Goal: Task Accomplishment & Management: Use online tool/utility

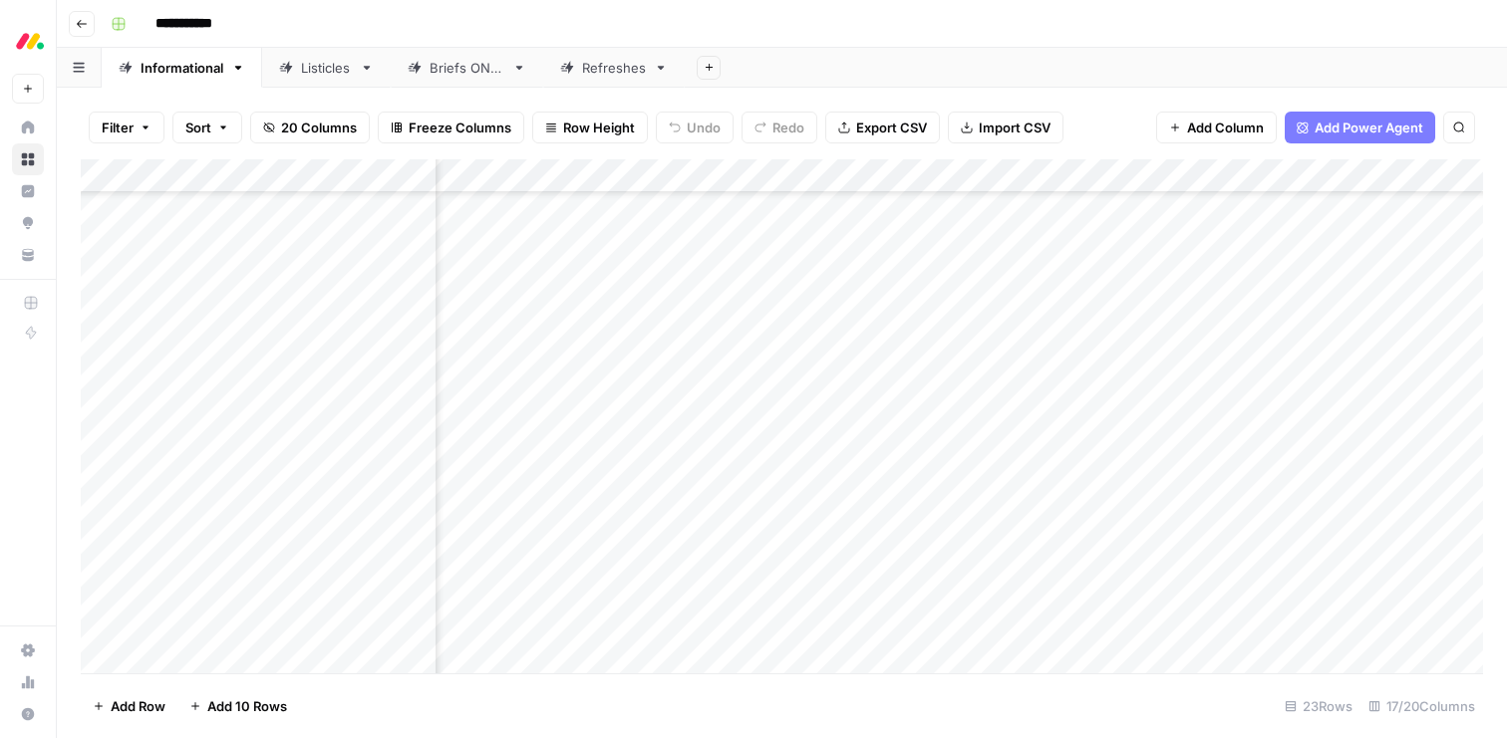
scroll to position [227, 2174]
drag, startPoint x: 85, startPoint y: 657, endPoint x: 72, endPoint y: 422, distance: 234.5
click at [72, 422] on div "Filter Sort 20 Columns Freeze Columns Row Height Undo Redo Export CSV Import CS…" at bounding box center [782, 413] width 1450 height 651
drag, startPoint x: 86, startPoint y: 626, endPoint x: 83, endPoint y: 451, distance: 174.4
click at [83, 451] on div "Add Column" at bounding box center [782, 416] width 1402 height 514
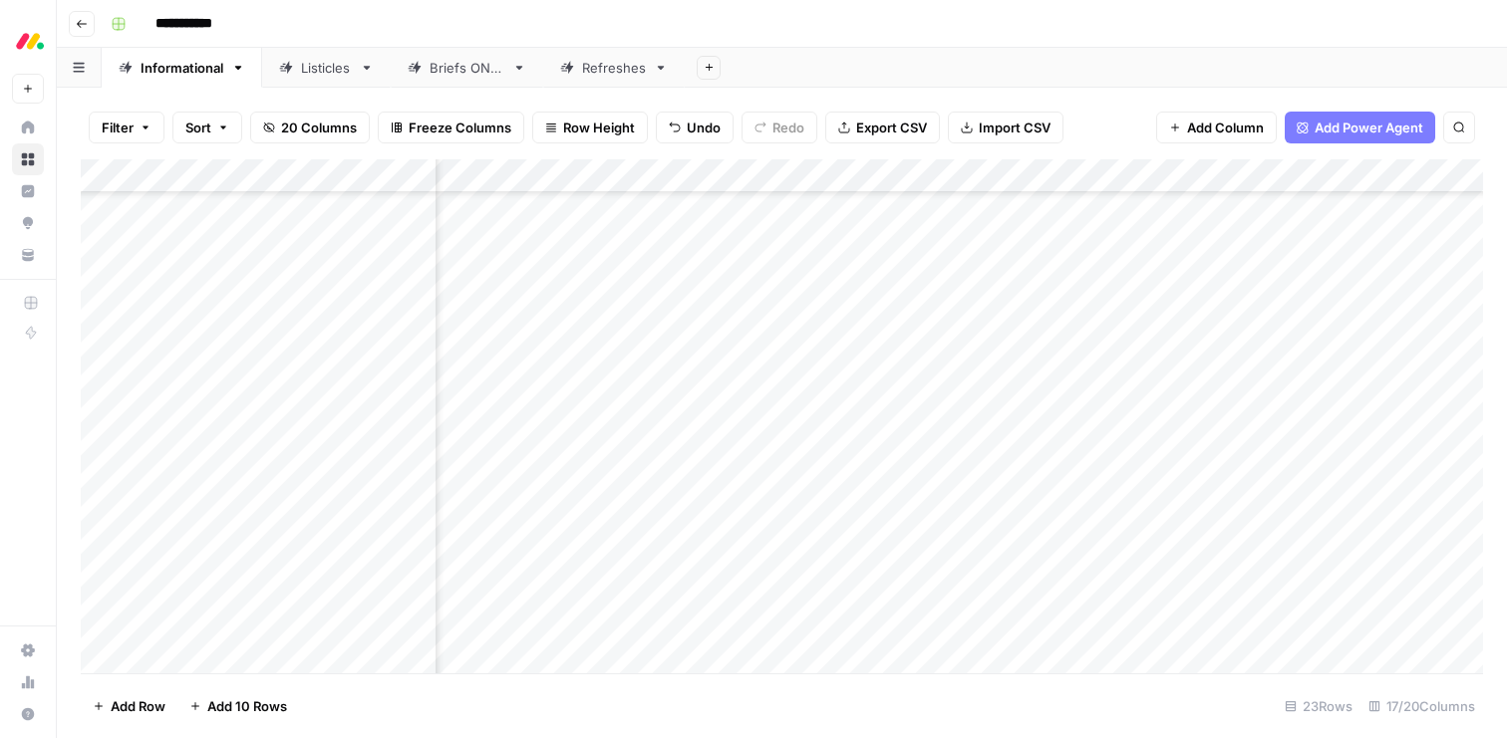
scroll to position [227, 2096]
click at [840, 420] on div "Add Column" at bounding box center [782, 416] width 1402 height 514
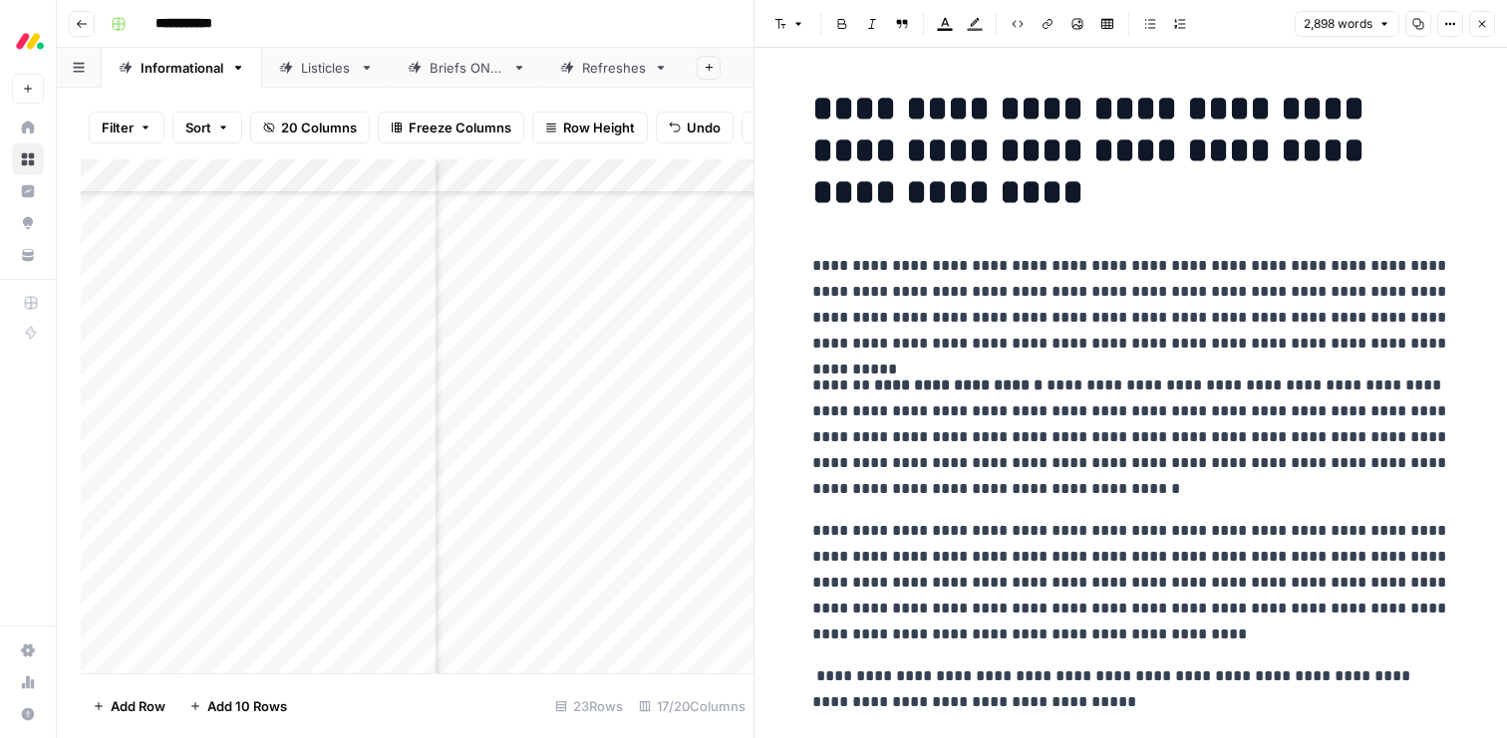
click at [974, 688] on p "**********" at bounding box center [1131, 690] width 638 height 52
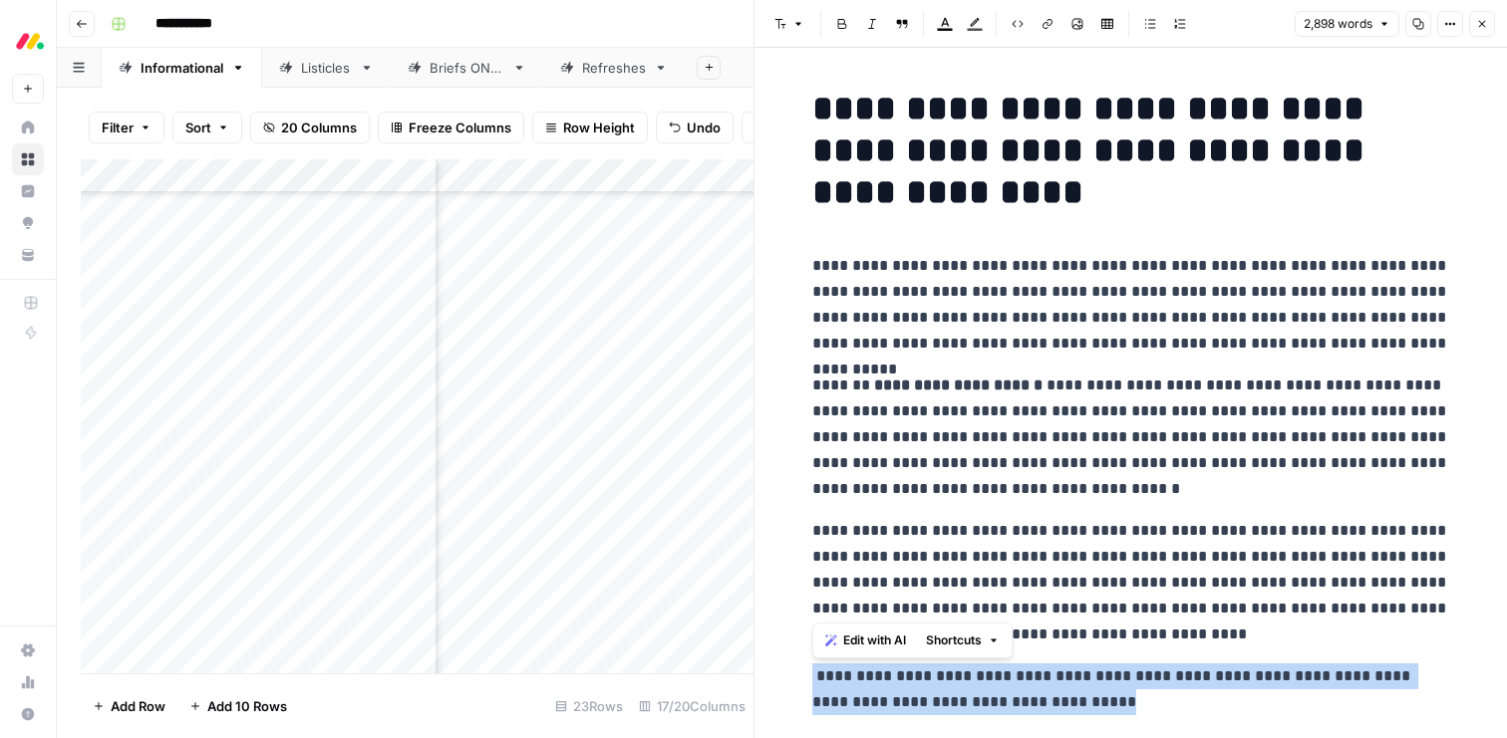
click at [974, 688] on p "**********" at bounding box center [1131, 690] width 638 height 52
click at [869, 639] on span "Edit with AI" at bounding box center [874, 641] width 63 height 18
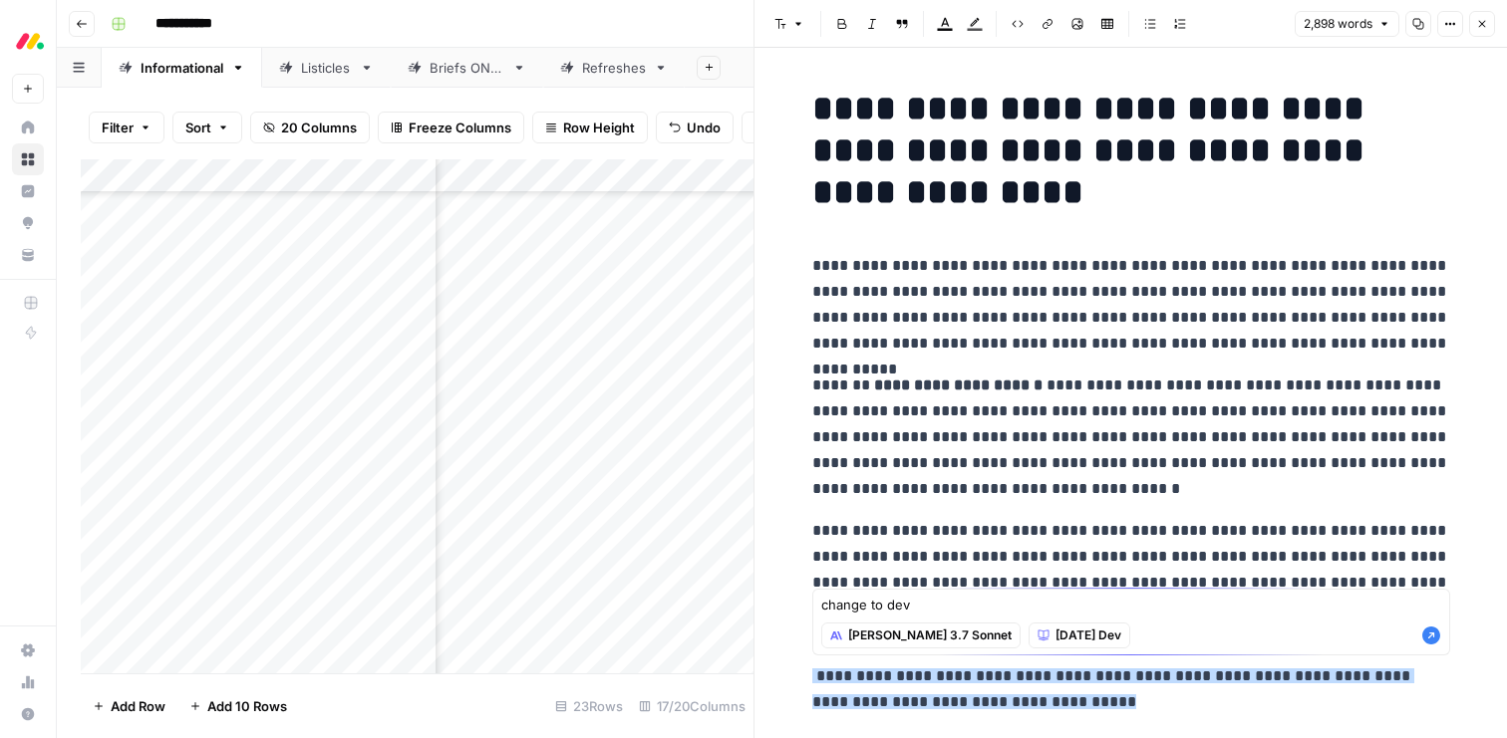
type textarea "change to dev"
click at [1432, 636] on icon "button" at bounding box center [1431, 636] width 18 height 18
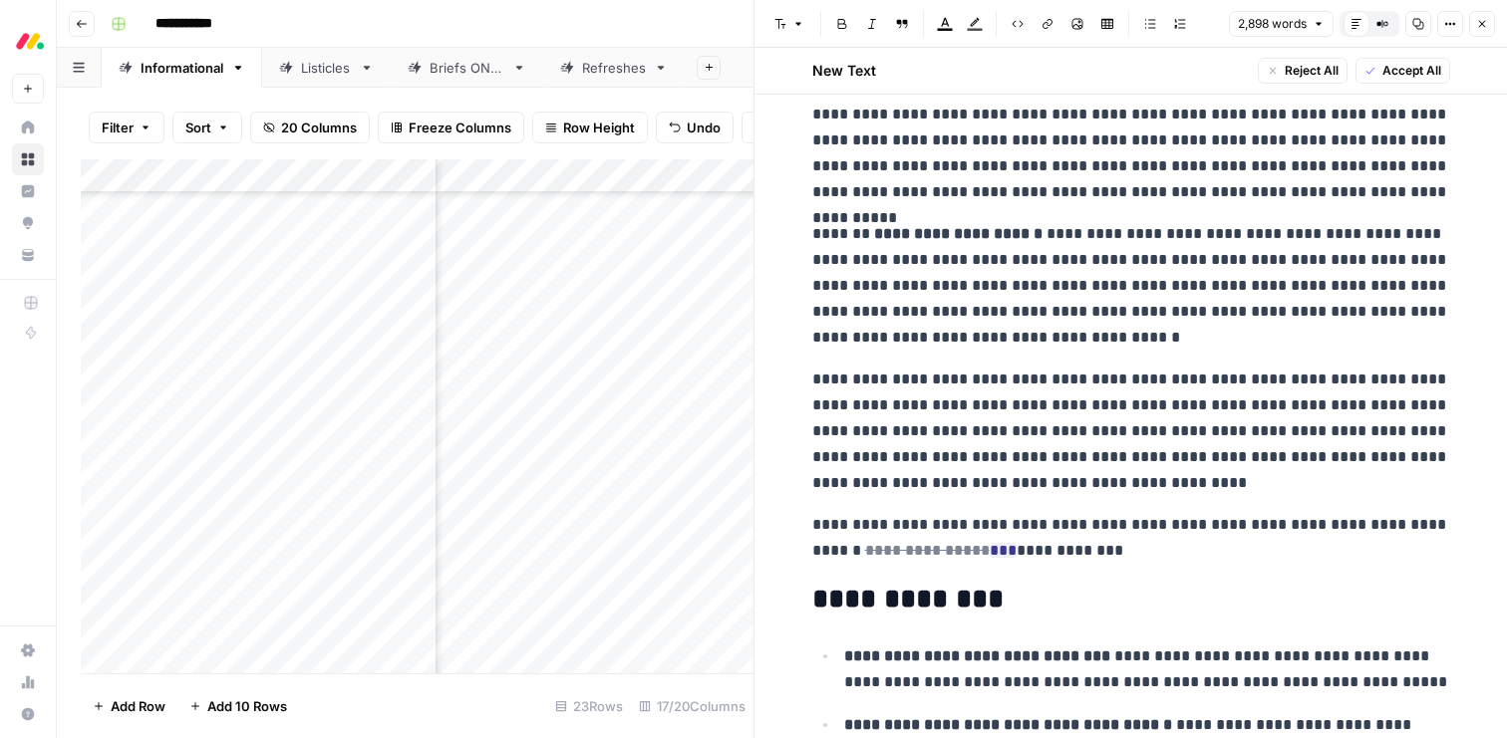
scroll to position [364, 0]
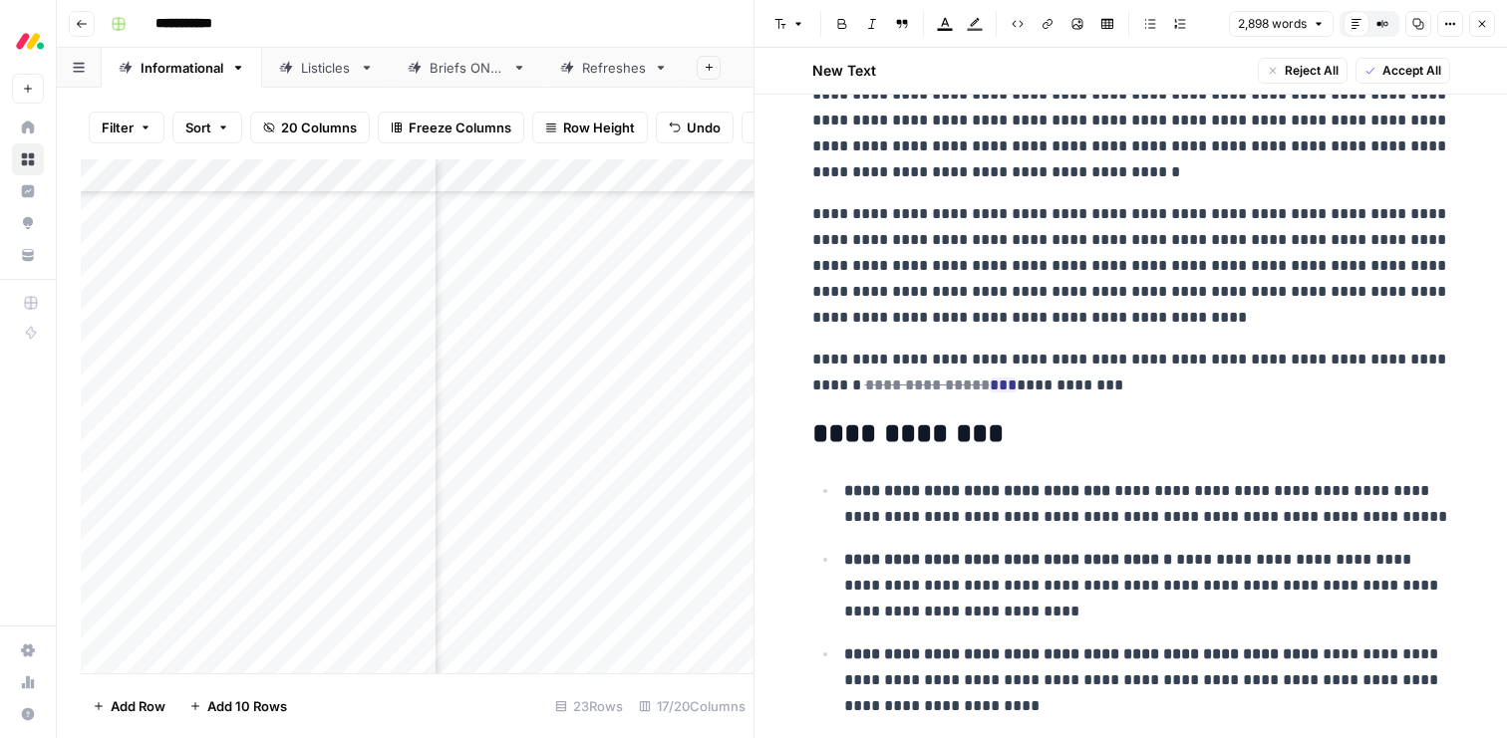
click at [1409, 74] on span "Accept All" at bounding box center [1411, 71] width 59 height 18
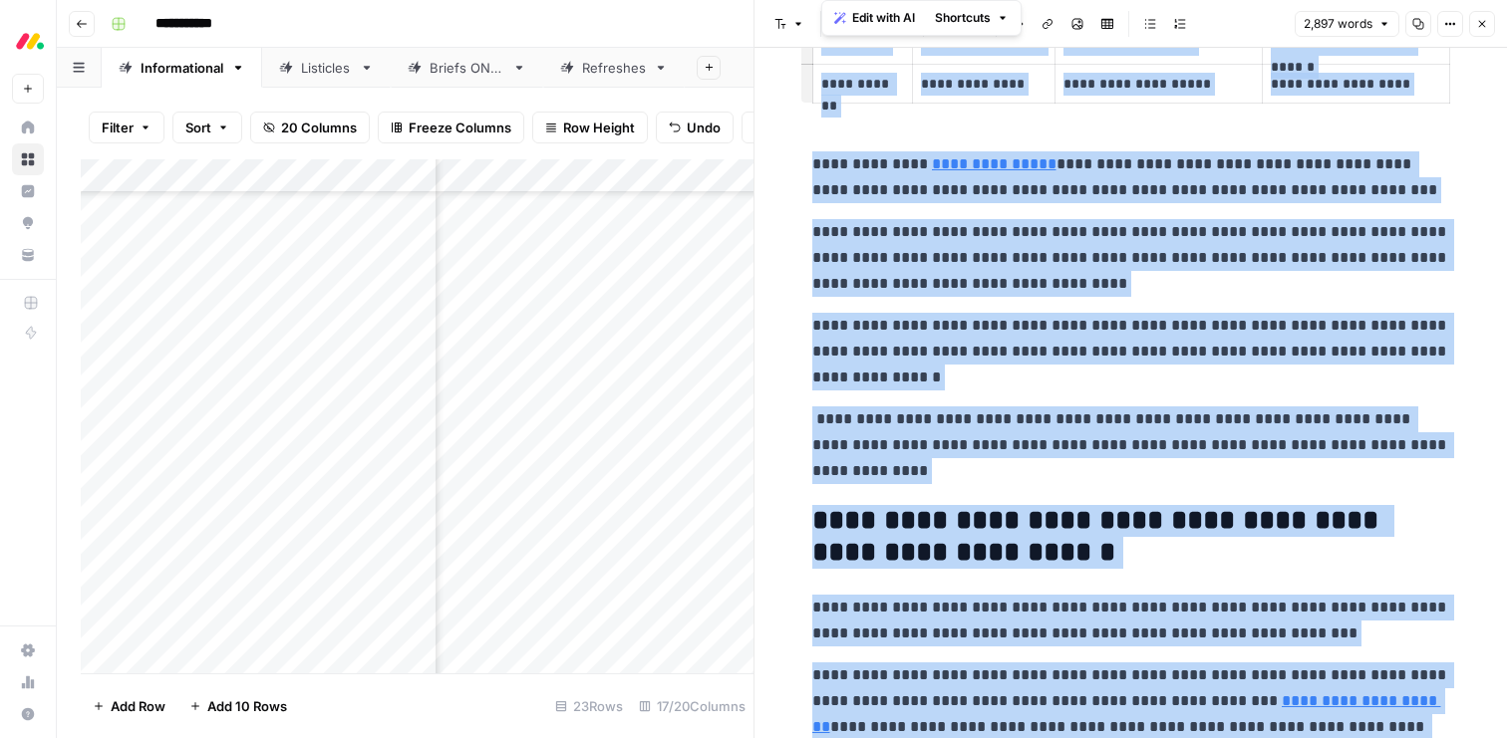
scroll to position [9908, 0]
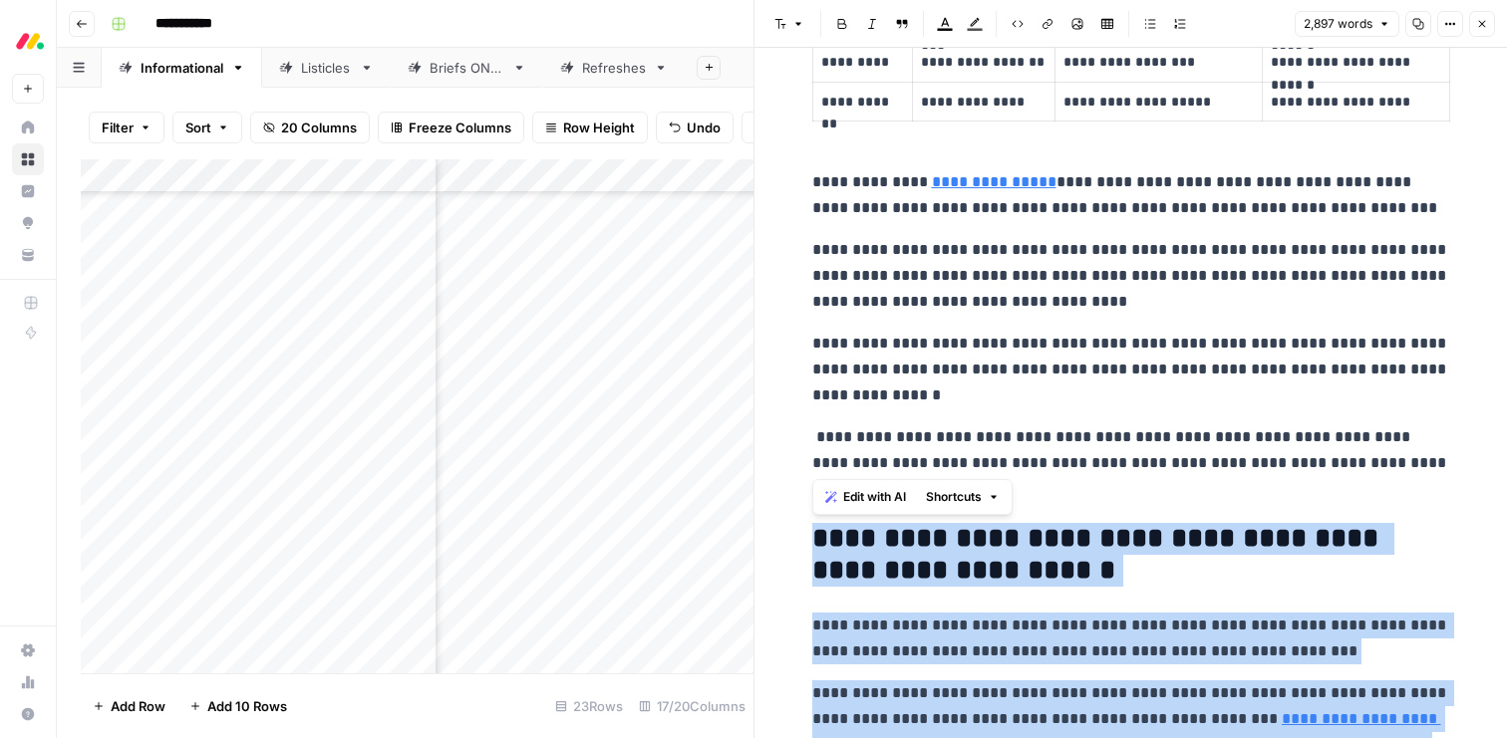
drag, startPoint x: 961, startPoint y: 539, endPoint x: 809, endPoint y: 526, distance: 152.0
click at [843, 484] on button "Edit with AI" at bounding box center [865, 497] width 97 height 26
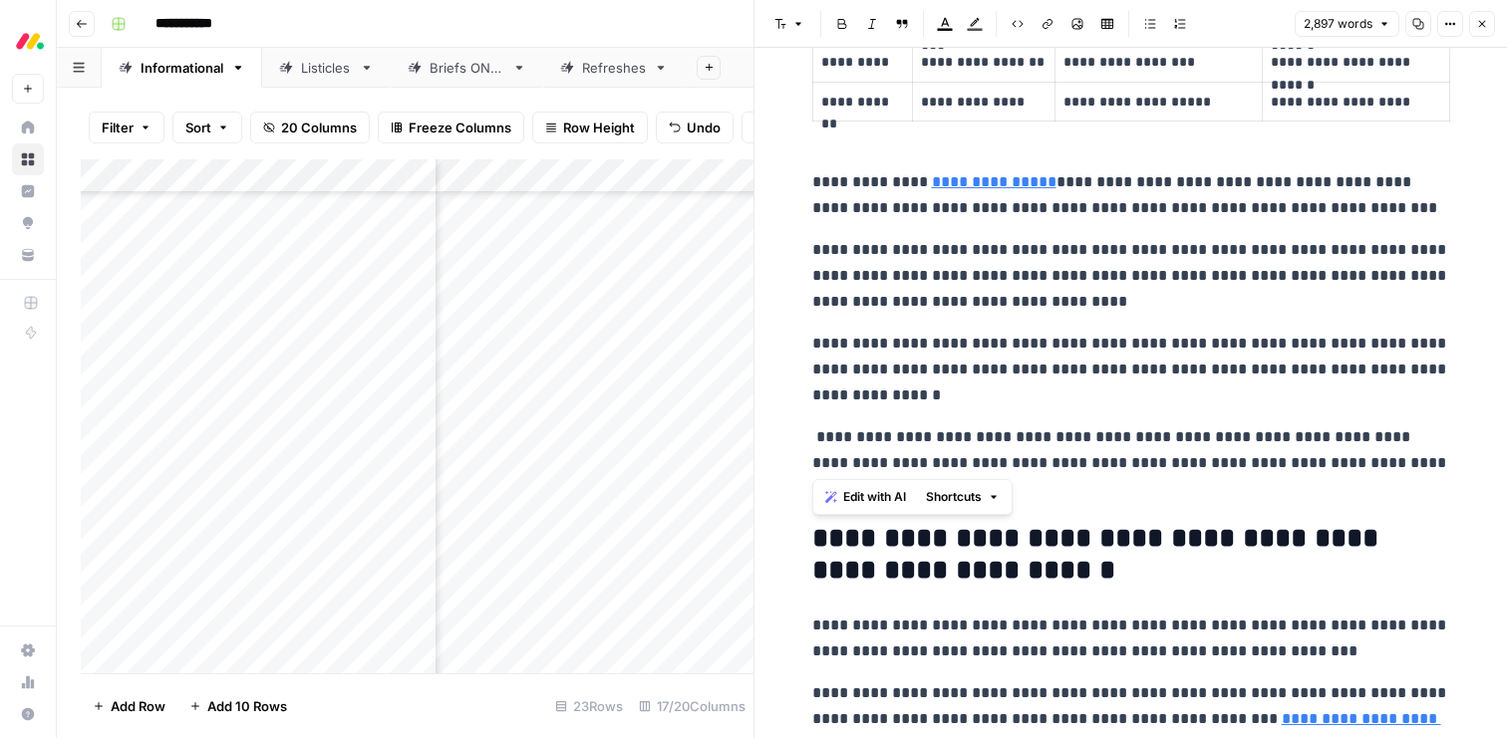
scroll to position [10288, 0]
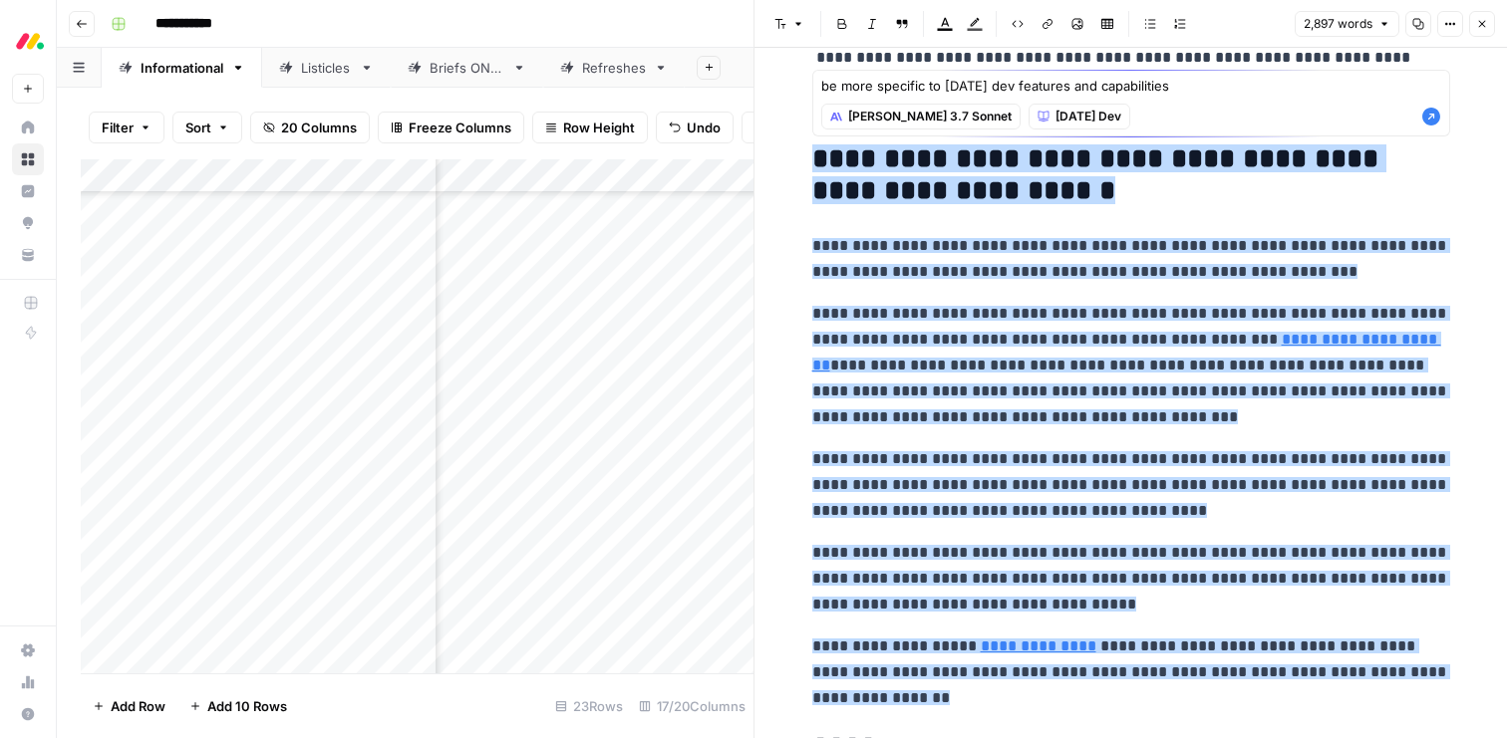
type textarea "be more specific to monday dev features and capabilities"
click at [1432, 116] on icon "button" at bounding box center [1431, 117] width 20 height 20
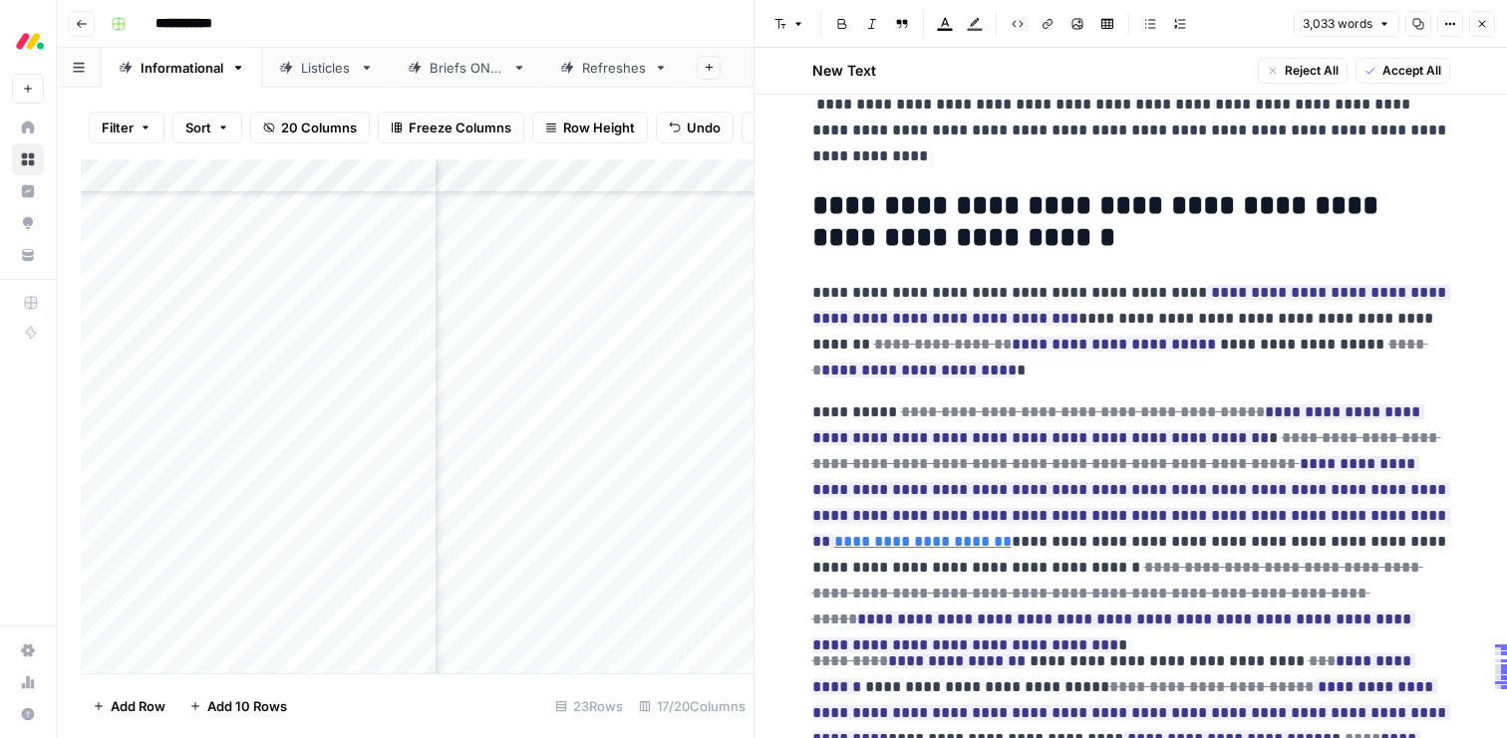
scroll to position [10699, 0]
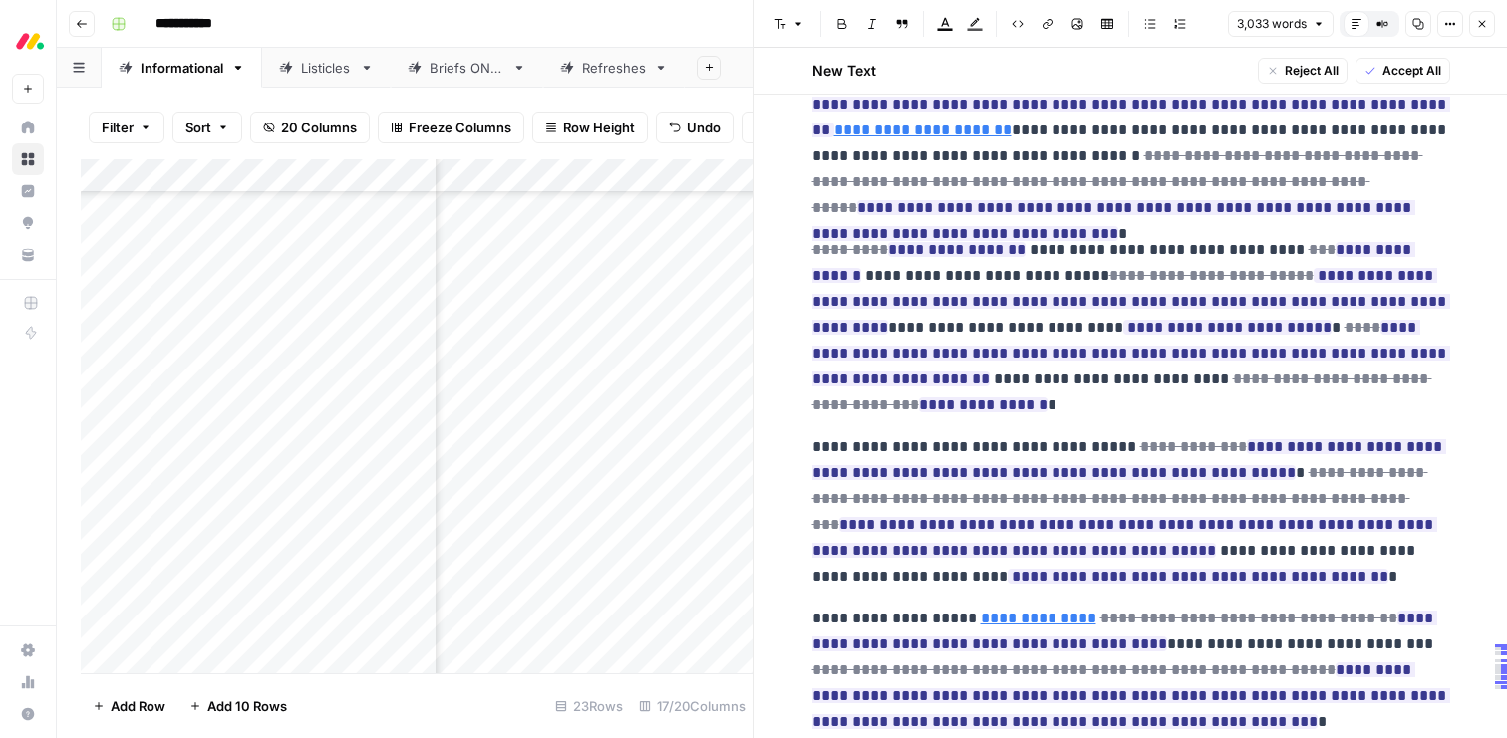
click at [1395, 69] on span "Accept All" at bounding box center [1411, 71] width 59 height 18
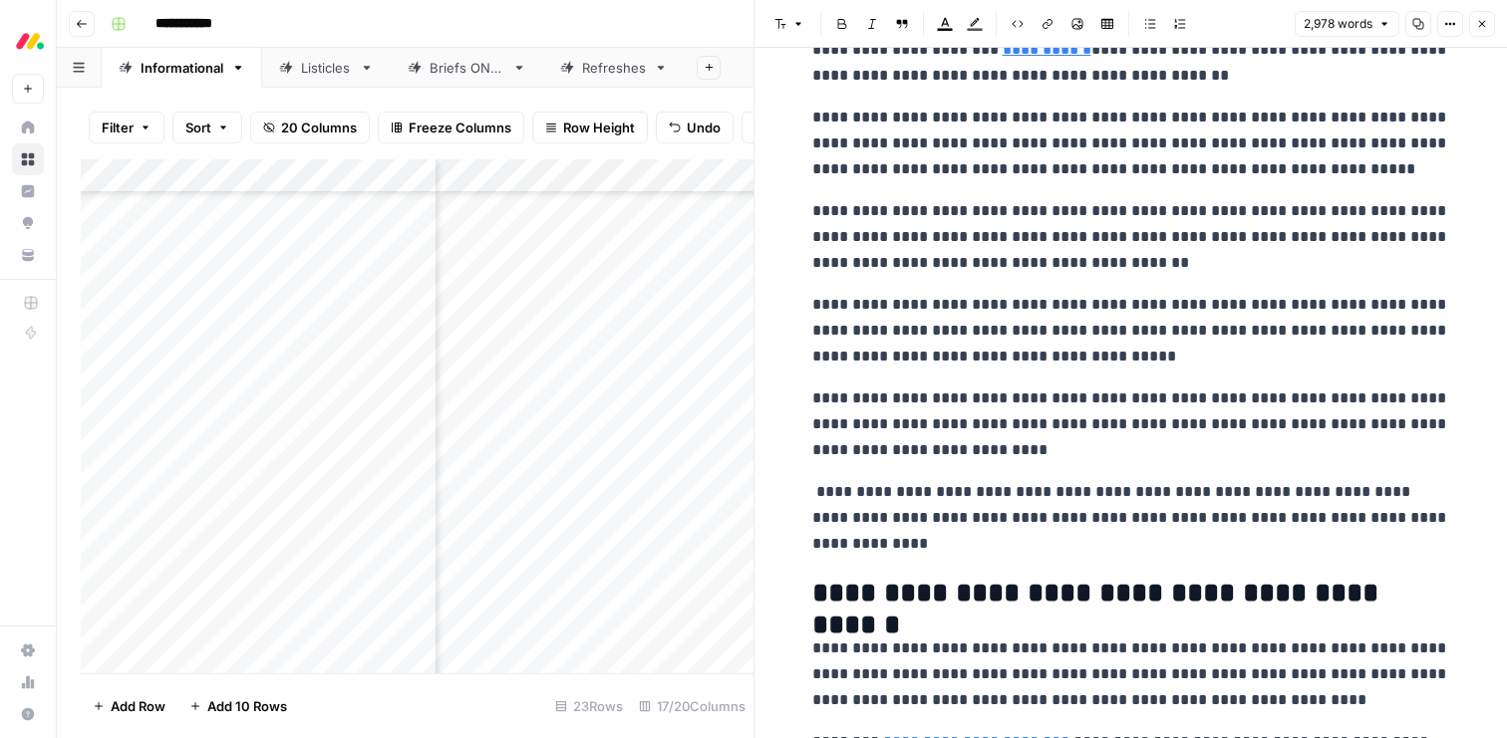
scroll to position [8289, 0]
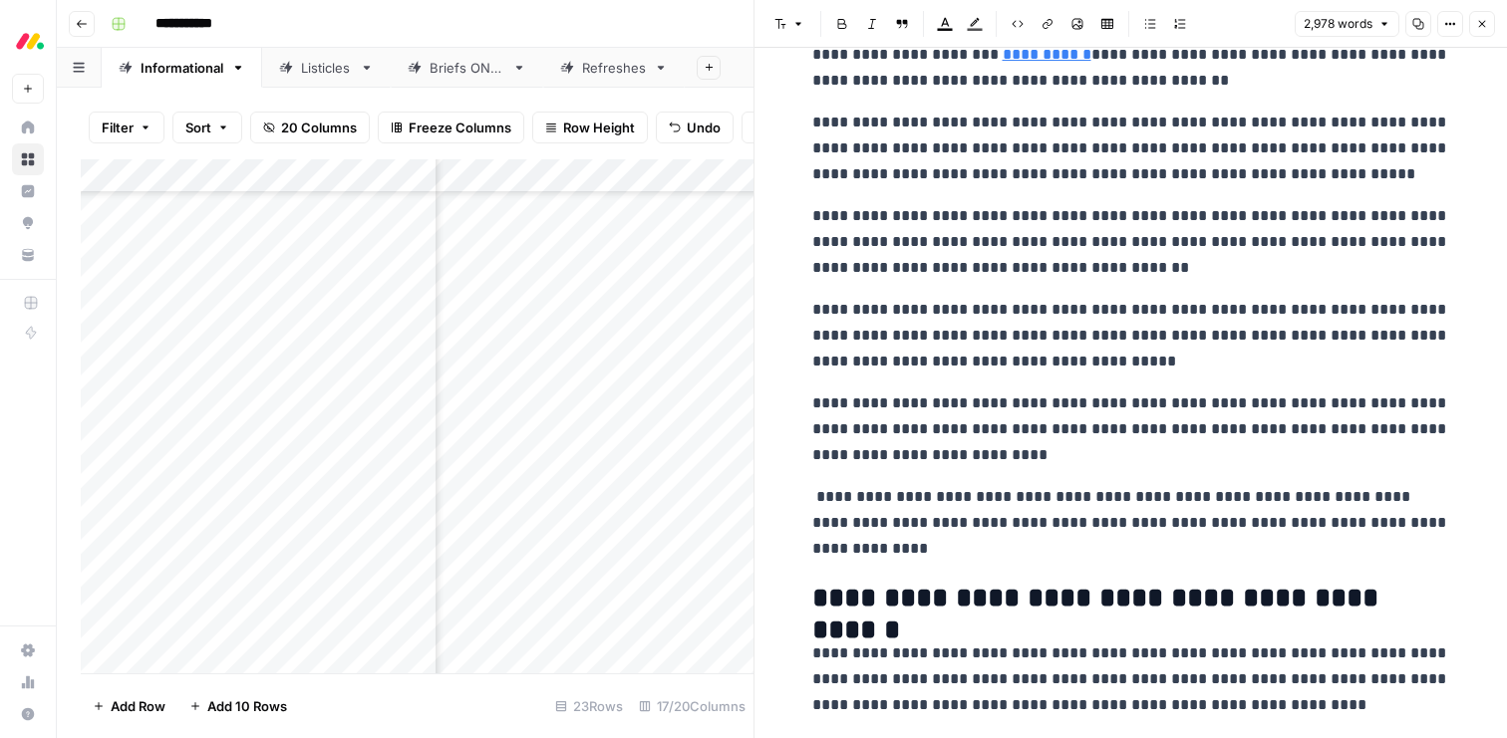
click at [1336, 521] on p "**********" at bounding box center [1131, 523] width 638 height 78
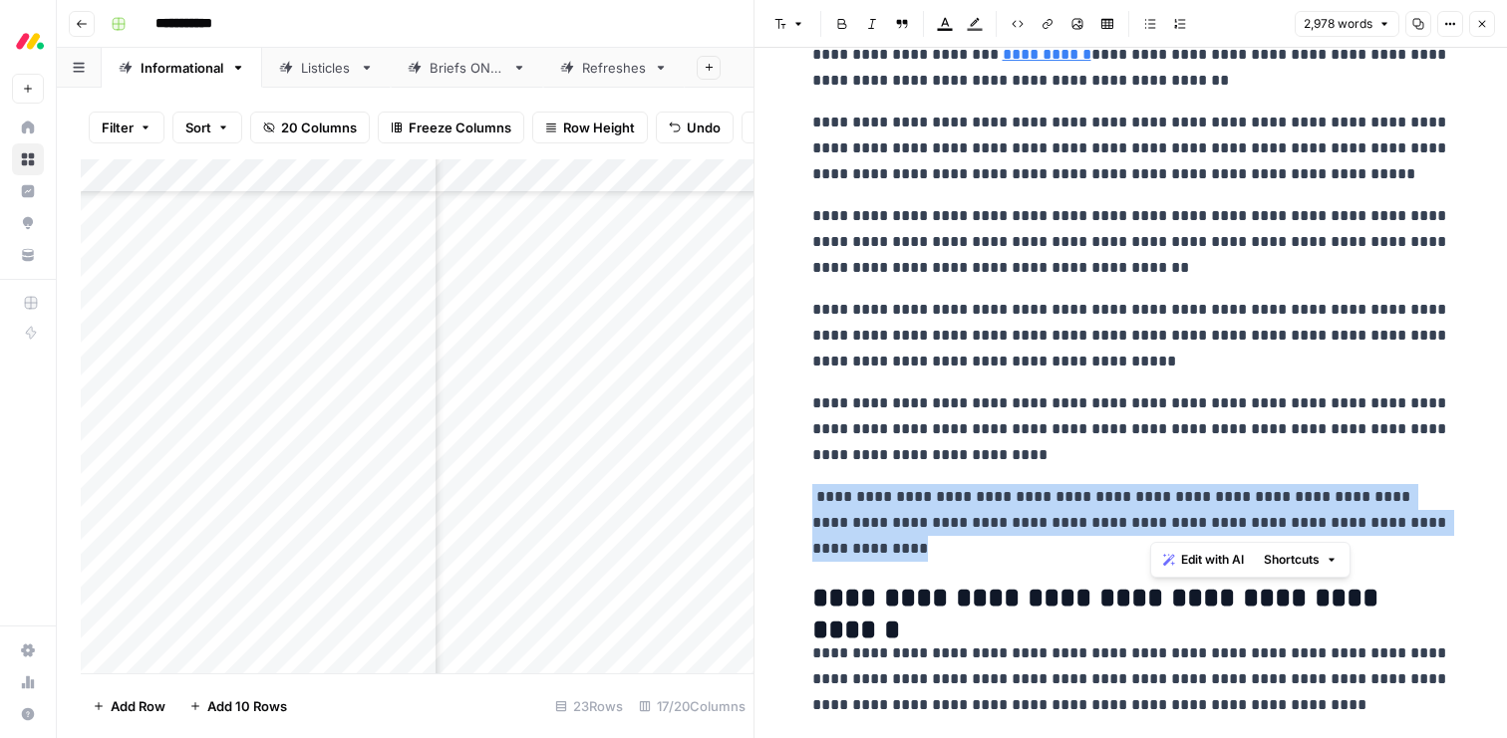
click at [1336, 521] on p "**********" at bounding box center [1131, 523] width 638 height 78
click at [898, 580] on span "Edit with AI" at bounding box center [874, 586] width 63 height 18
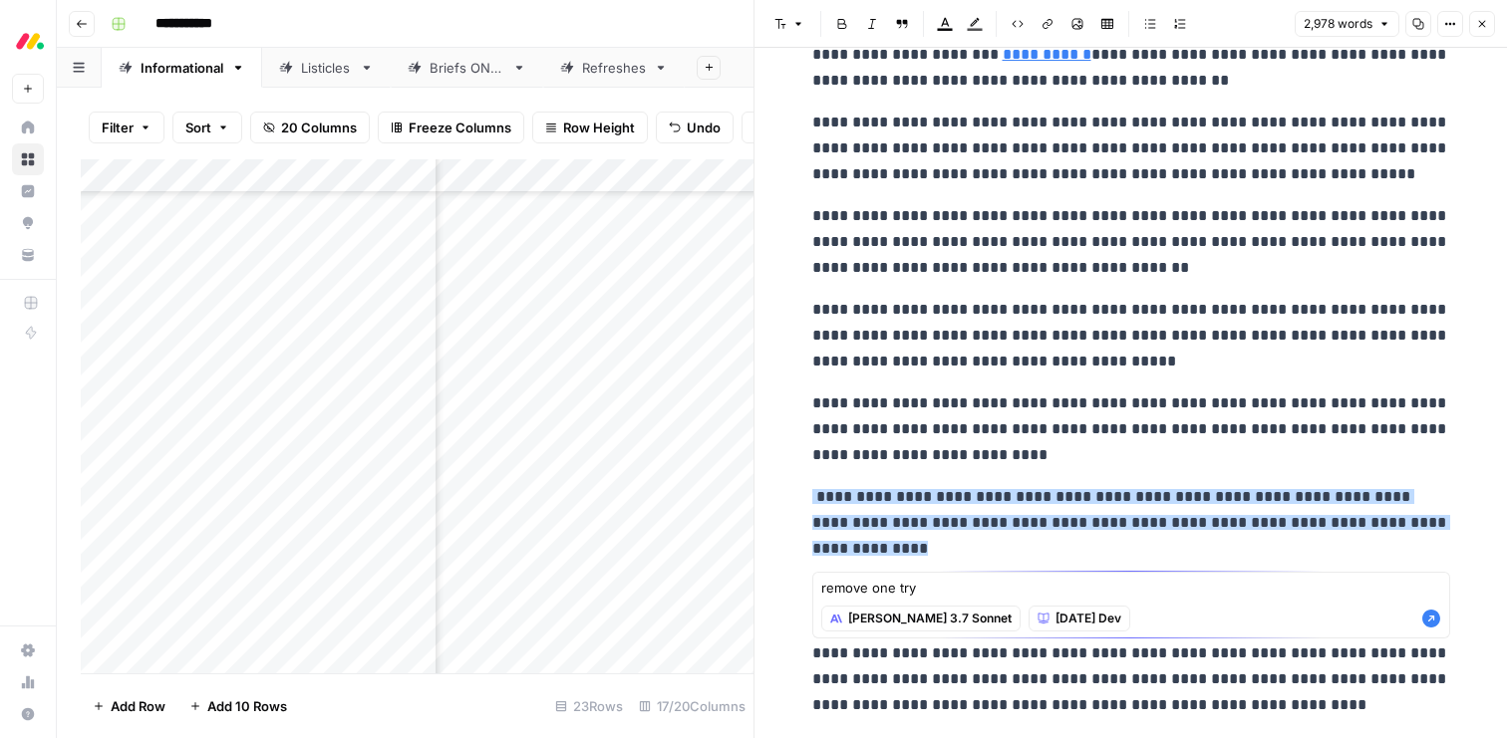
type textarea "remove one try"
click at [1430, 624] on icon "button" at bounding box center [1431, 619] width 18 height 18
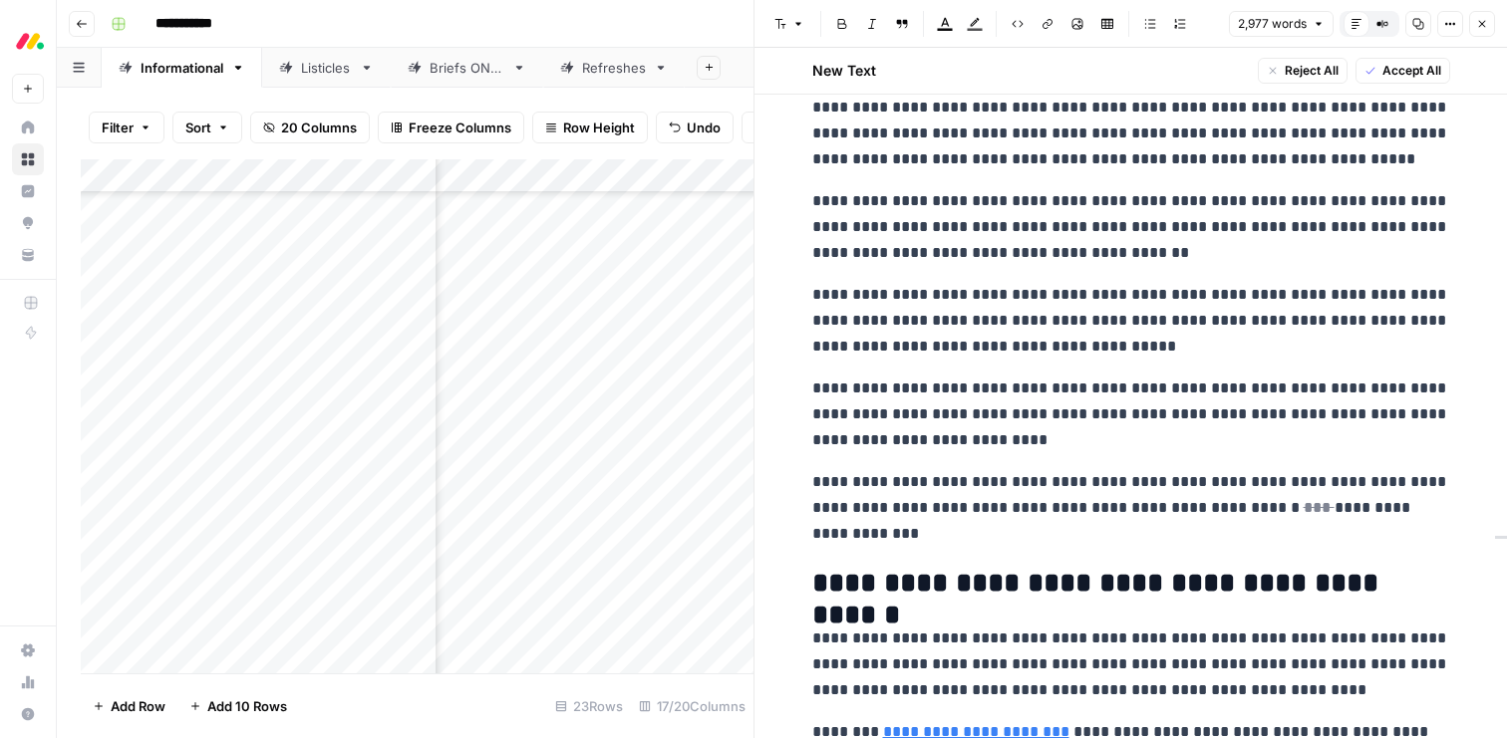
scroll to position [8356, 0]
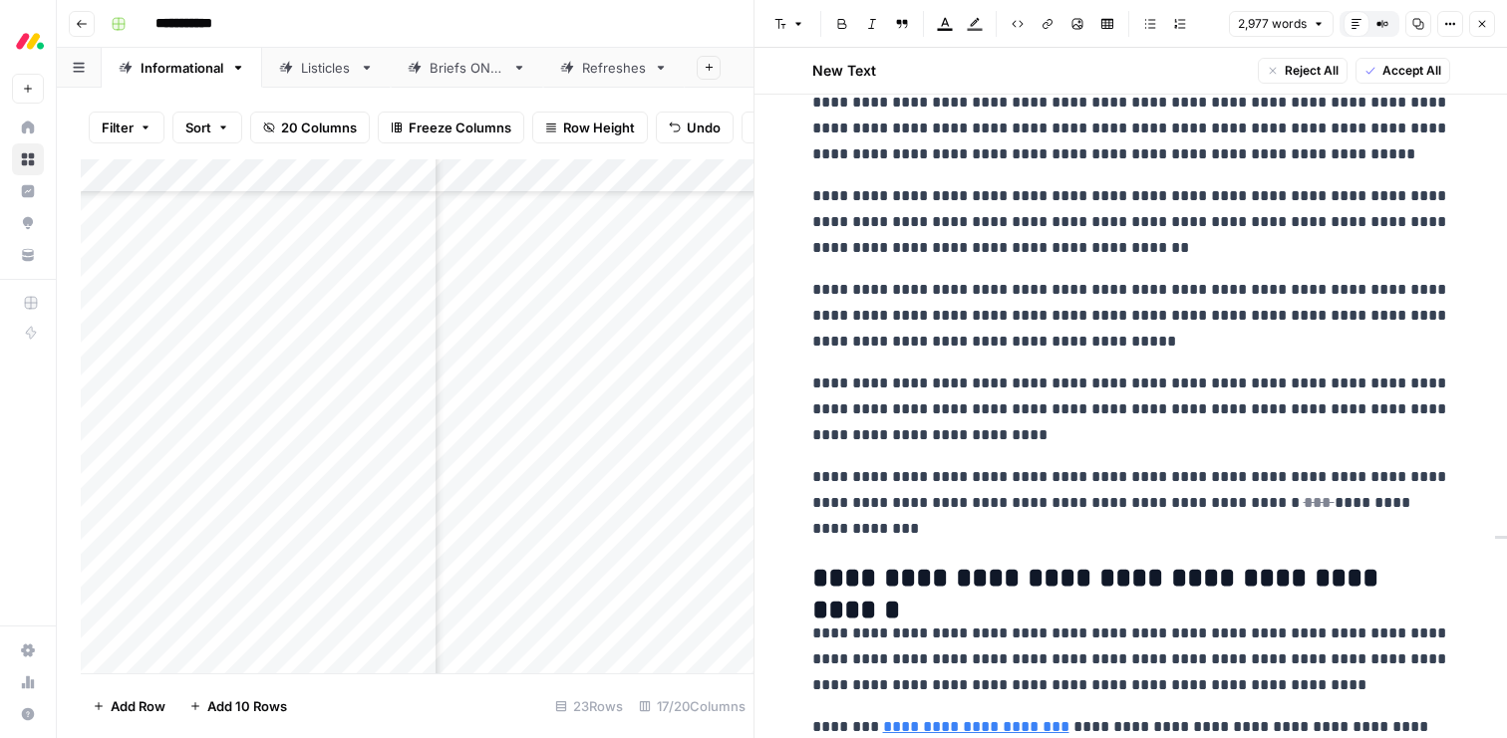
click at [1391, 62] on span "Accept All" at bounding box center [1411, 71] width 59 height 18
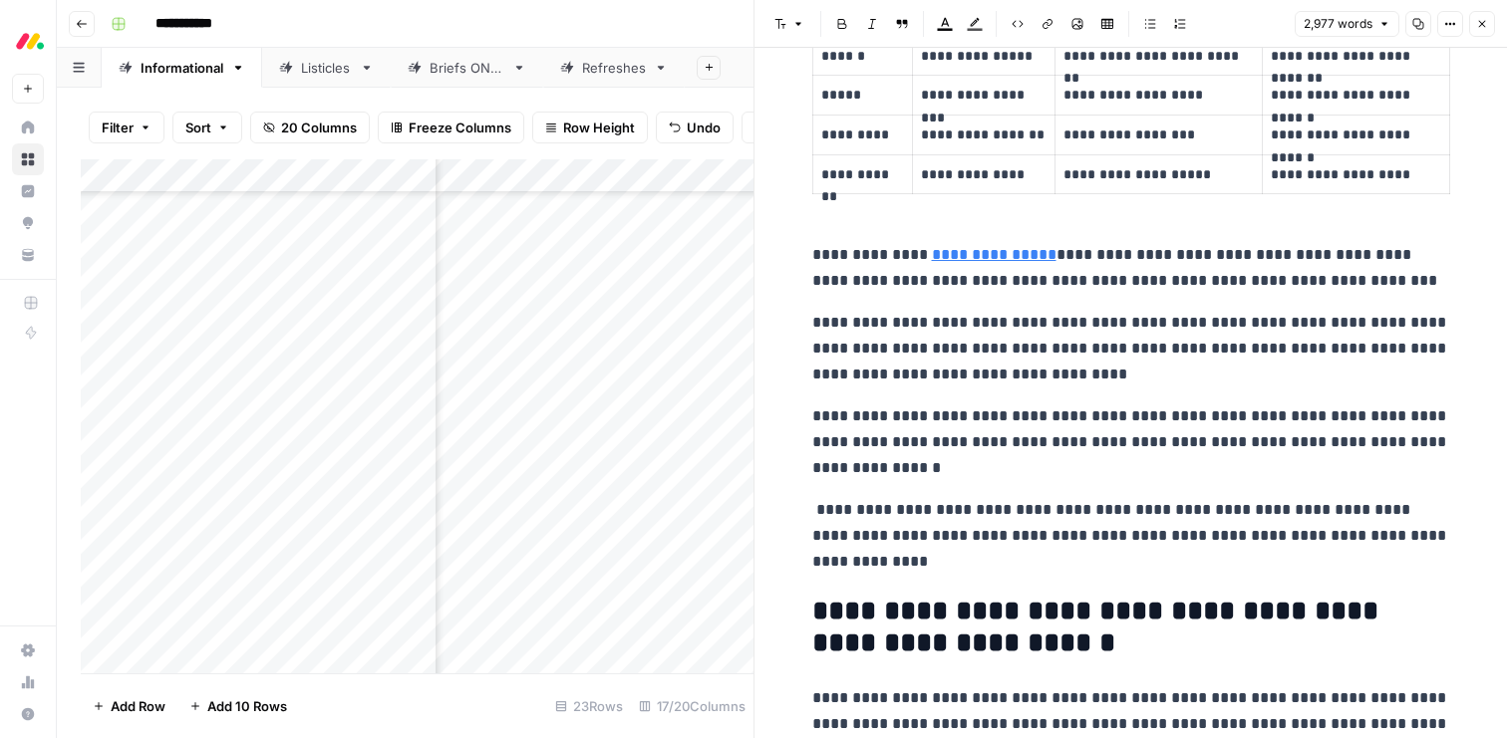
scroll to position [9848, 0]
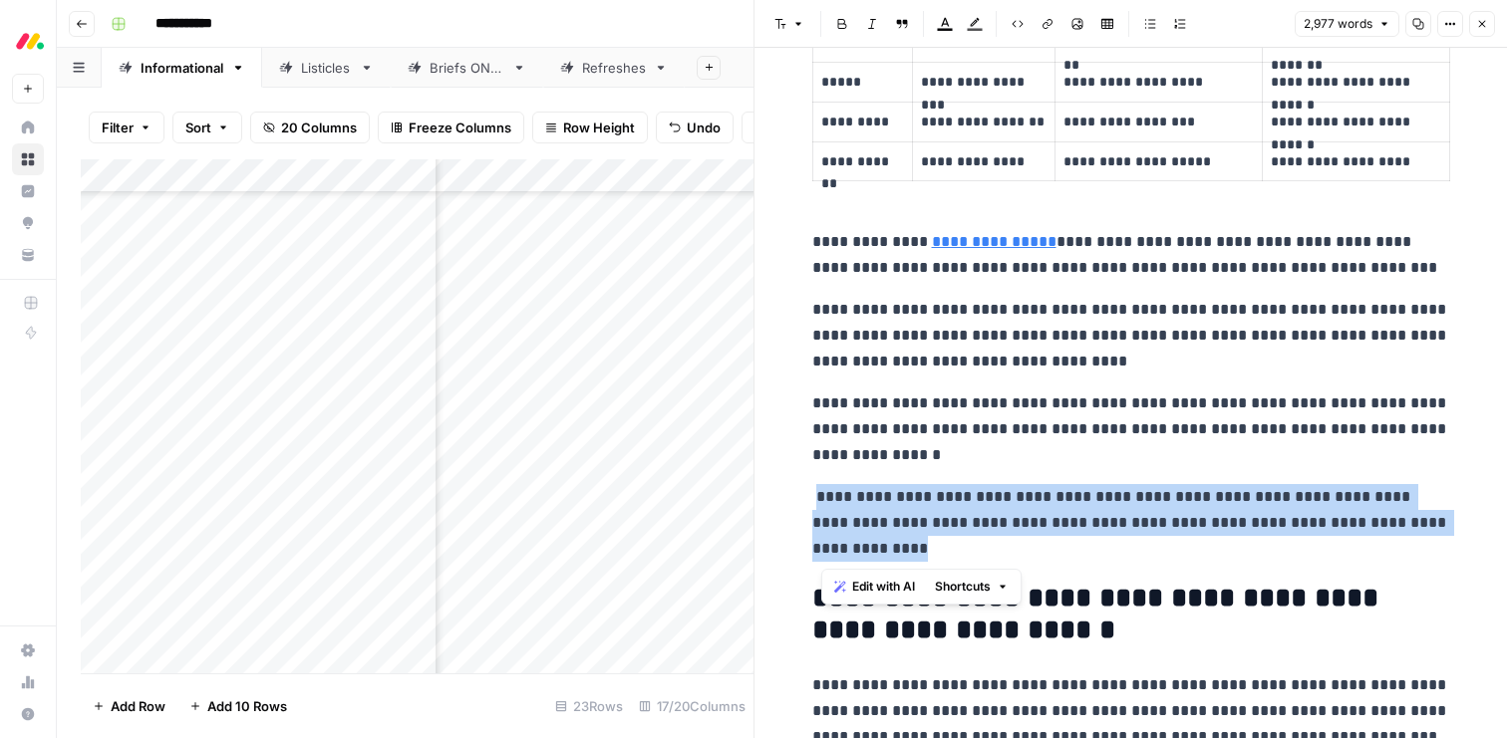
drag, startPoint x: 967, startPoint y: 546, endPoint x: 817, endPoint y: 504, distance: 156.2
click at [817, 504] on p "**********" at bounding box center [1131, 523] width 638 height 78
click at [860, 584] on span "Edit with AI" at bounding box center [878, 587] width 63 height 18
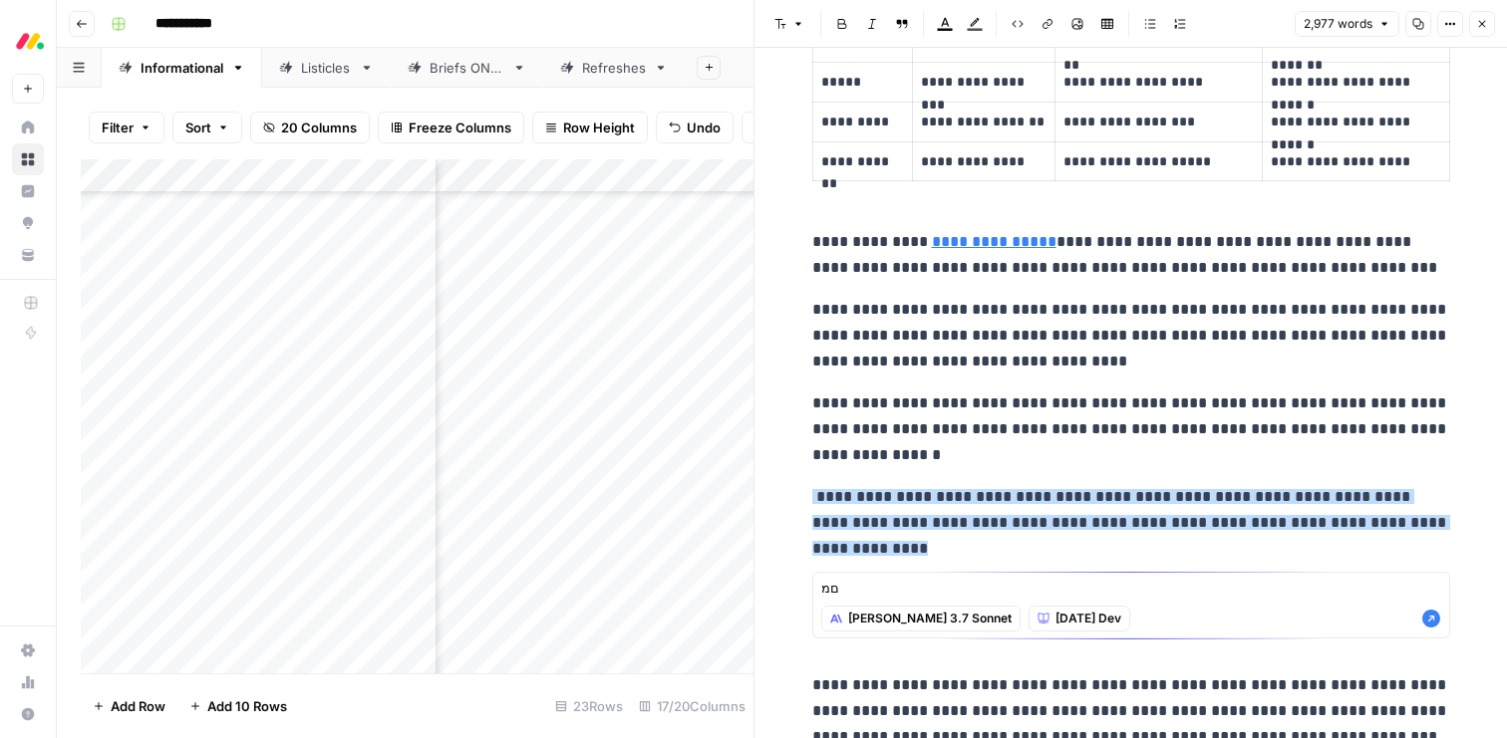
type textarea "ם"
type textarea "one try"
click at [1432, 614] on icon "button" at bounding box center [1431, 619] width 18 height 18
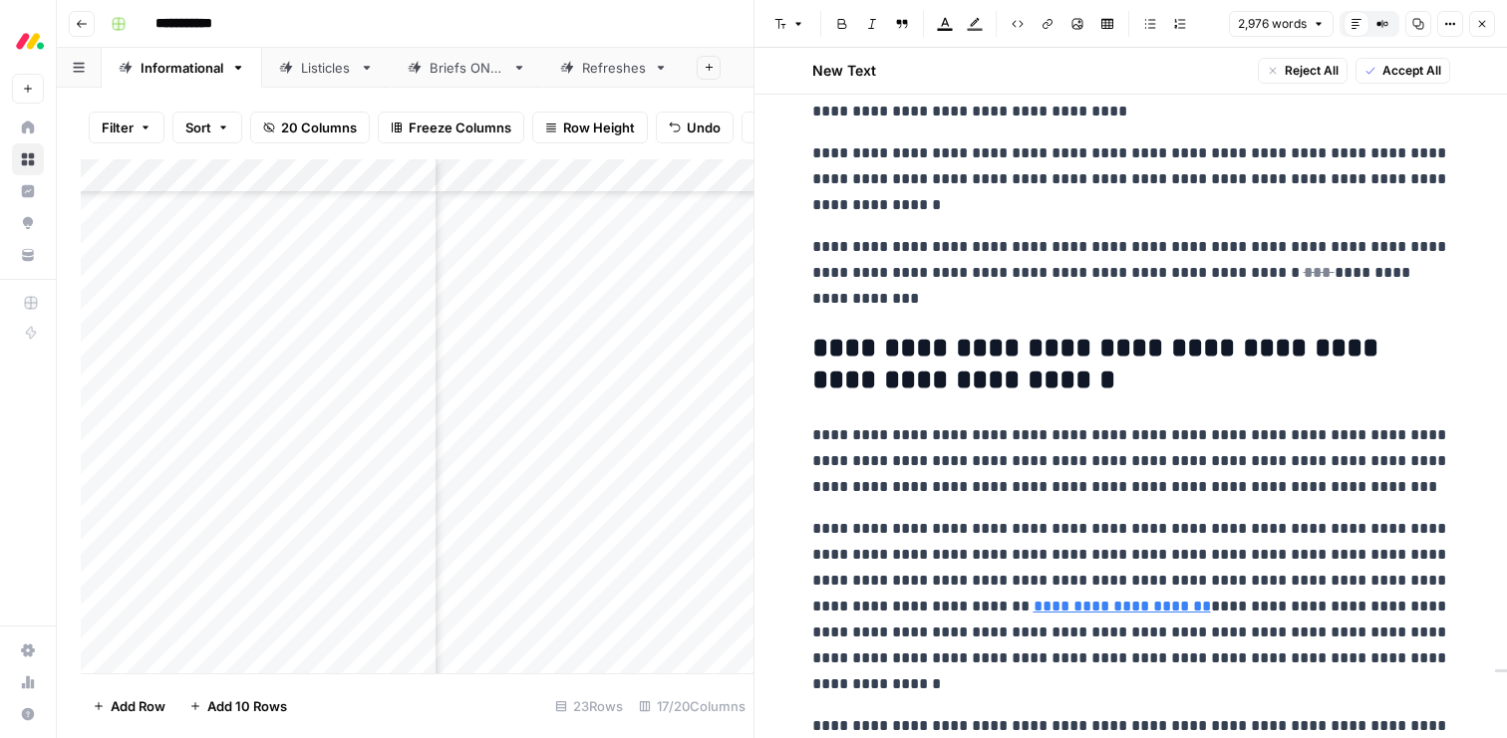
scroll to position [10168, 0]
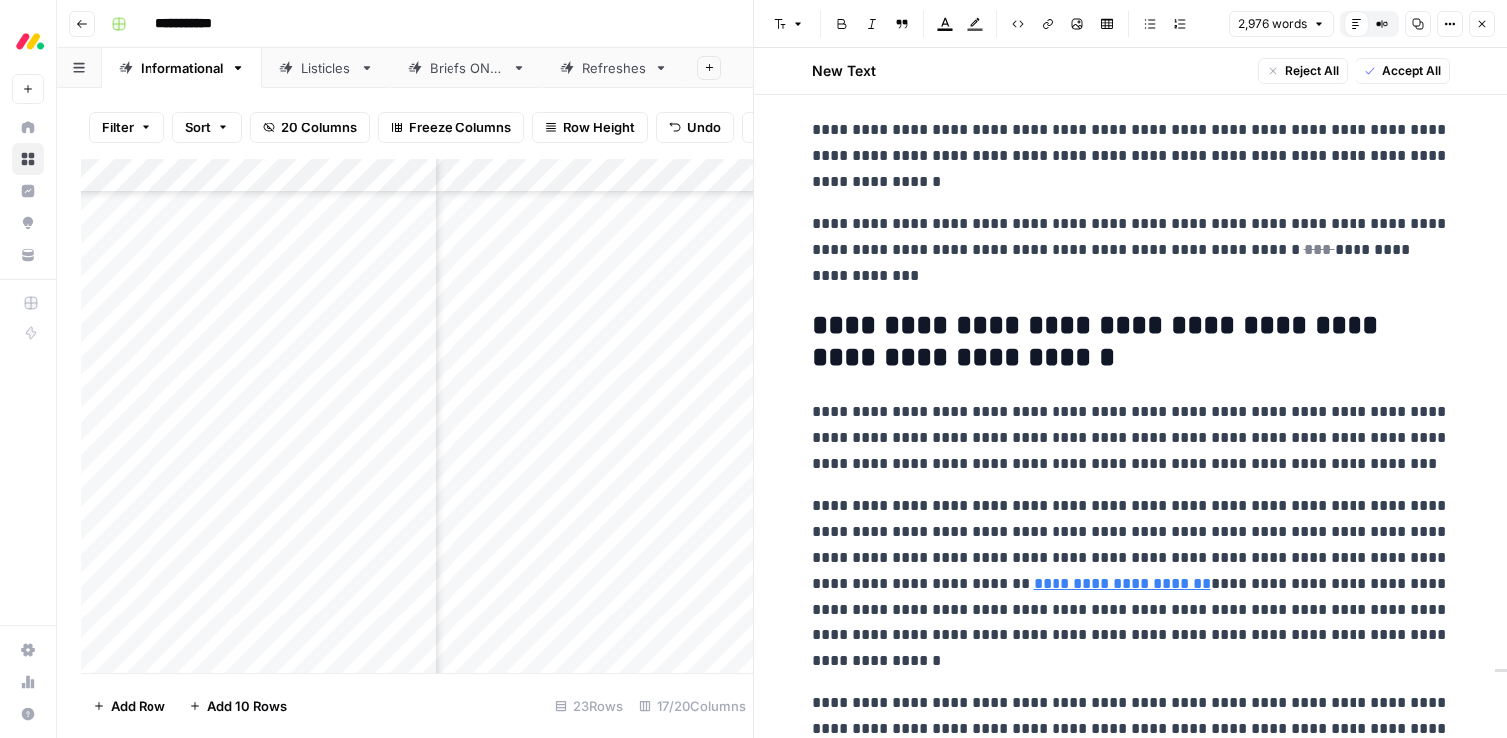
click at [1413, 65] on span "Accept All" at bounding box center [1411, 71] width 59 height 18
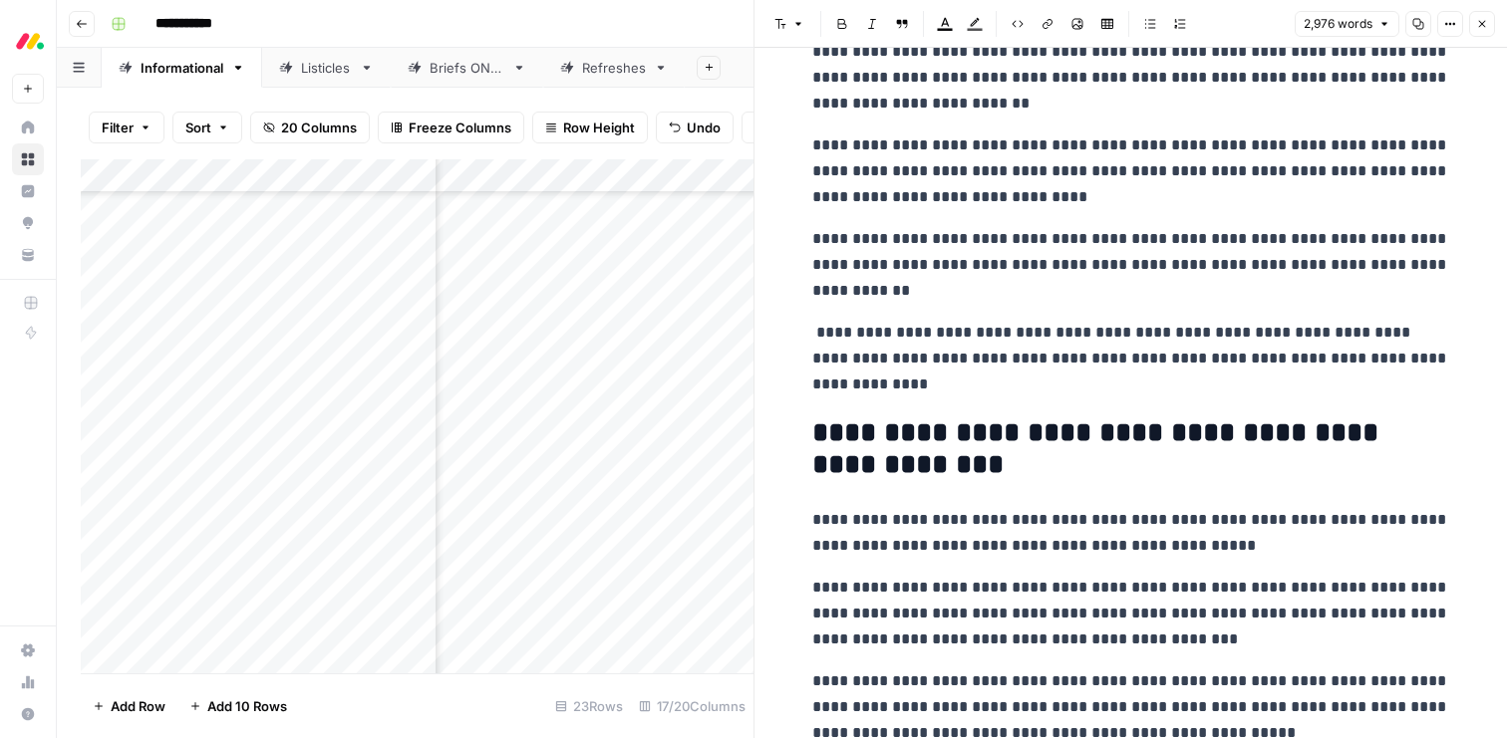
scroll to position [6830, 0]
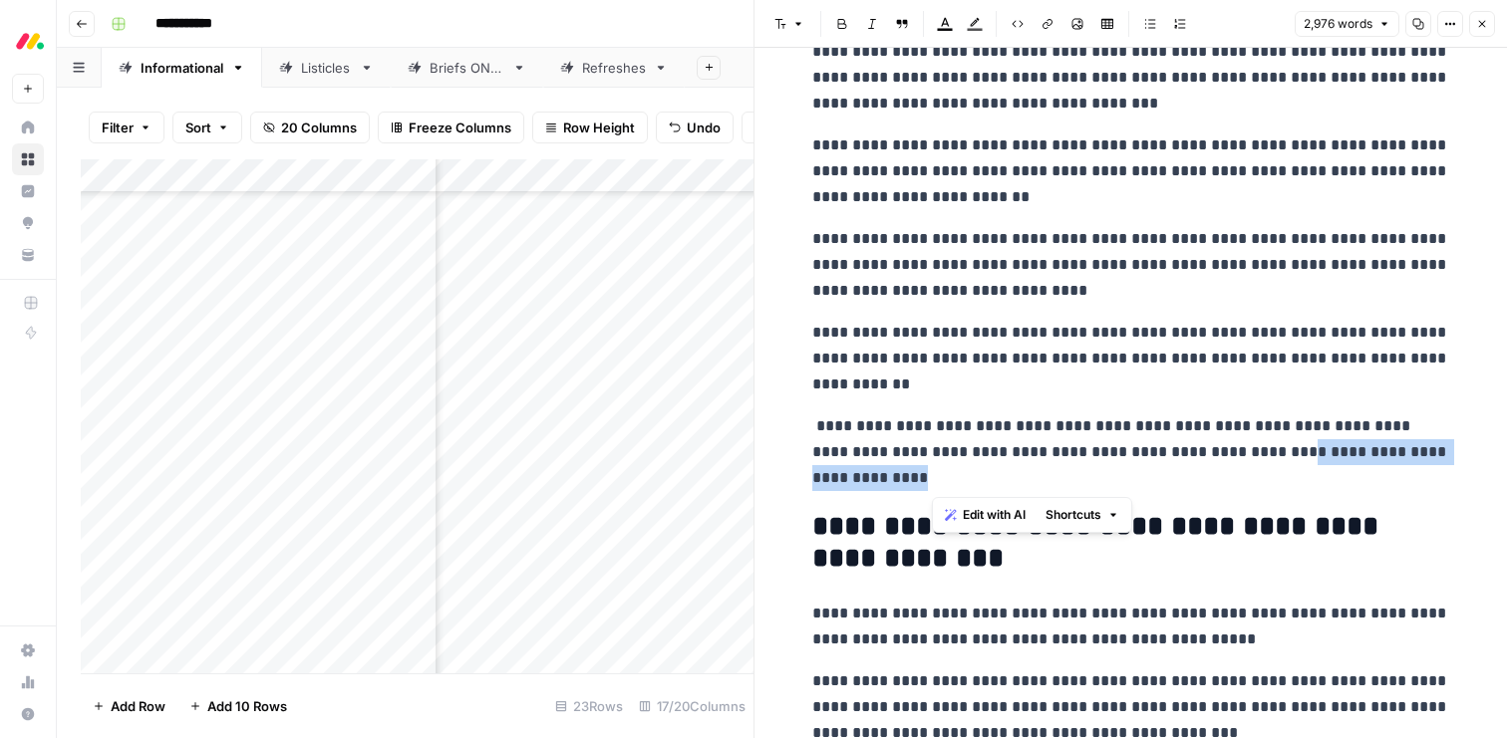
drag, startPoint x: 1040, startPoint y: 484, endPoint x: 1332, endPoint y: 448, distance: 294.1
click at [1332, 448] on p "**********" at bounding box center [1131, 453] width 638 height 78
click at [979, 506] on span "Edit with AI" at bounding box center [994, 515] width 63 height 18
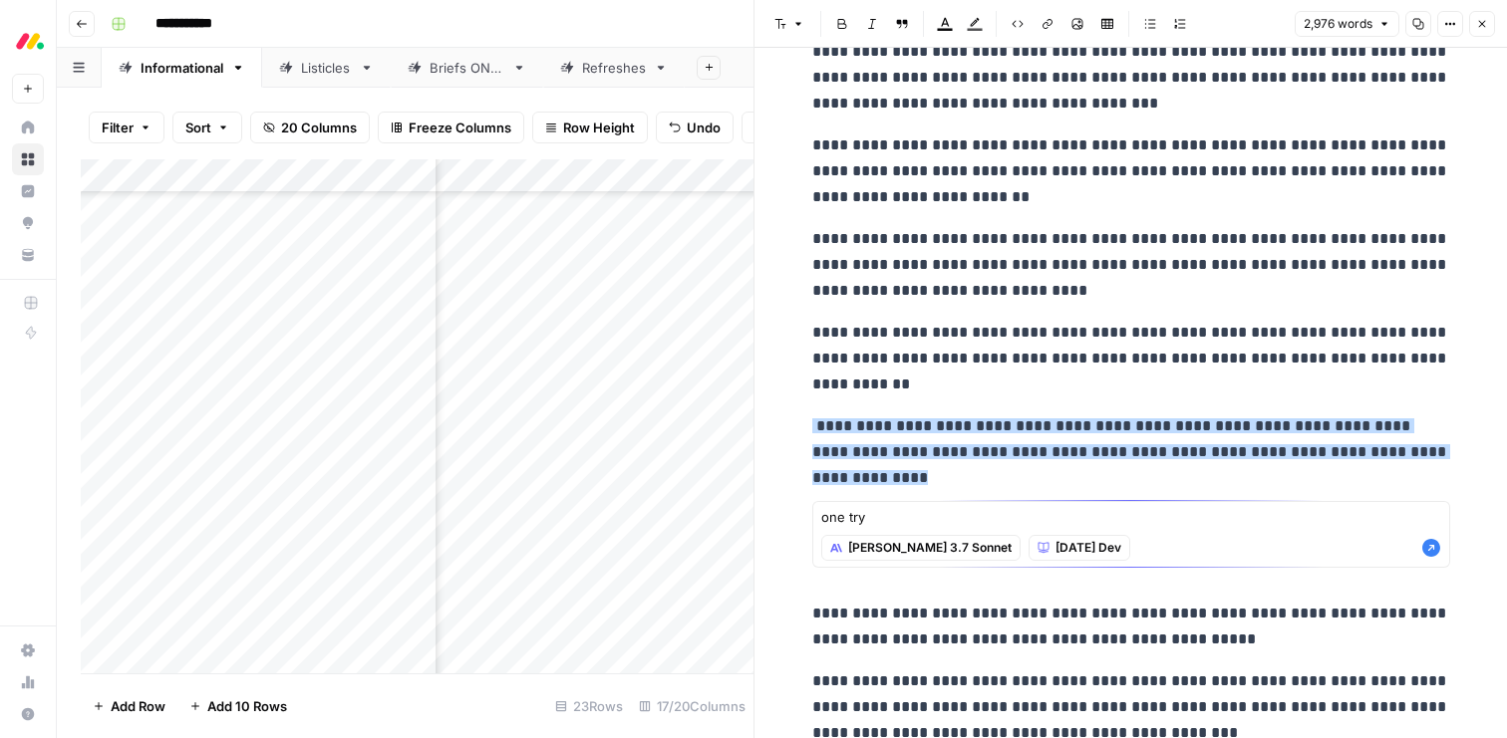
type textarea "one try"
click at [1427, 548] on icon "button" at bounding box center [1431, 548] width 18 height 18
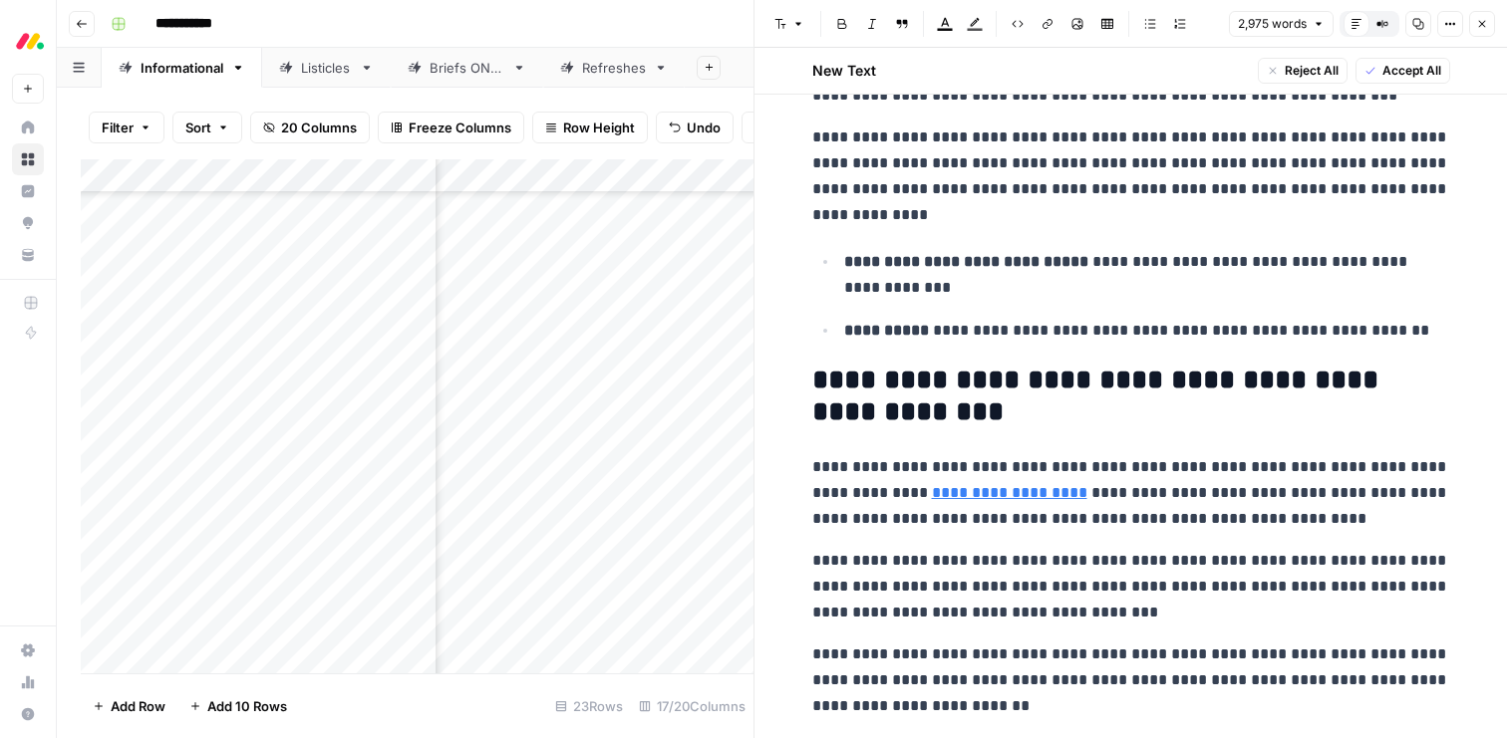
scroll to position [6367, 0]
click at [1373, 62] on button "Accept All" at bounding box center [1402, 71] width 95 height 26
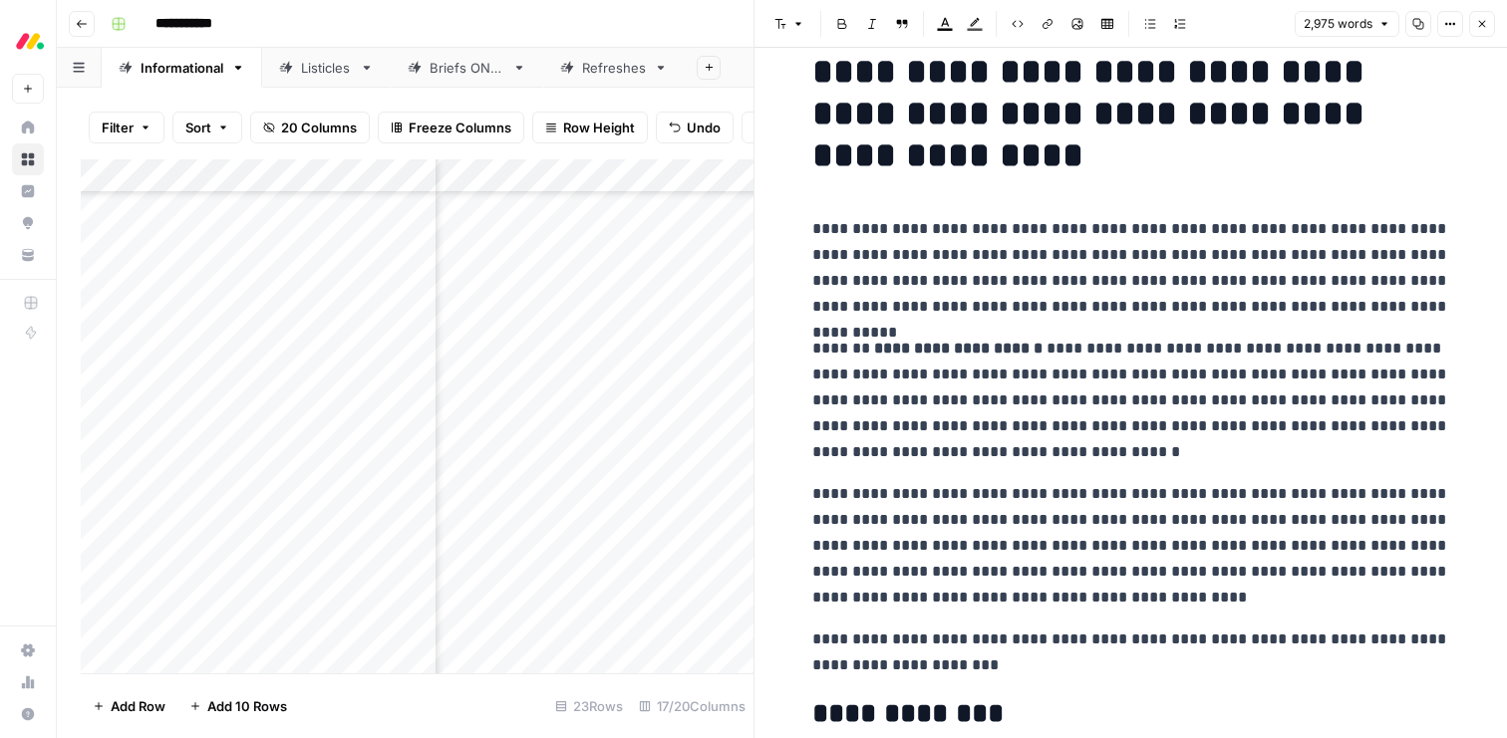
scroll to position [0, 0]
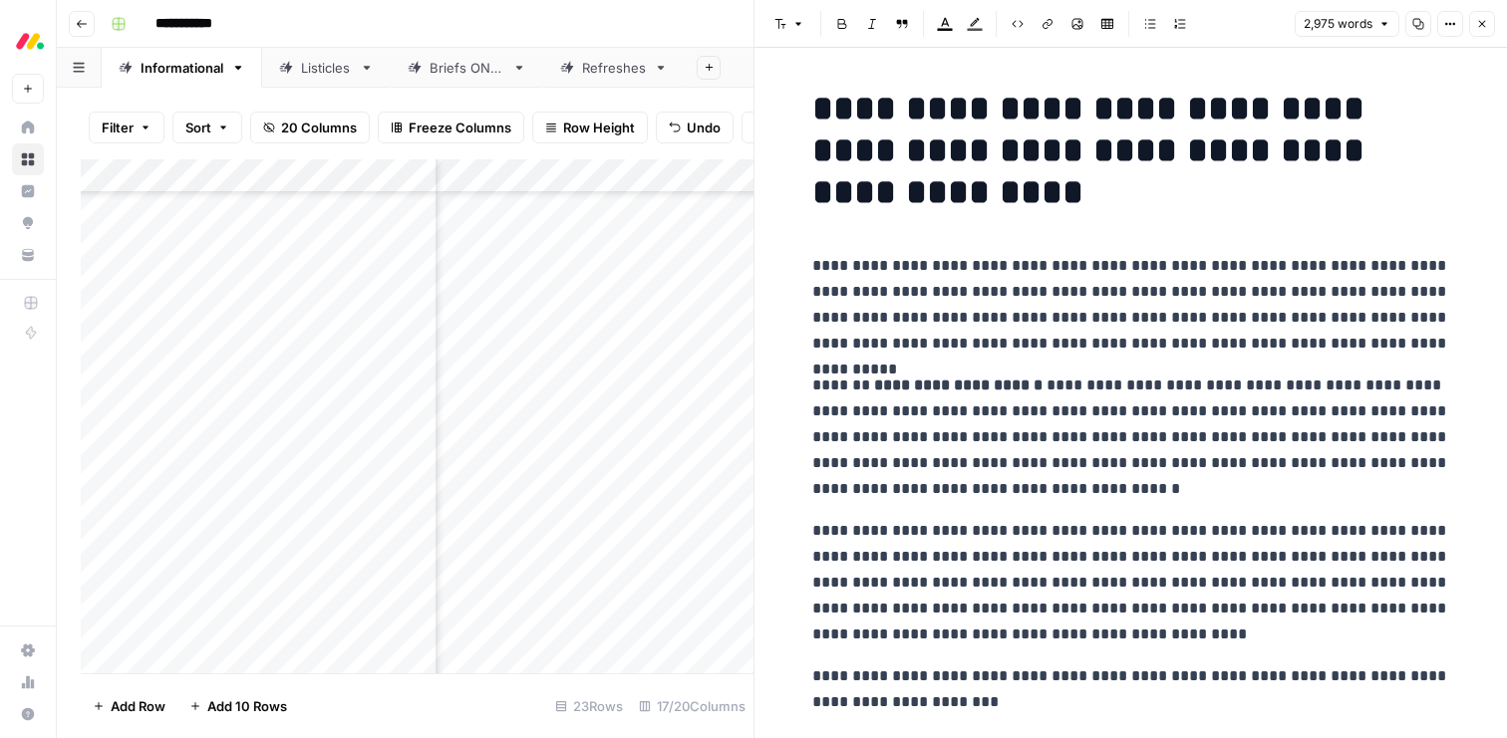
click at [1478, 23] on icon "button" at bounding box center [1482, 24] width 12 height 12
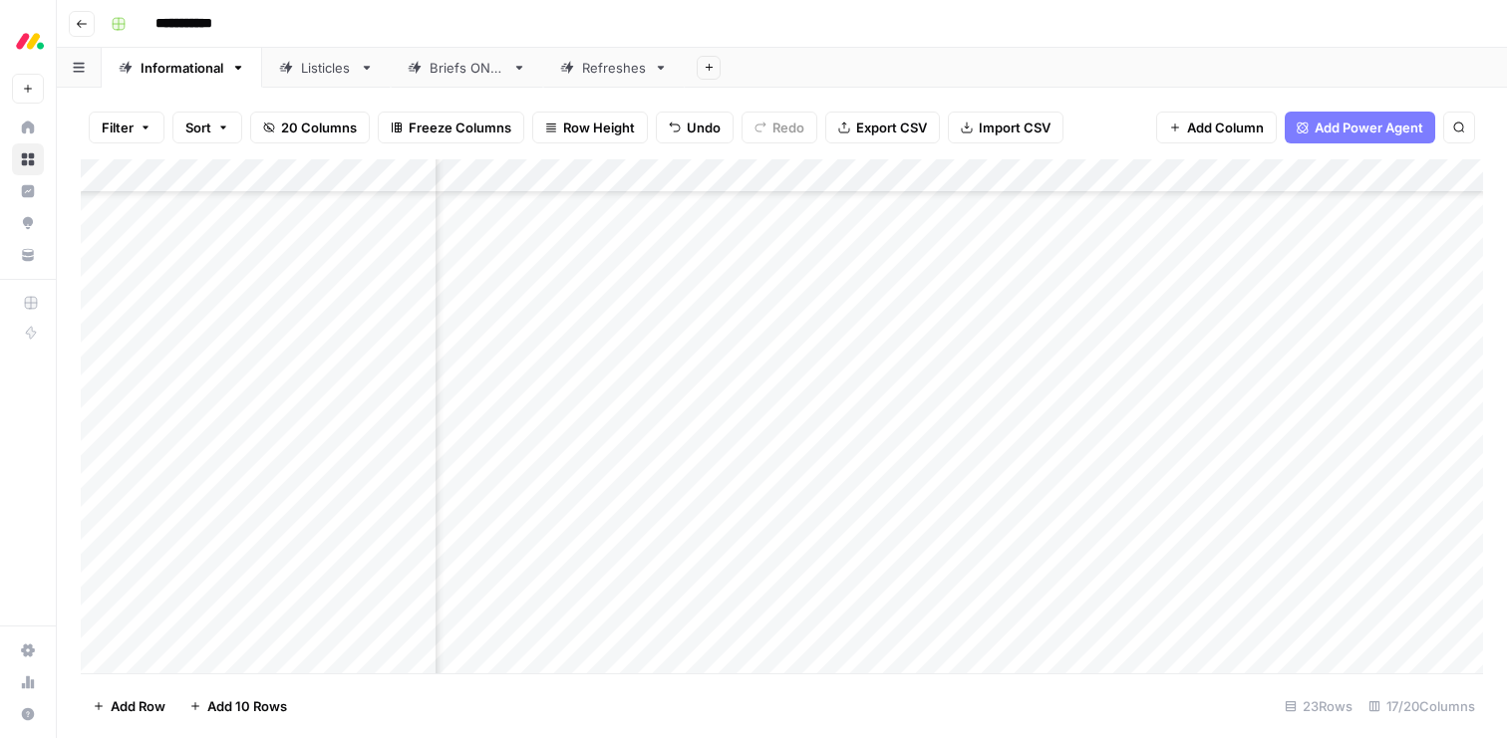
click at [1212, 421] on div "Add Column" at bounding box center [782, 416] width 1402 height 514
click at [502, 420] on div "Add Column" at bounding box center [782, 416] width 1402 height 514
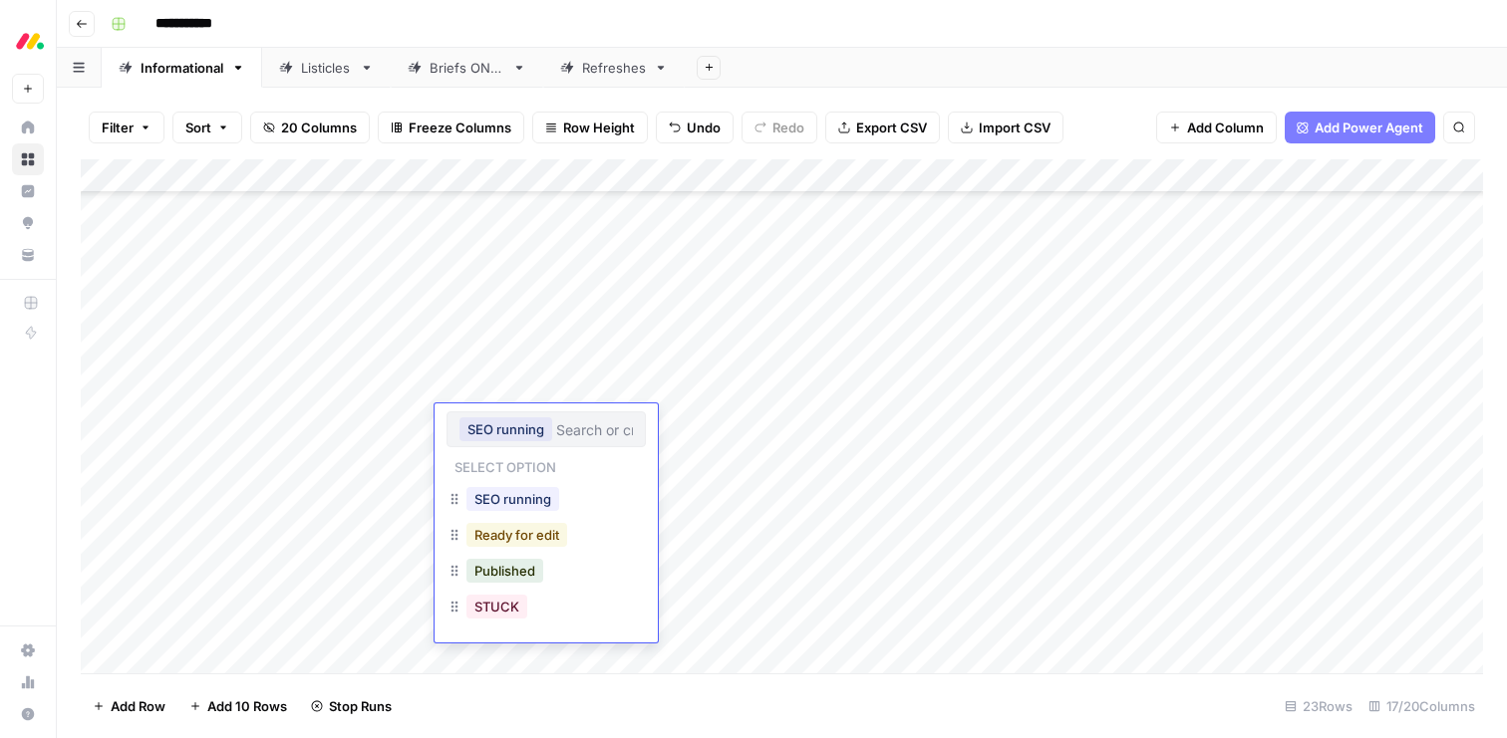
click at [518, 534] on button "Ready for edit" at bounding box center [516, 535] width 101 height 24
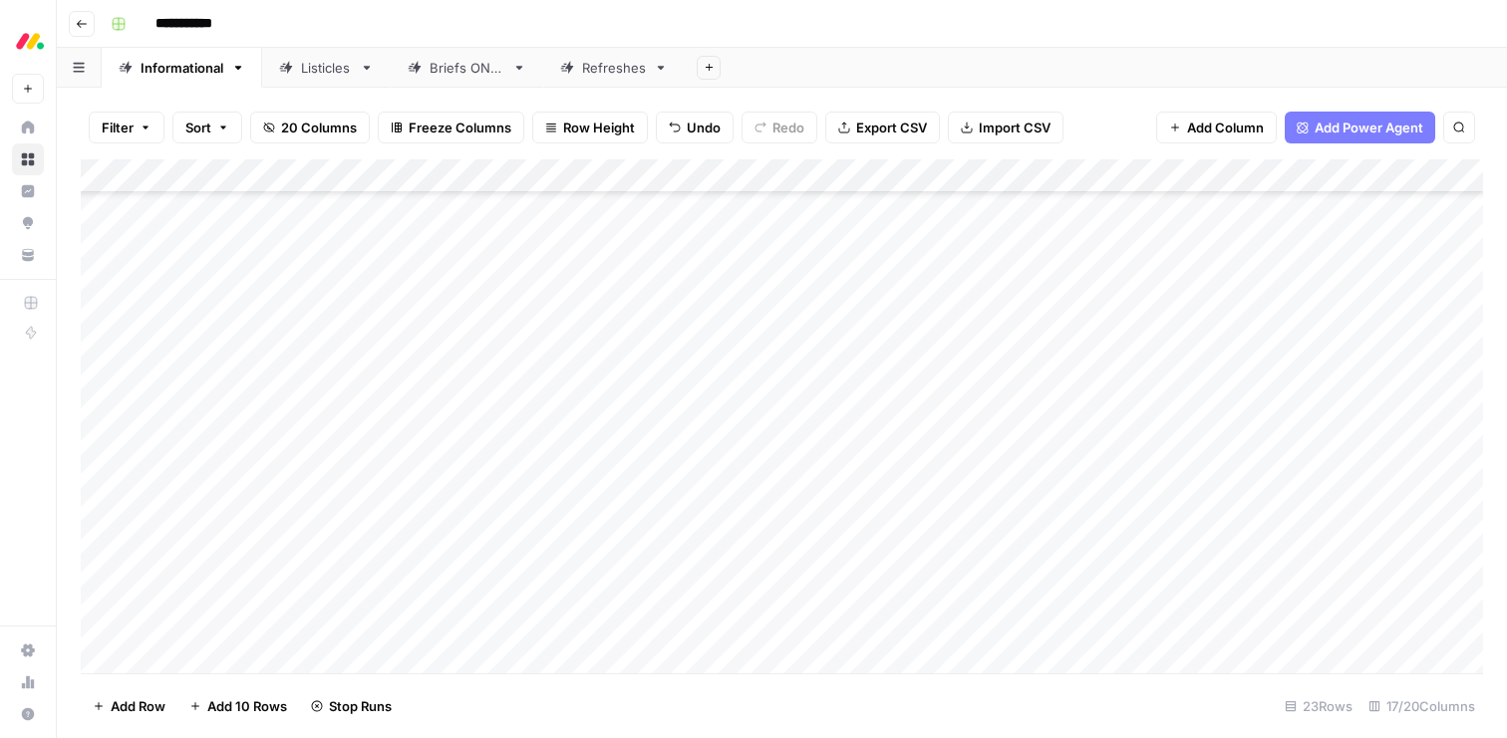
scroll to position [188, 0]
click at [307, 78] on link "Listicles" at bounding box center [326, 68] width 129 height 40
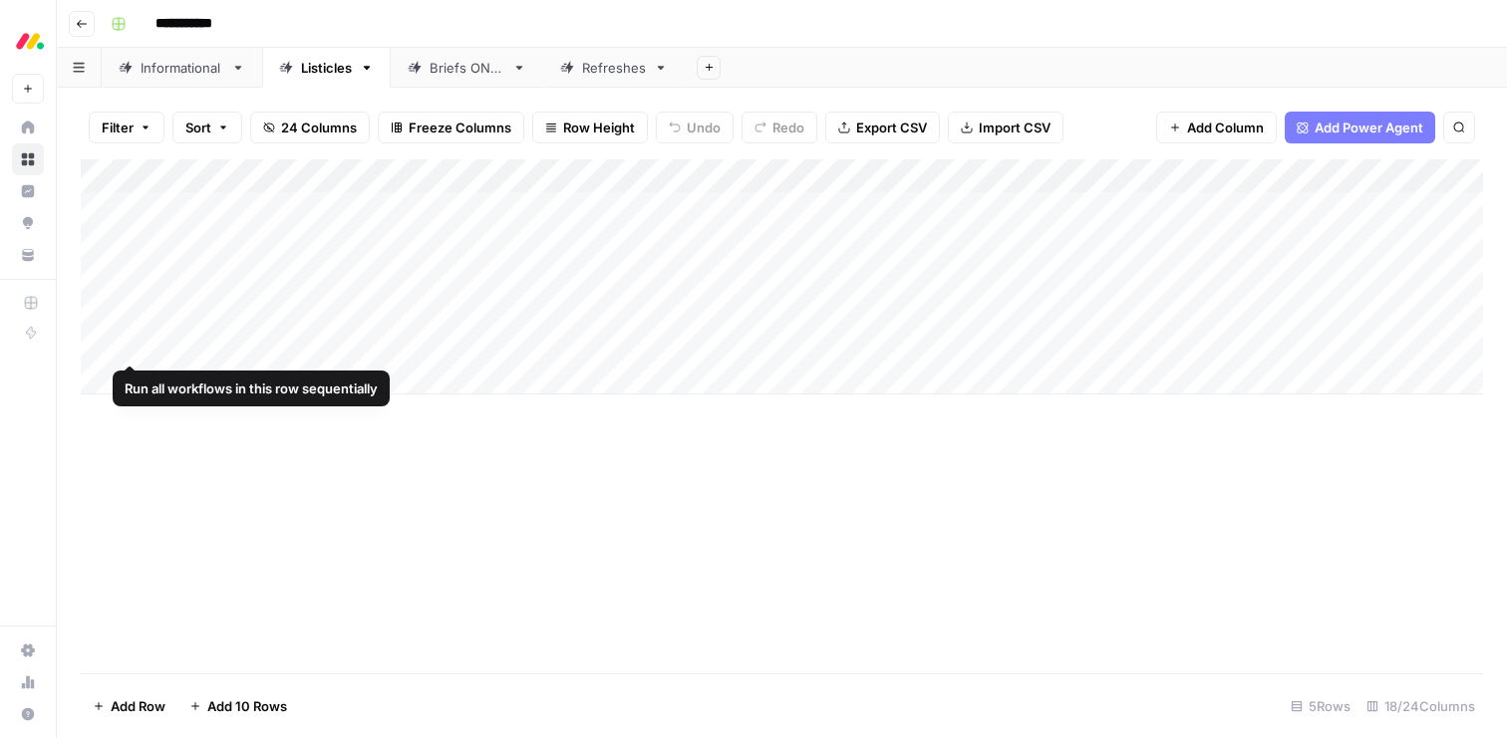
click at [99, 344] on div "Add Column" at bounding box center [782, 276] width 1402 height 235
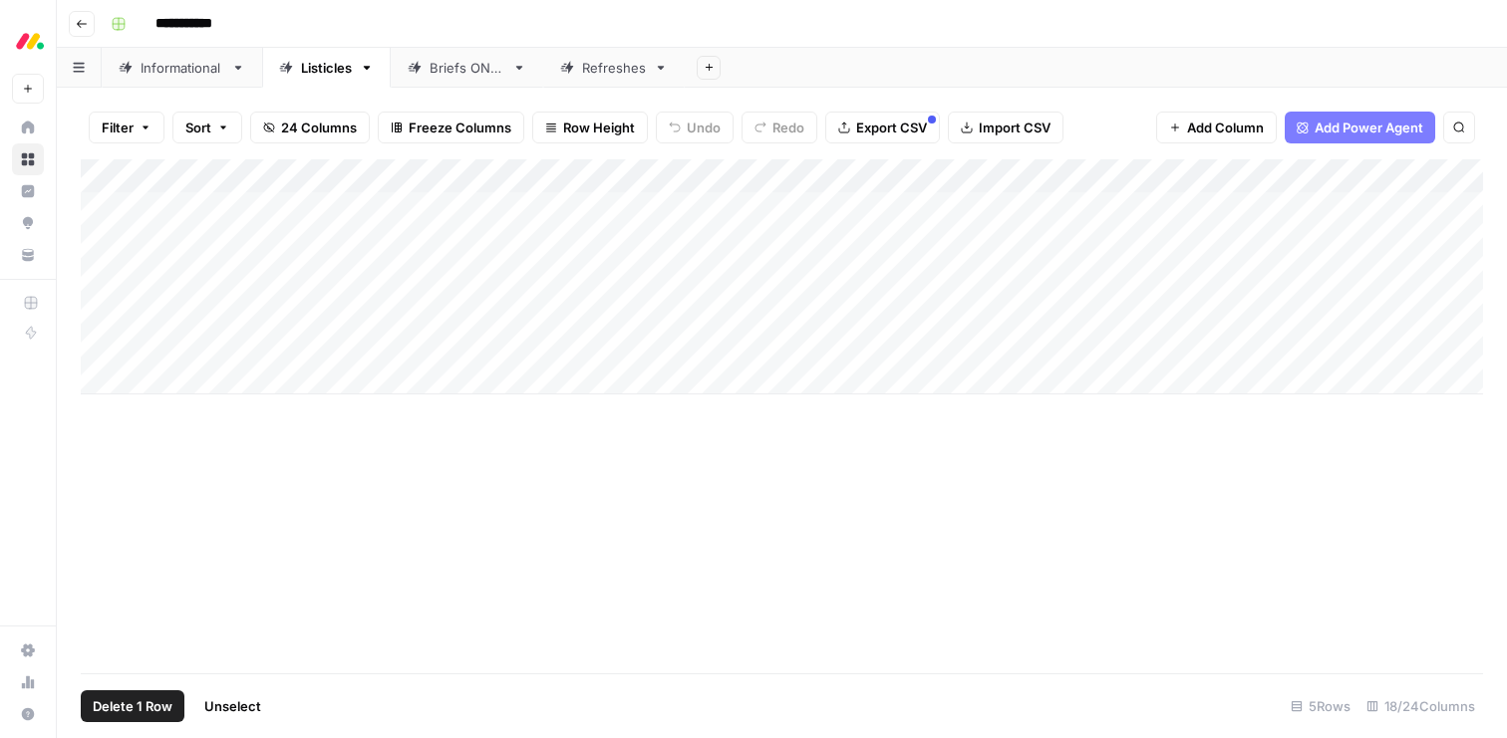
click at [126, 700] on span "Delete 1 Row" at bounding box center [133, 706] width 80 height 20
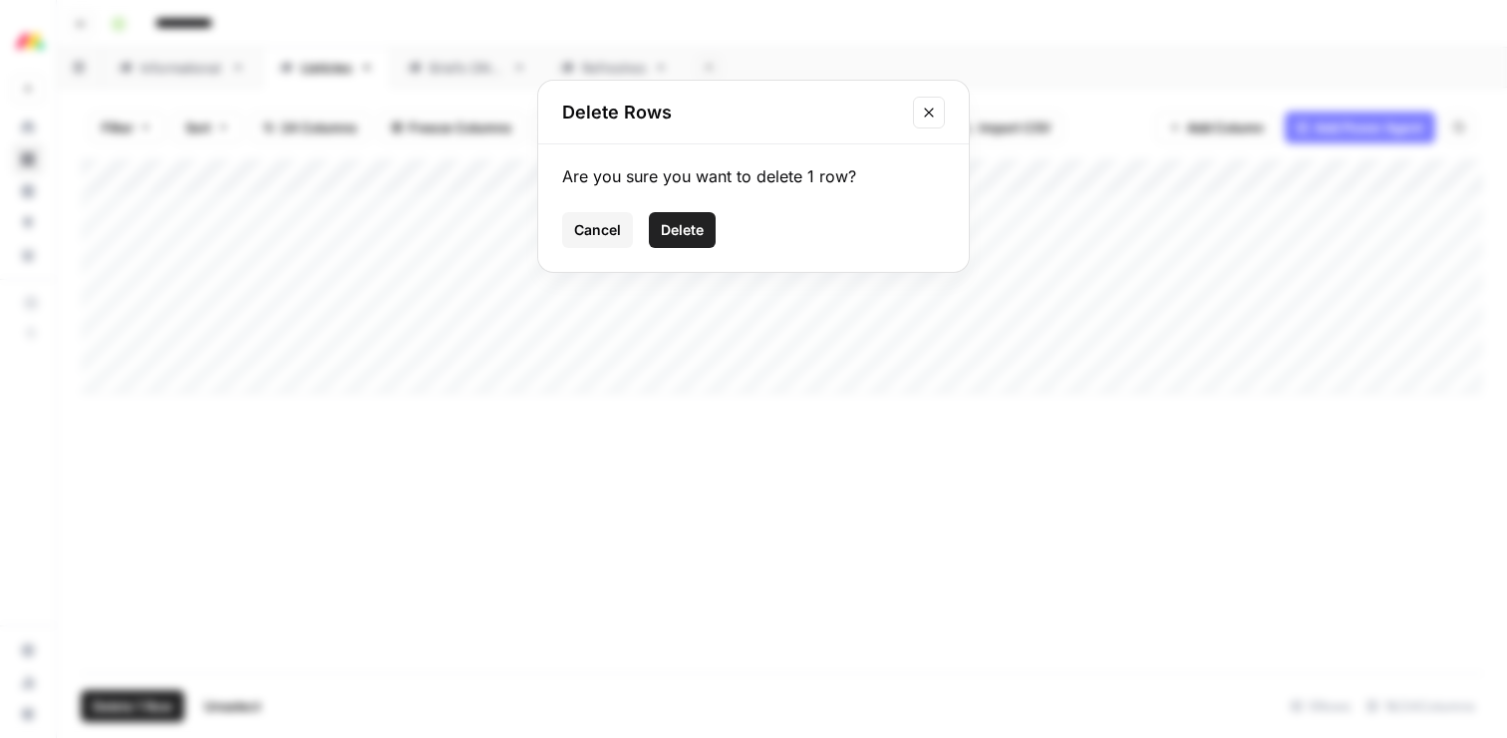
click at [703, 228] on span "Delete" at bounding box center [682, 230] width 43 height 20
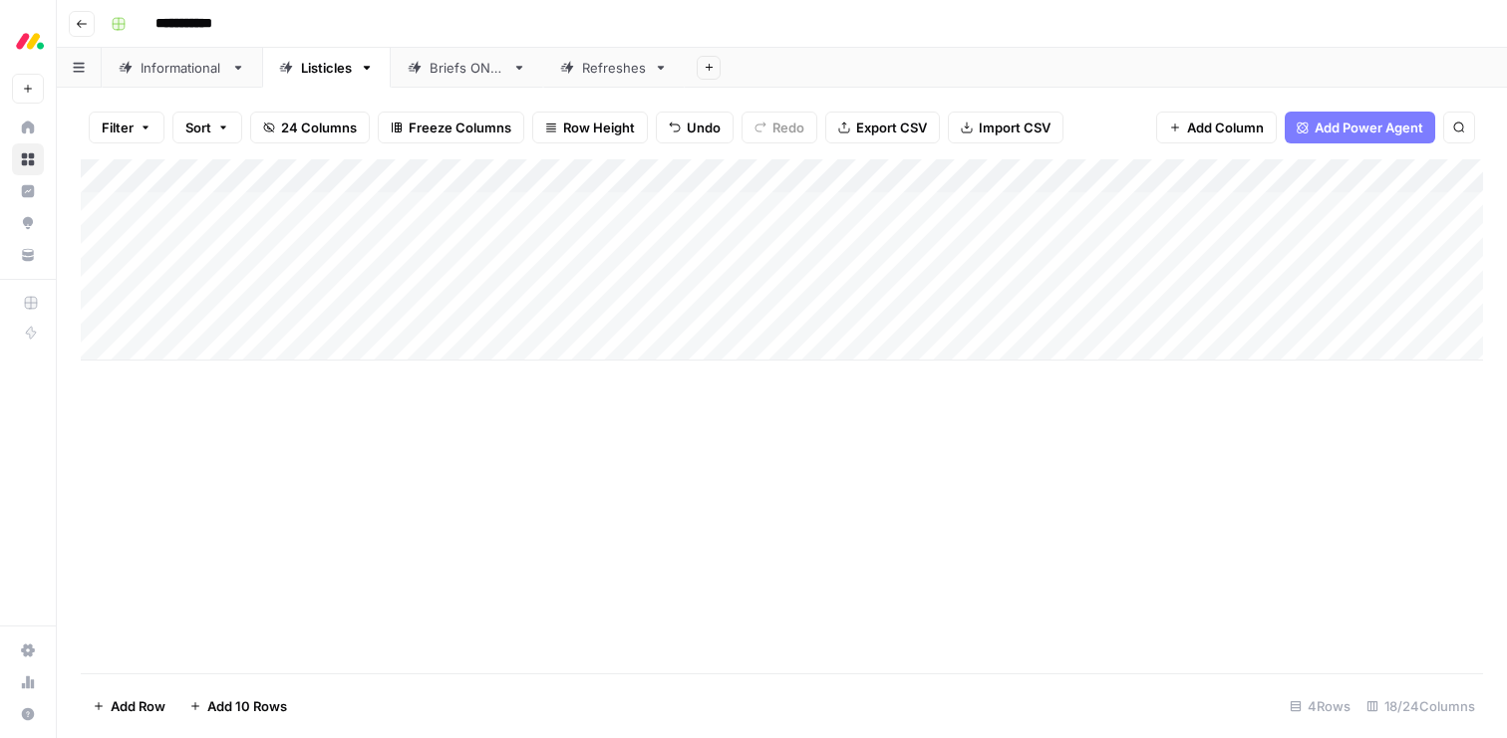
click at [158, 71] on div "Informational" at bounding box center [181, 68] width 83 height 20
click at [263, 73] on link "Listicles" at bounding box center [326, 68] width 129 height 40
click at [177, 67] on div "Informational" at bounding box center [181, 68] width 83 height 20
click at [676, 589] on div "Add Column" at bounding box center [782, 416] width 1402 height 514
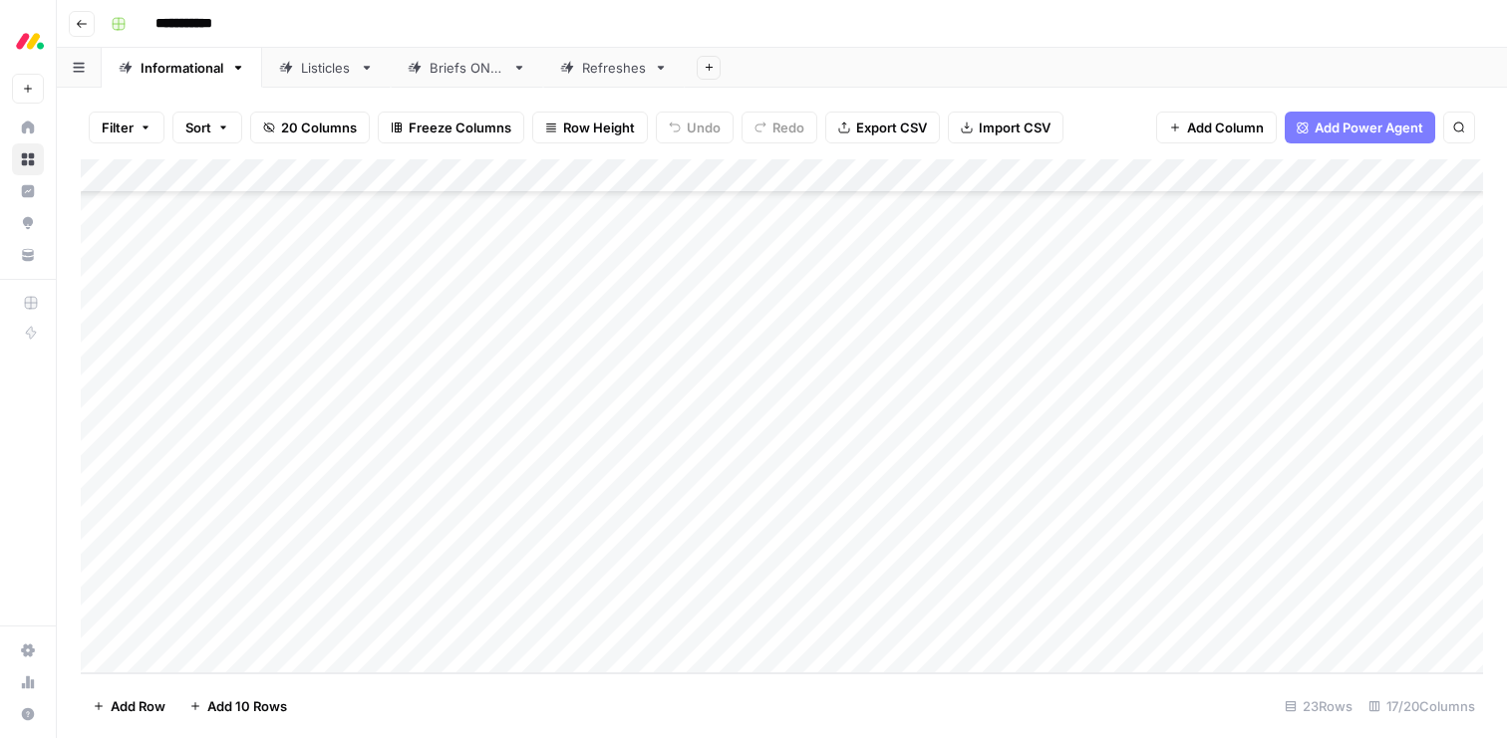
click at [676, 589] on div "Add Column" at bounding box center [782, 416] width 1402 height 514
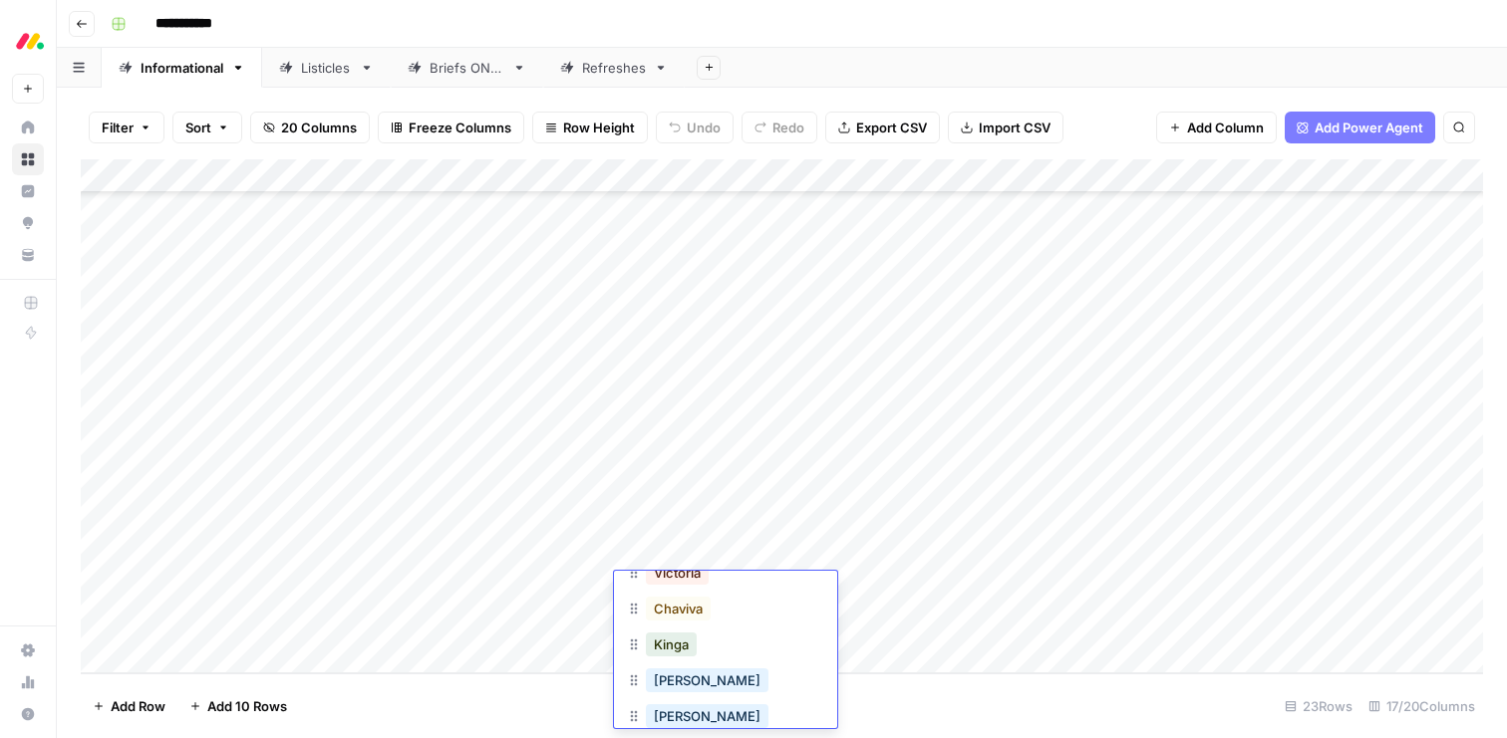
scroll to position [118, 0]
click at [669, 616] on button "Kinga" at bounding box center [671, 621] width 51 height 24
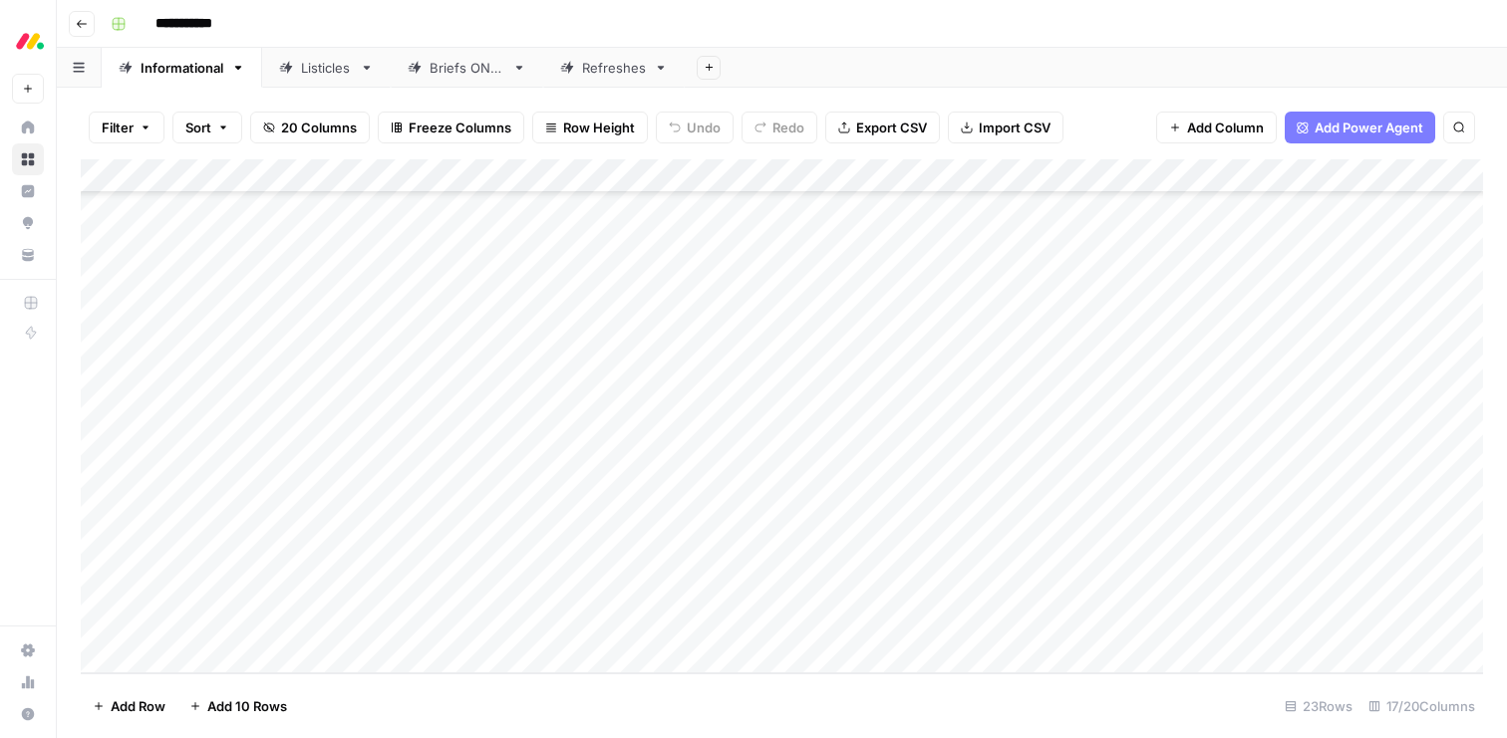
click at [650, 618] on div "Add Column" at bounding box center [782, 416] width 1402 height 514
click at [676, 711] on button "Kinga" at bounding box center [671, 711] width 51 height 24
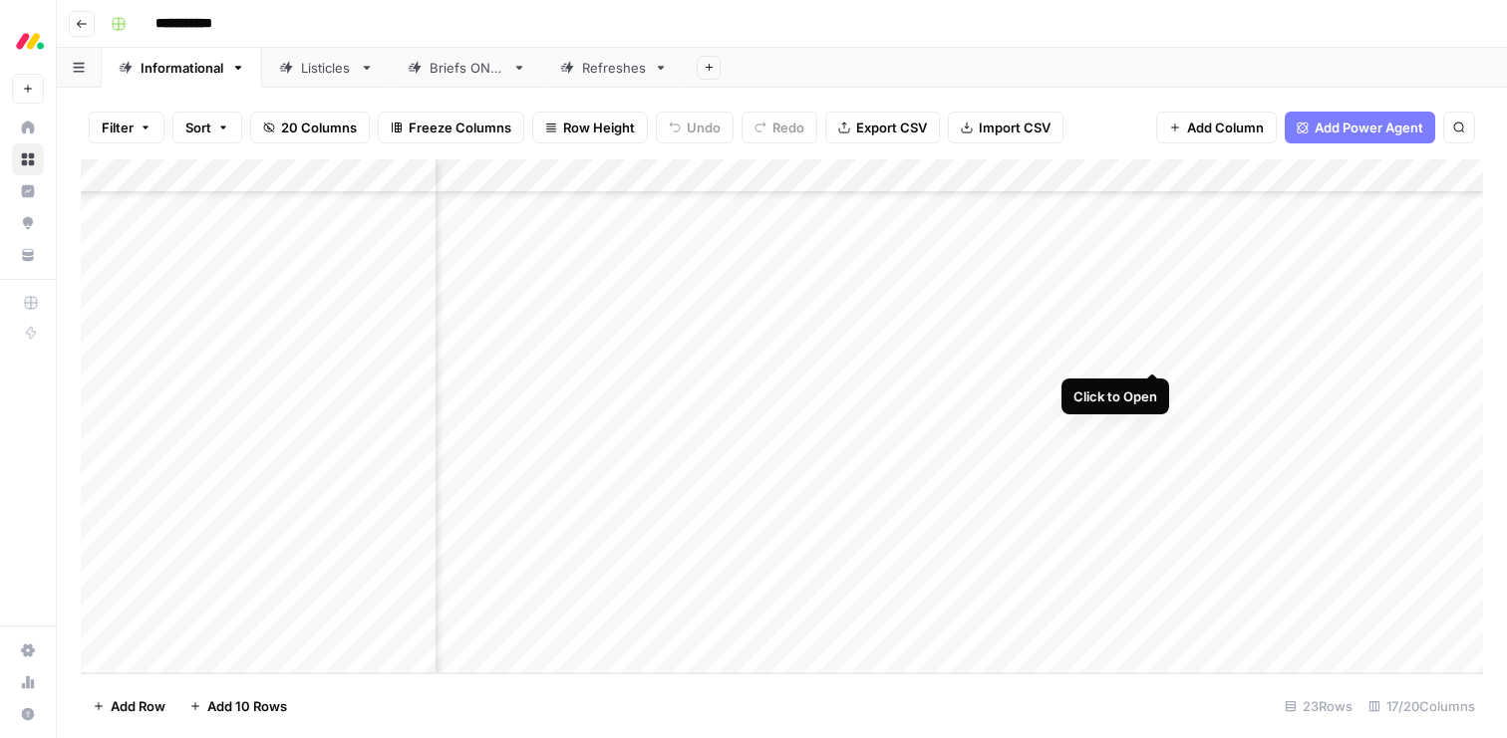
click at [1148, 352] on div "Add Column" at bounding box center [782, 416] width 1402 height 514
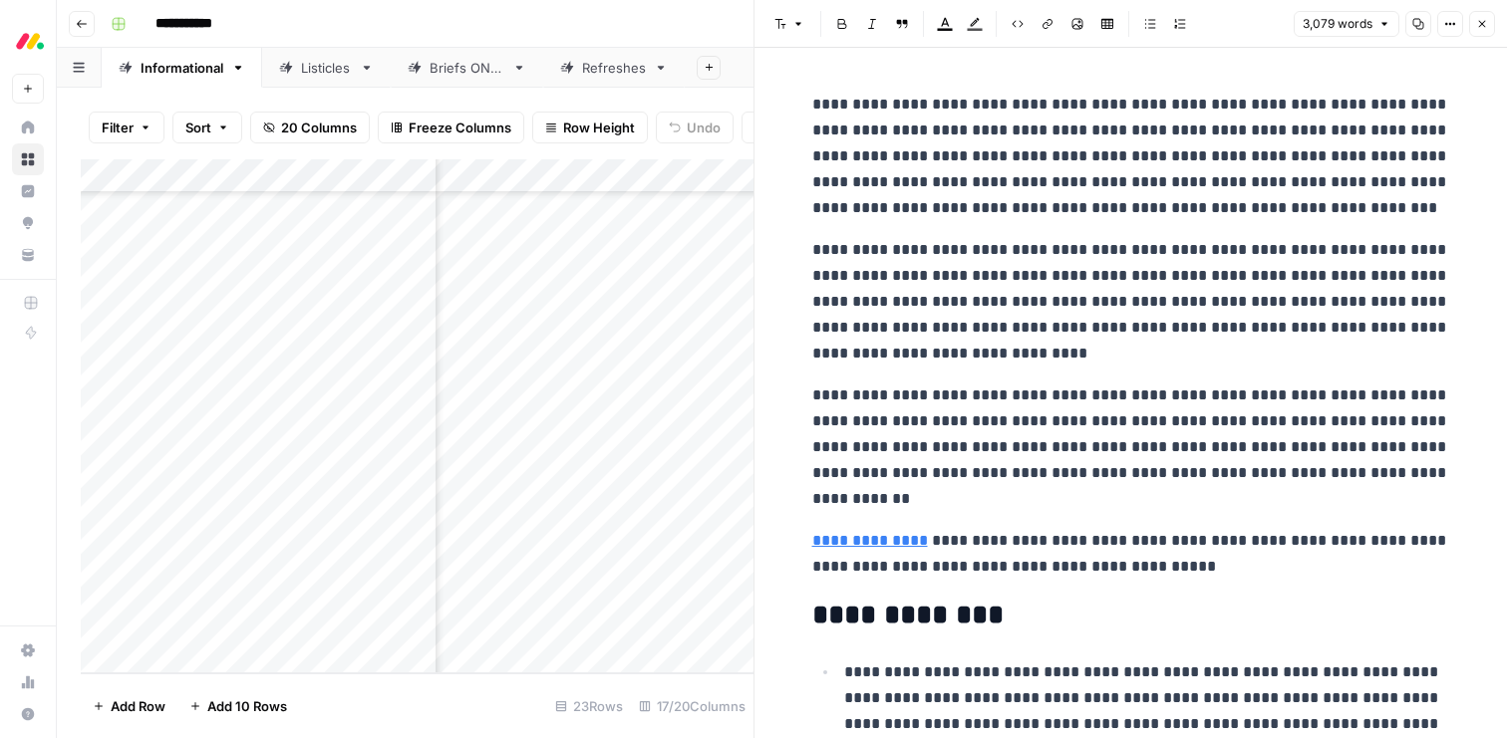
scroll to position [127, 0]
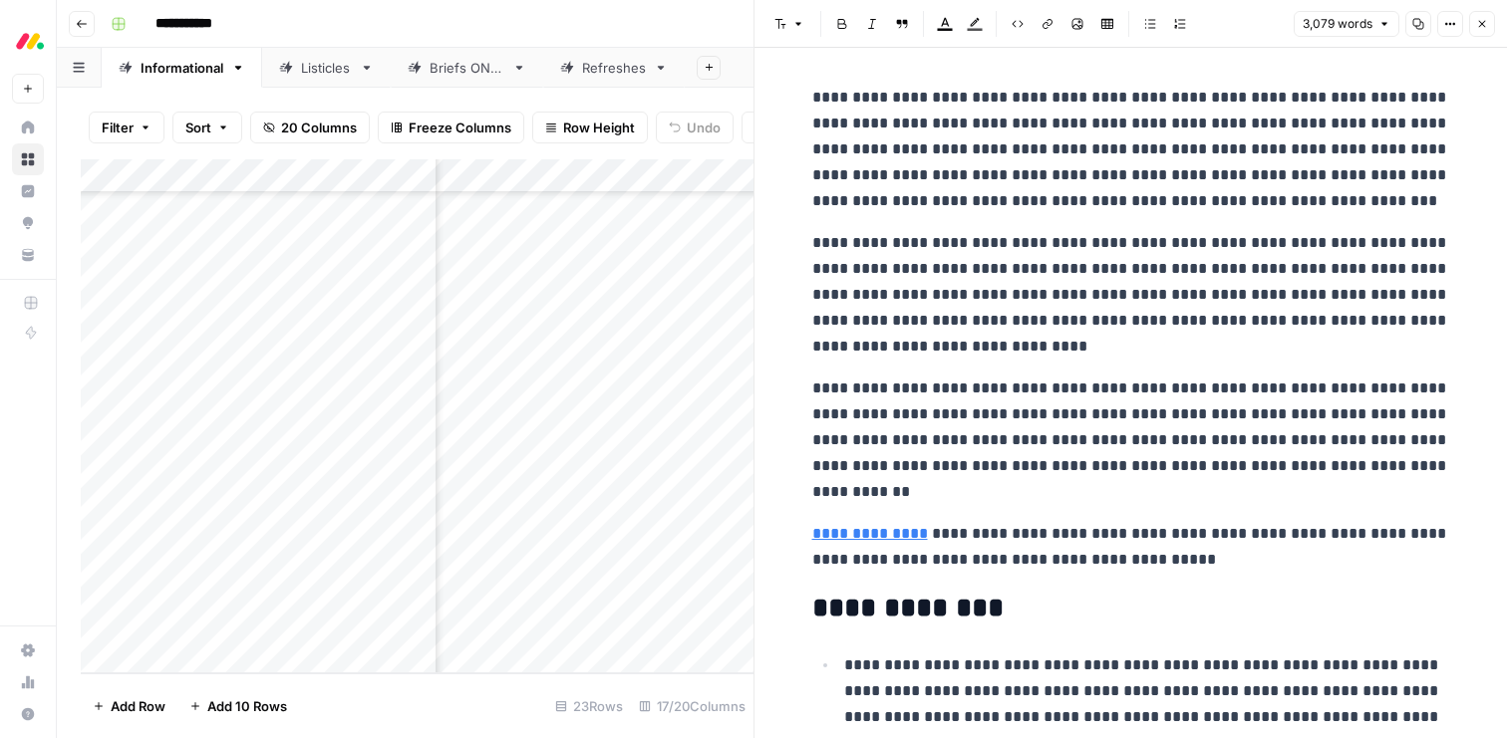
click at [1119, 553] on p "**********" at bounding box center [1131, 547] width 638 height 52
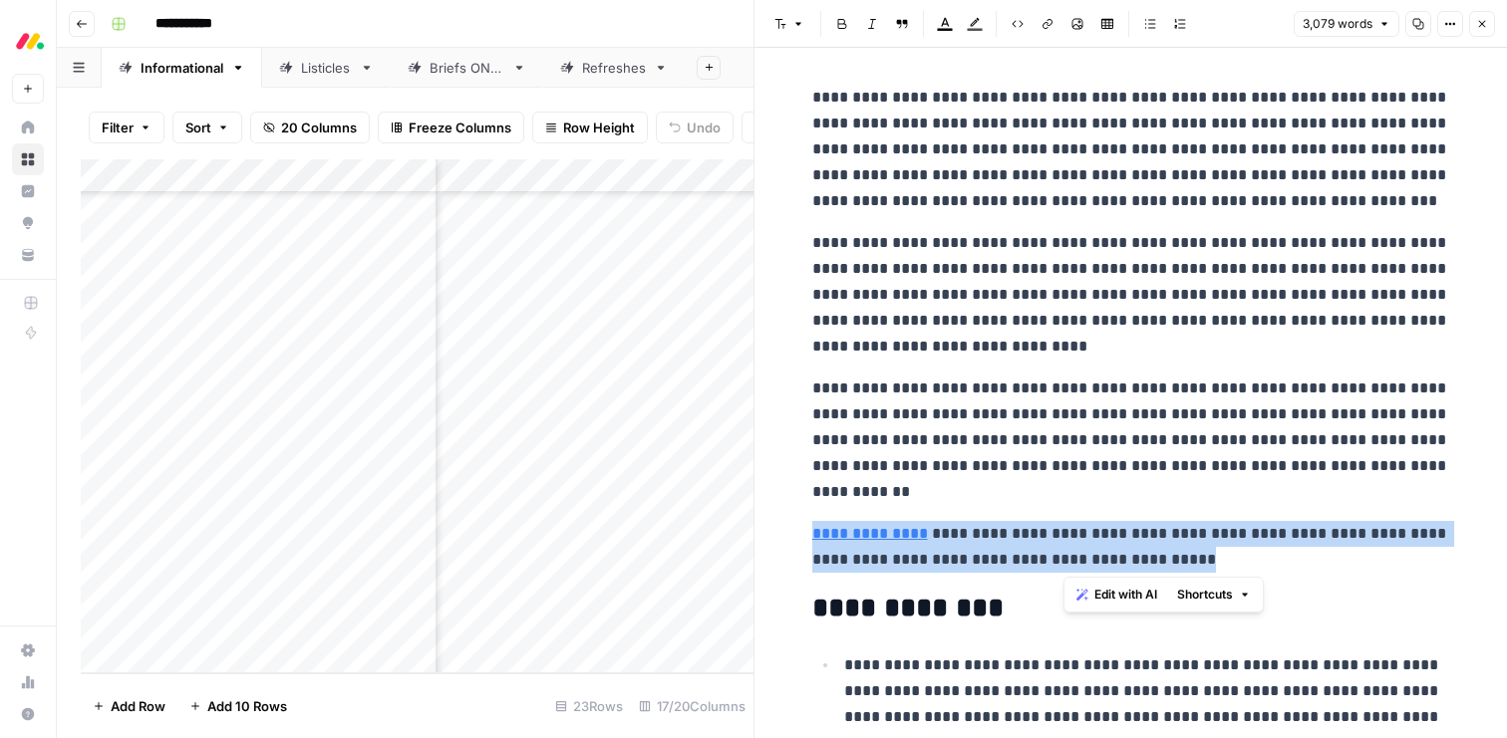
click at [1119, 553] on p "**********" at bounding box center [1131, 547] width 638 height 52
click at [890, 593] on span "Edit with AI" at bounding box center [874, 595] width 63 height 18
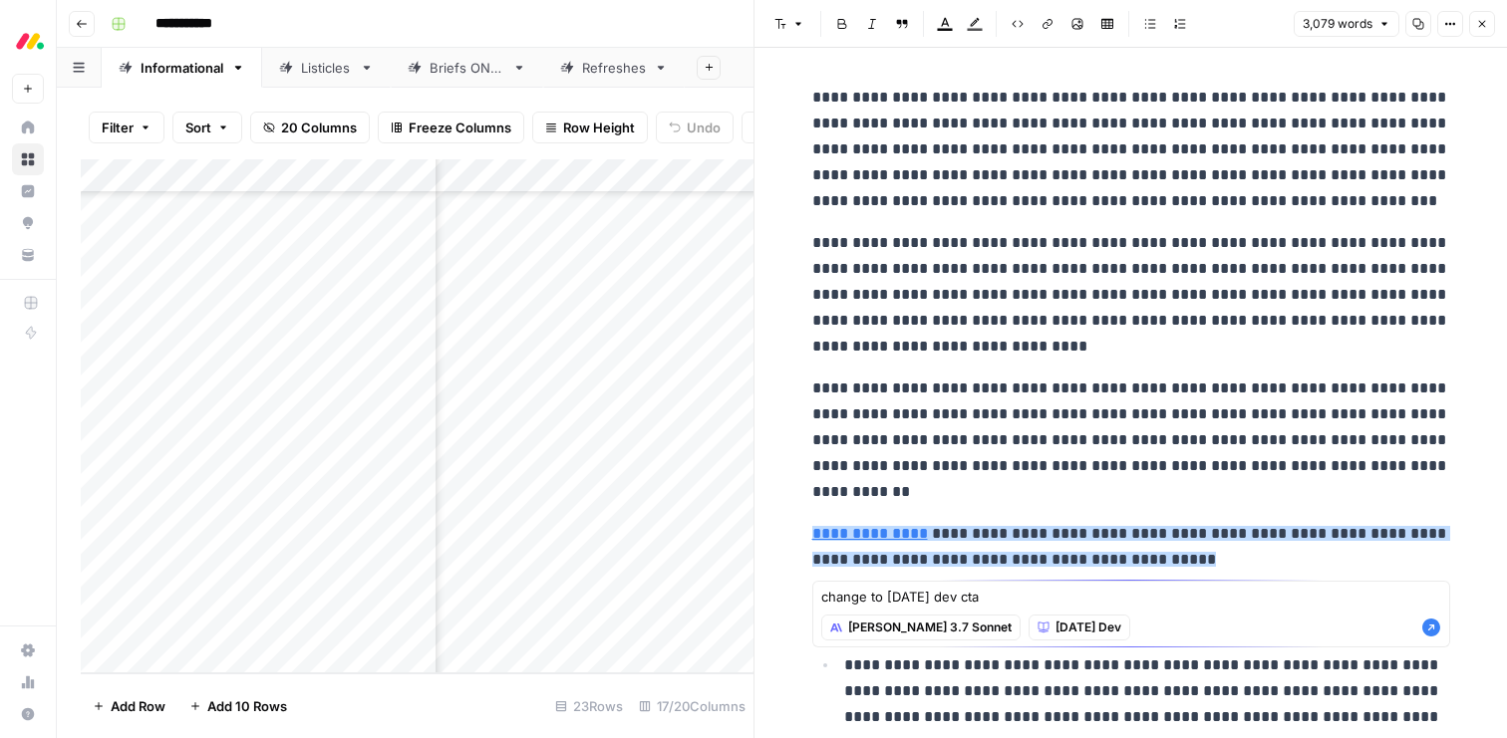
click at [869, 590] on textarea "change to monday dev cta" at bounding box center [1131, 597] width 620 height 20
type textarea "change to monday dev cta"
click at [1425, 626] on icon "button" at bounding box center [1431, 628] width 18 height 18
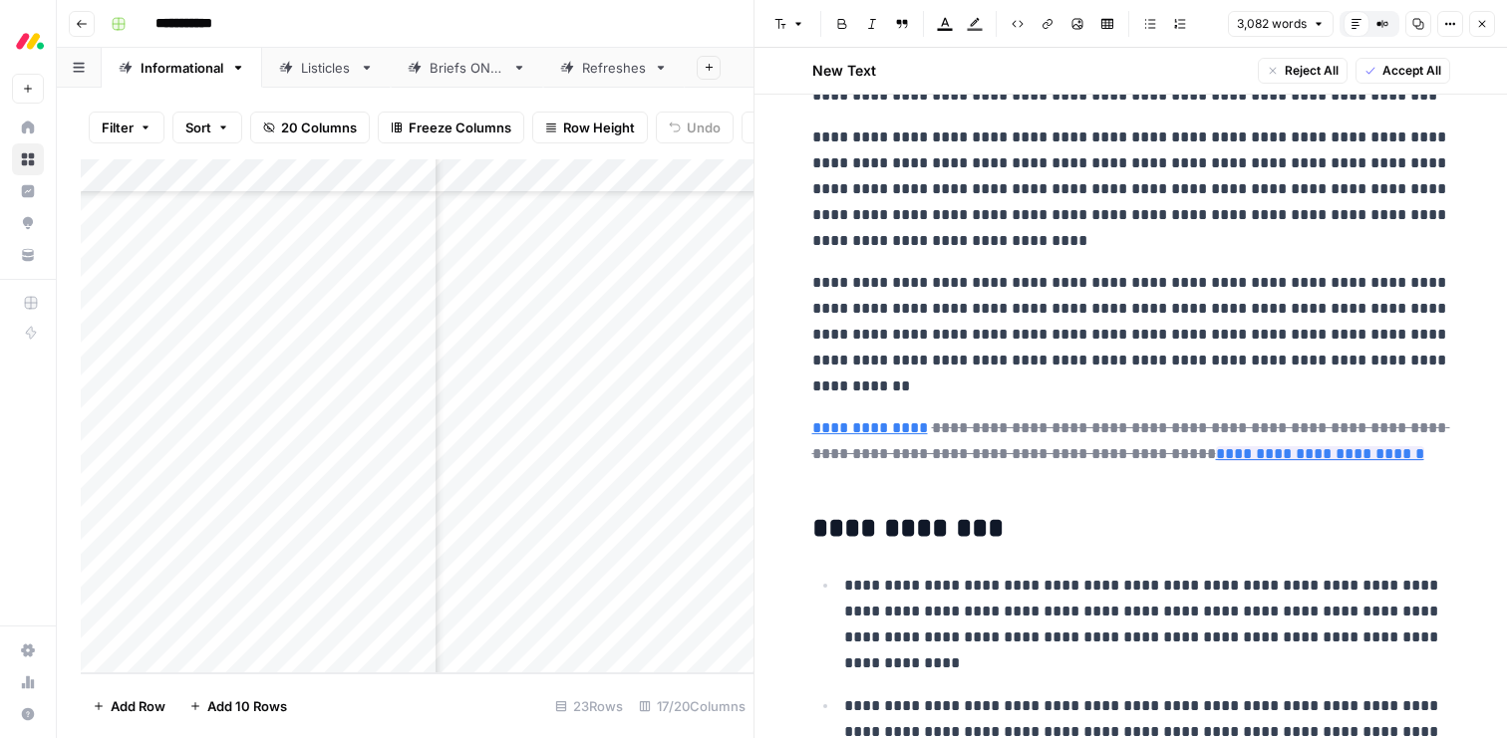
scroll to position [278, 0]
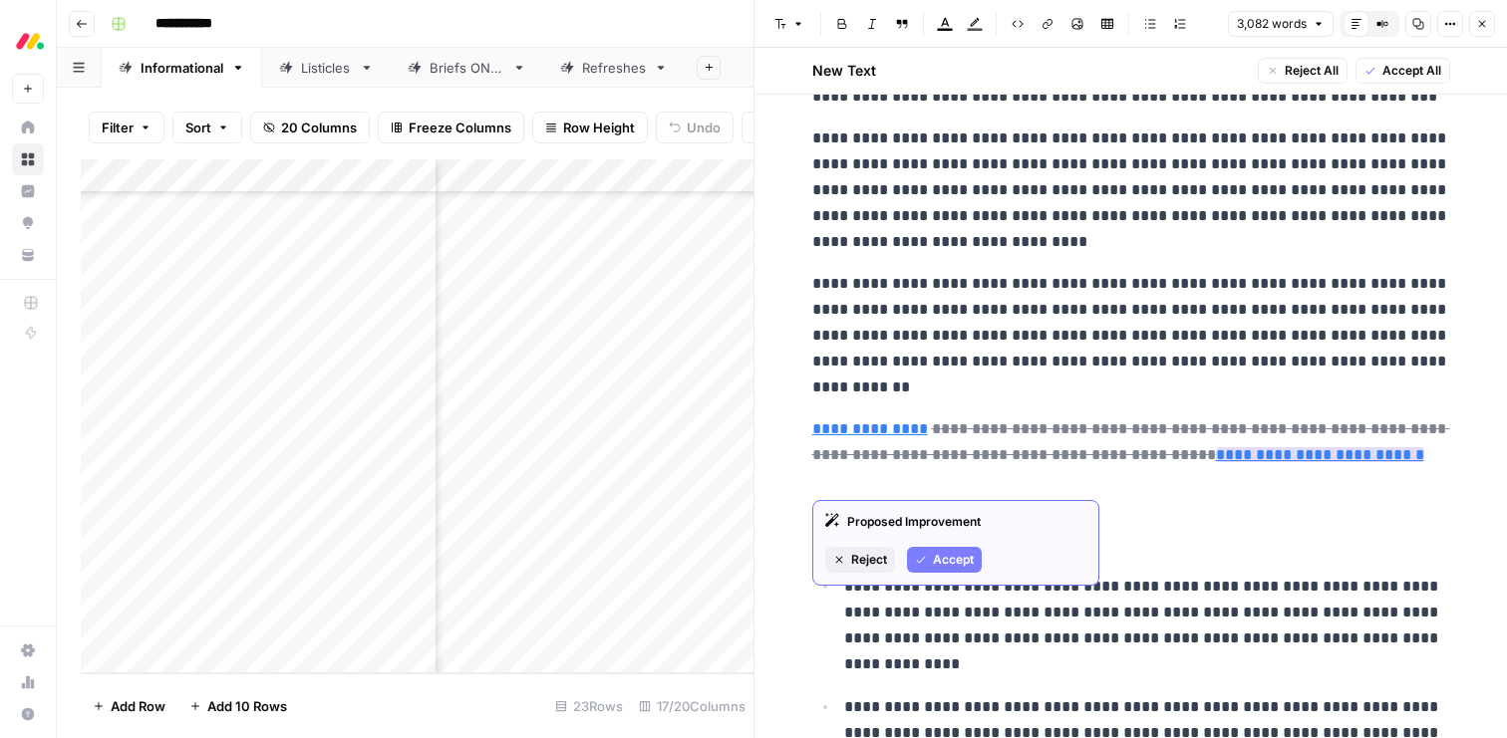
click at [870, 557] on span "Reject" at bounding box center [869, 560] width 36 height 18
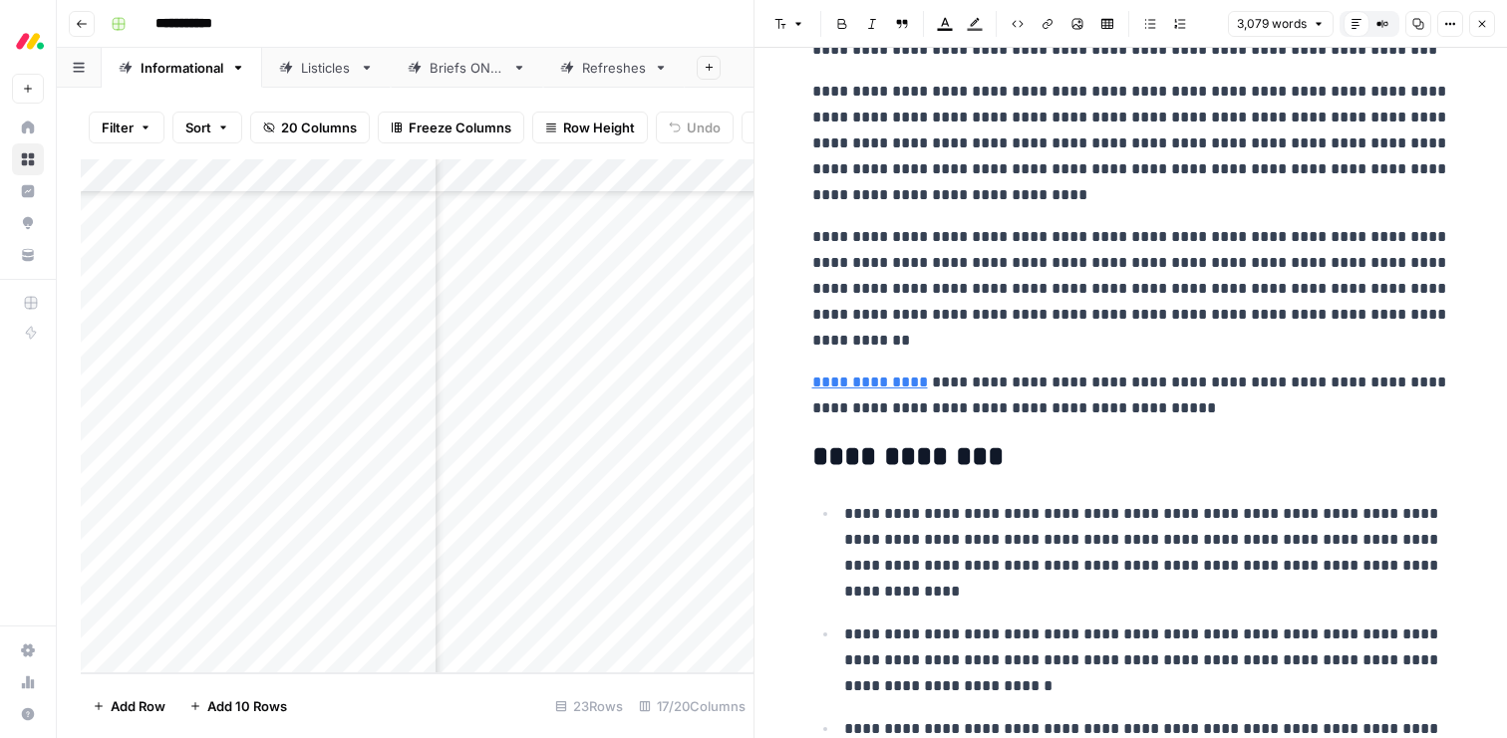
scroll to position [231, 0]
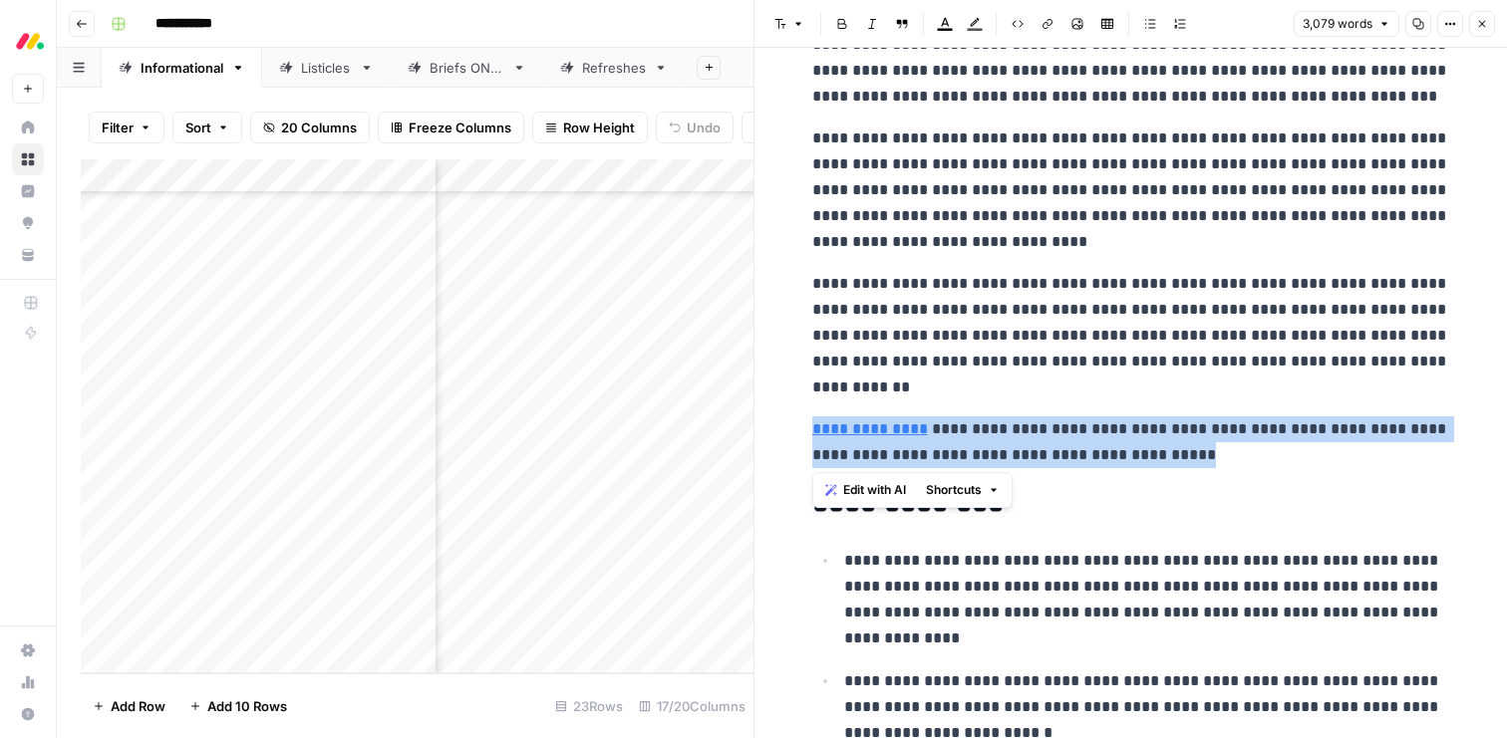
drag, startPoint x: 1256, startPoint y: 458, endPoint x: 809, endPoint y: 425, distance: 448.6
click at [845, 479] on button "Edit with AI" at bounding box center [865, 490] width 97 height 26
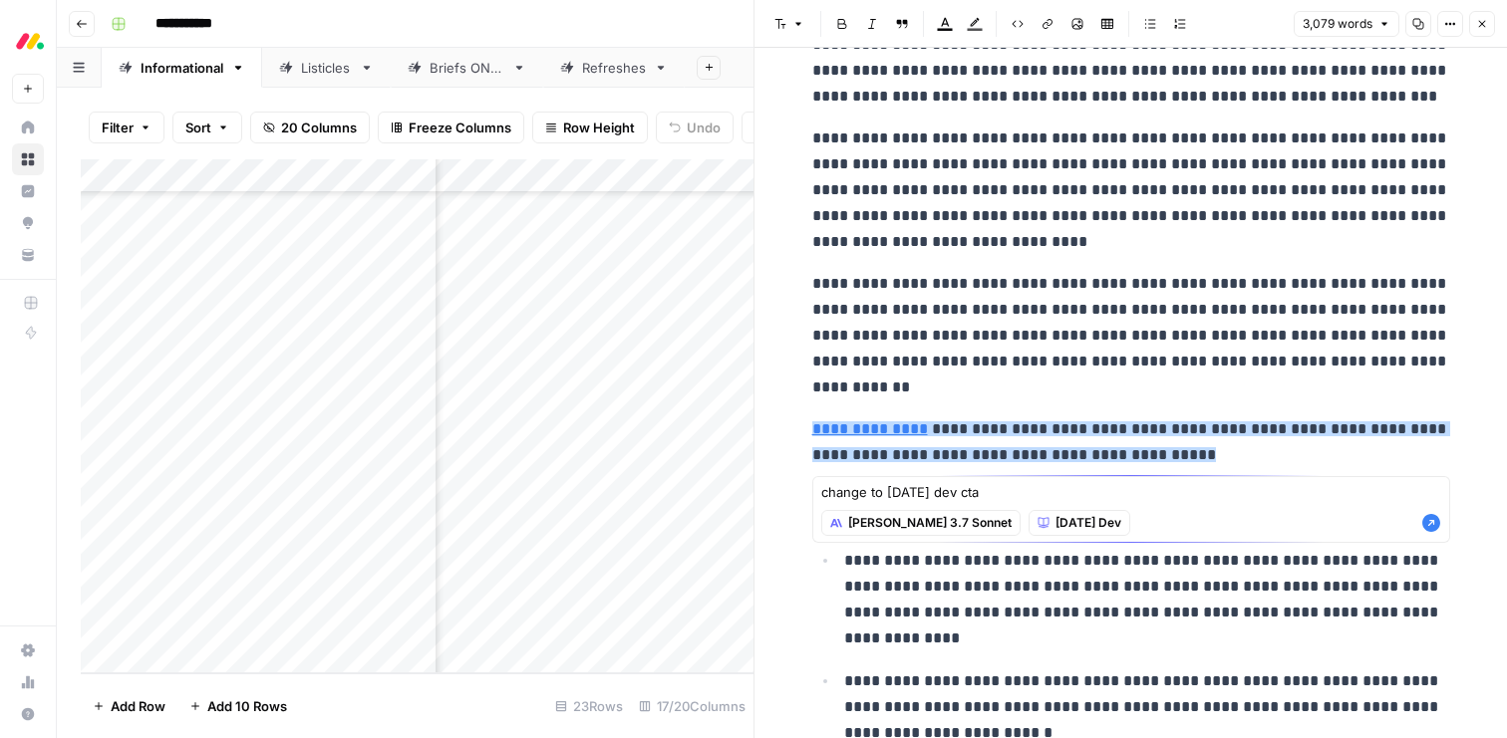
type textarea "change to monday dev cta"
click at [1422, 524] on icon "button" at bounding box center [1431, 523] width 18 height 18
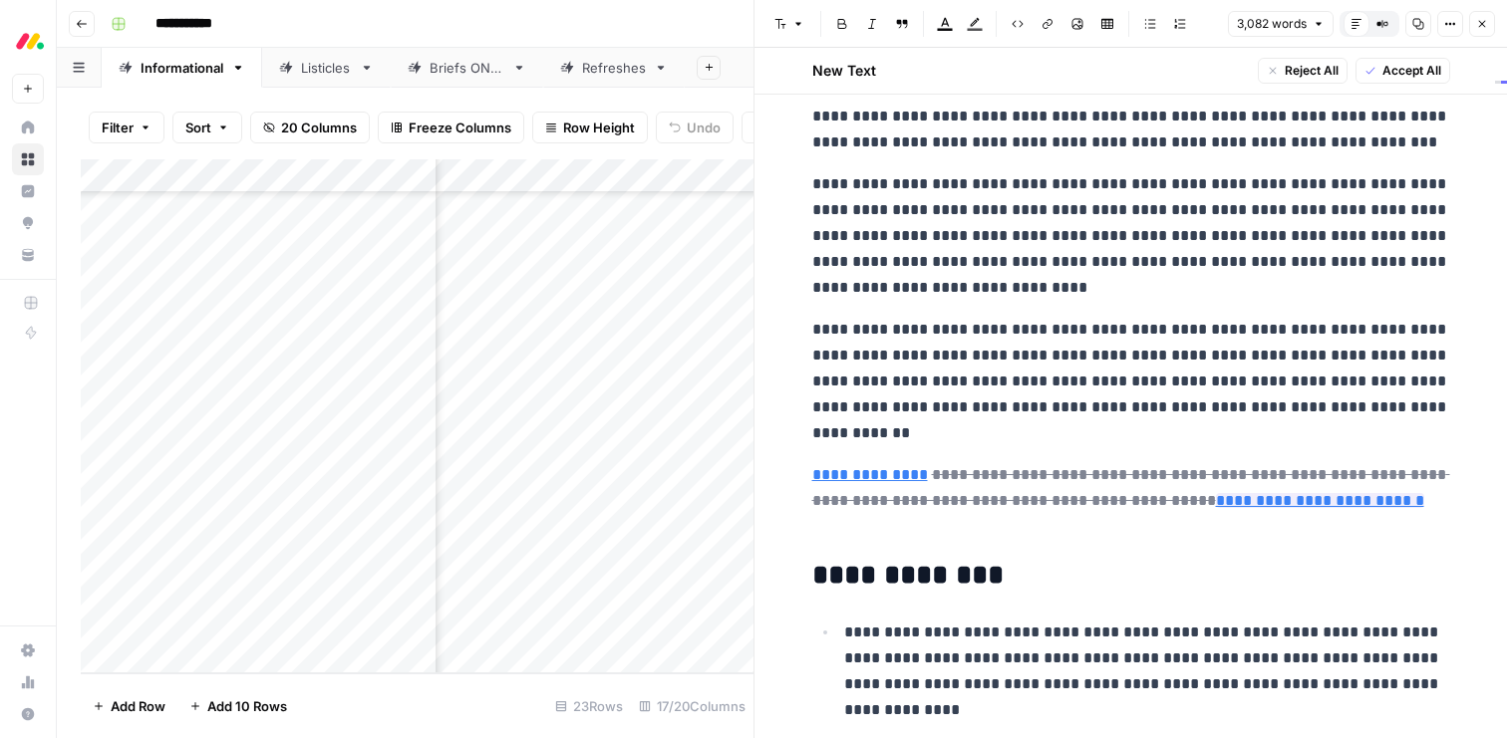
scroll to position [258, 0]
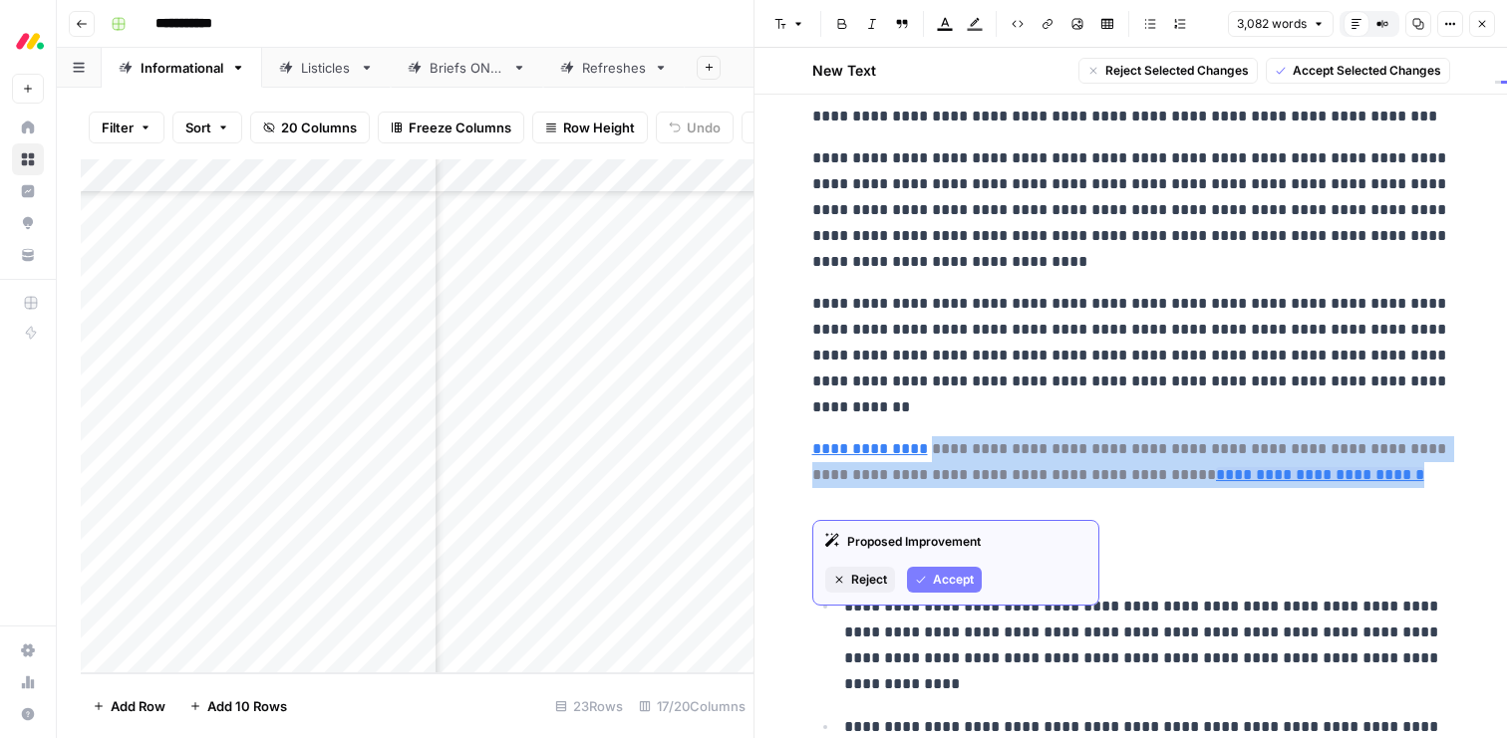
drag, startPoint x: 1216, startPoint y: 492, endPoint x: 936, endPoint y: 450, distance: 283.1
click at [936, 450] on p "**********" at bounding box center [1131, 475] width 638 height 78
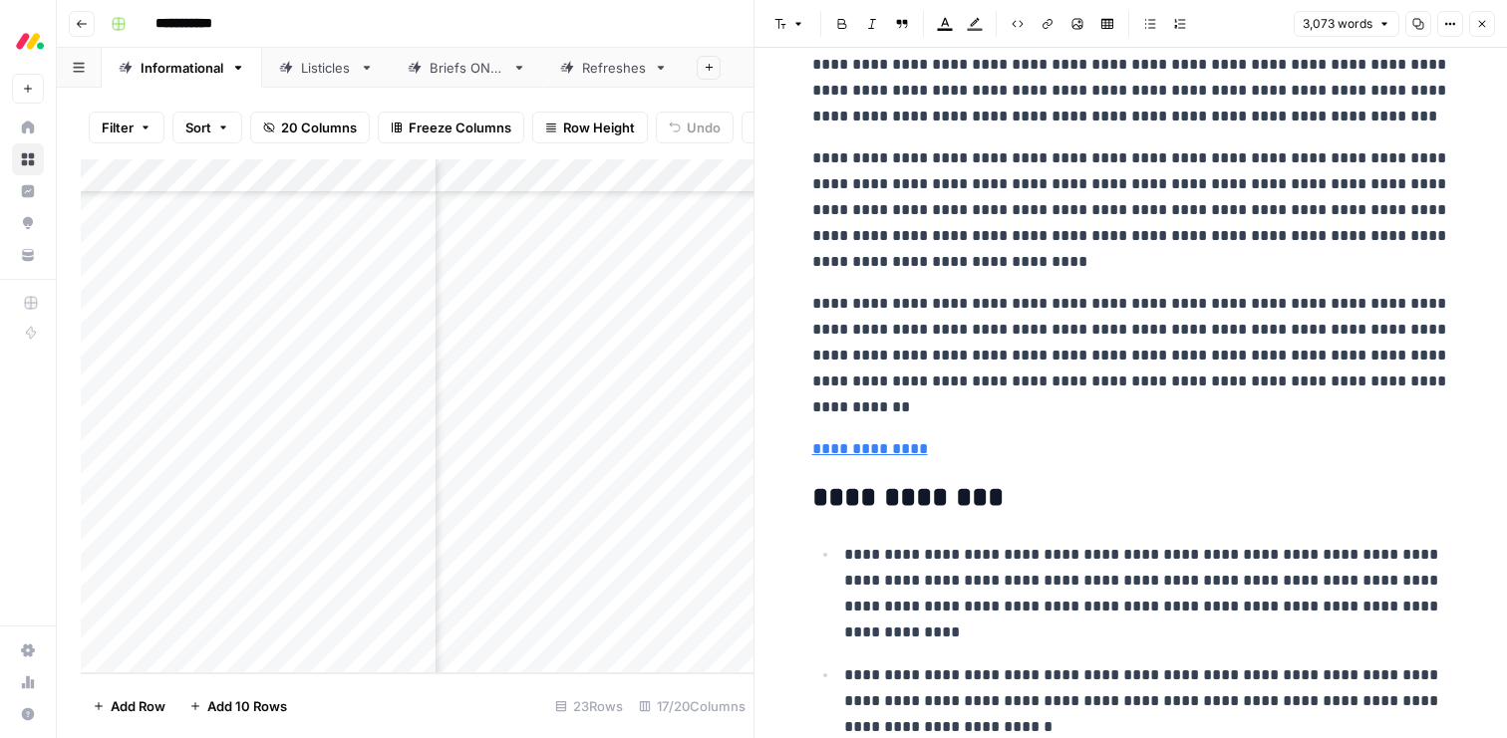
click at [932, 446] on p "**********" at bounding box center [1131, 449] width 638 height 26
click at [879, 479] on span "Edit with AI" at bounding box center [874, 484] width 63 height 18
type textarea "change to proper cta"
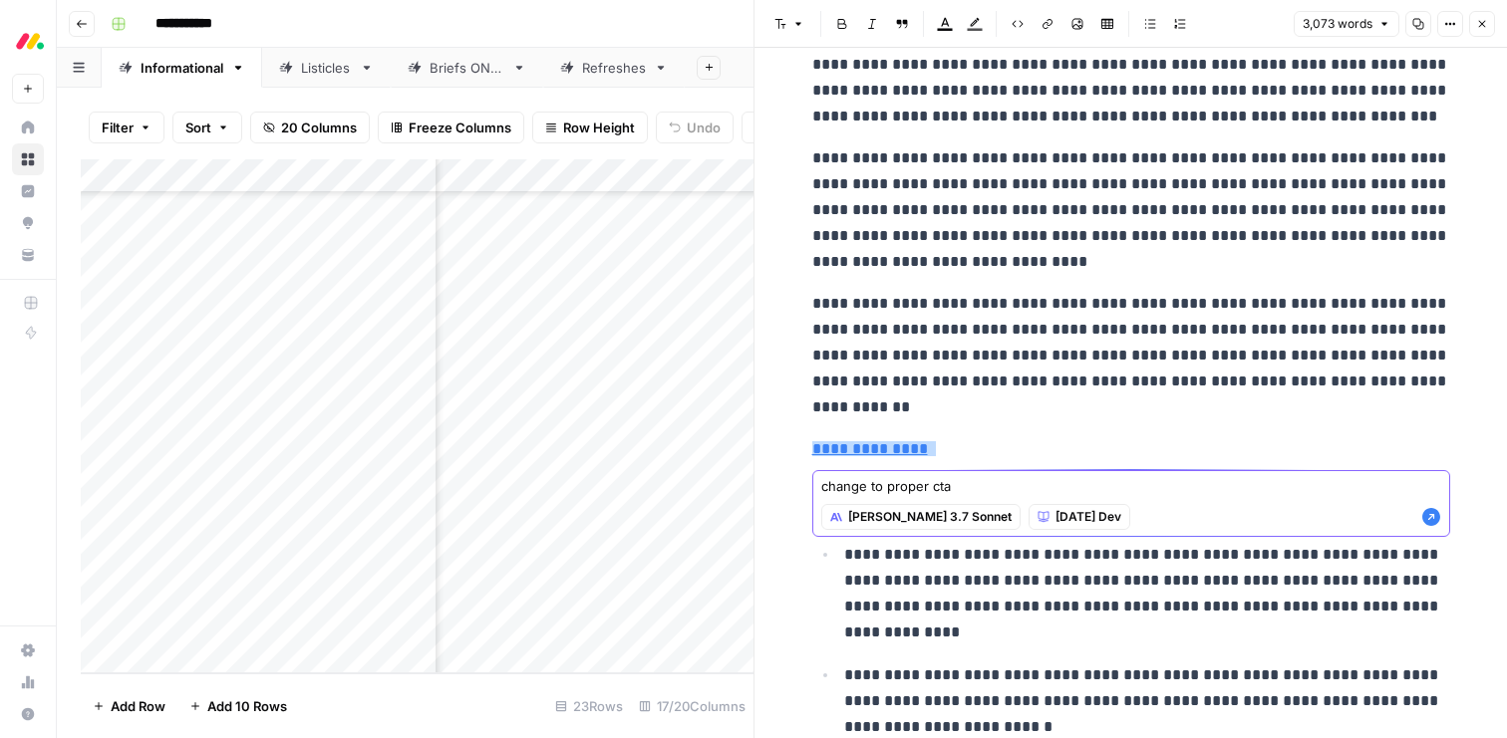
click at [1430, 515] on icon "button" at bounding box center [1431, 517] width 18 height 18
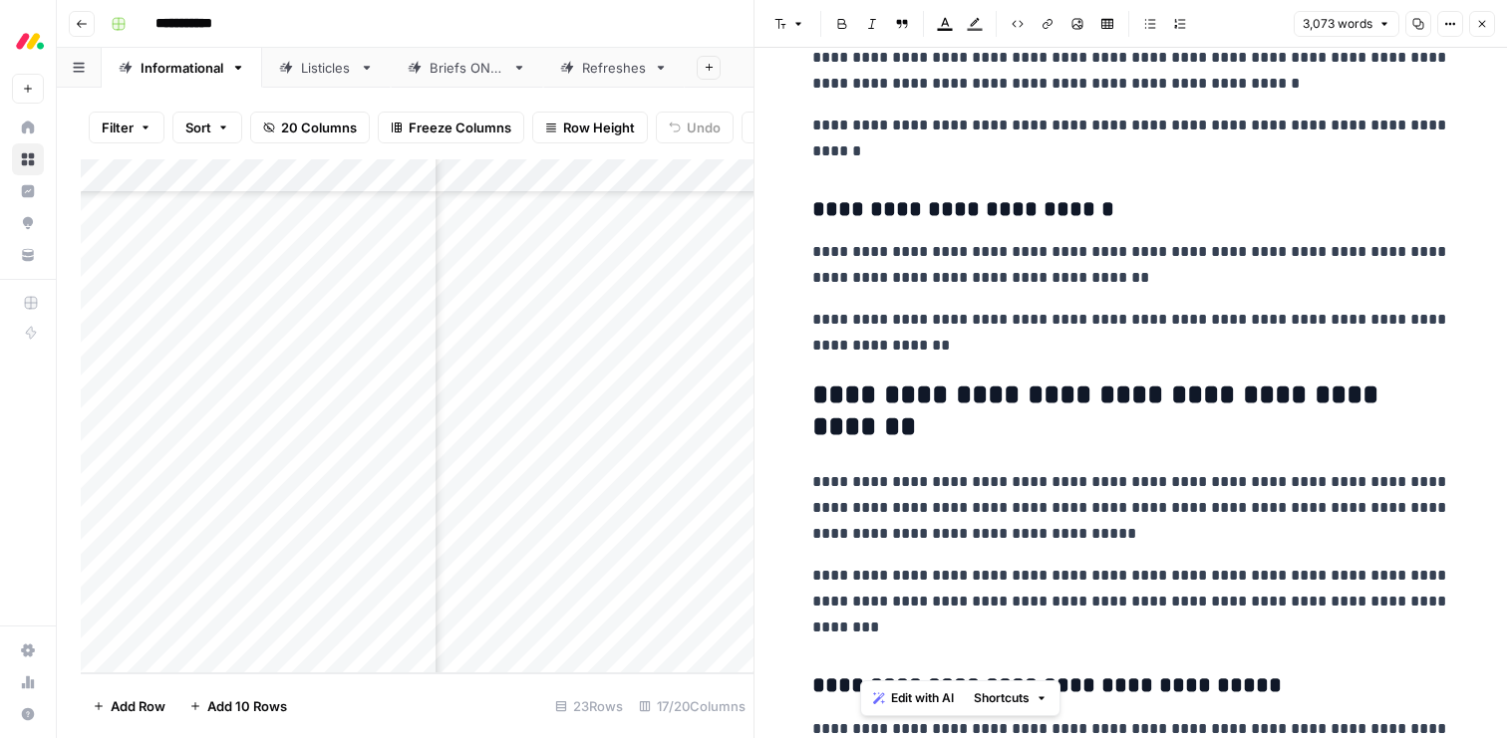
scroll to position [10719, 0]
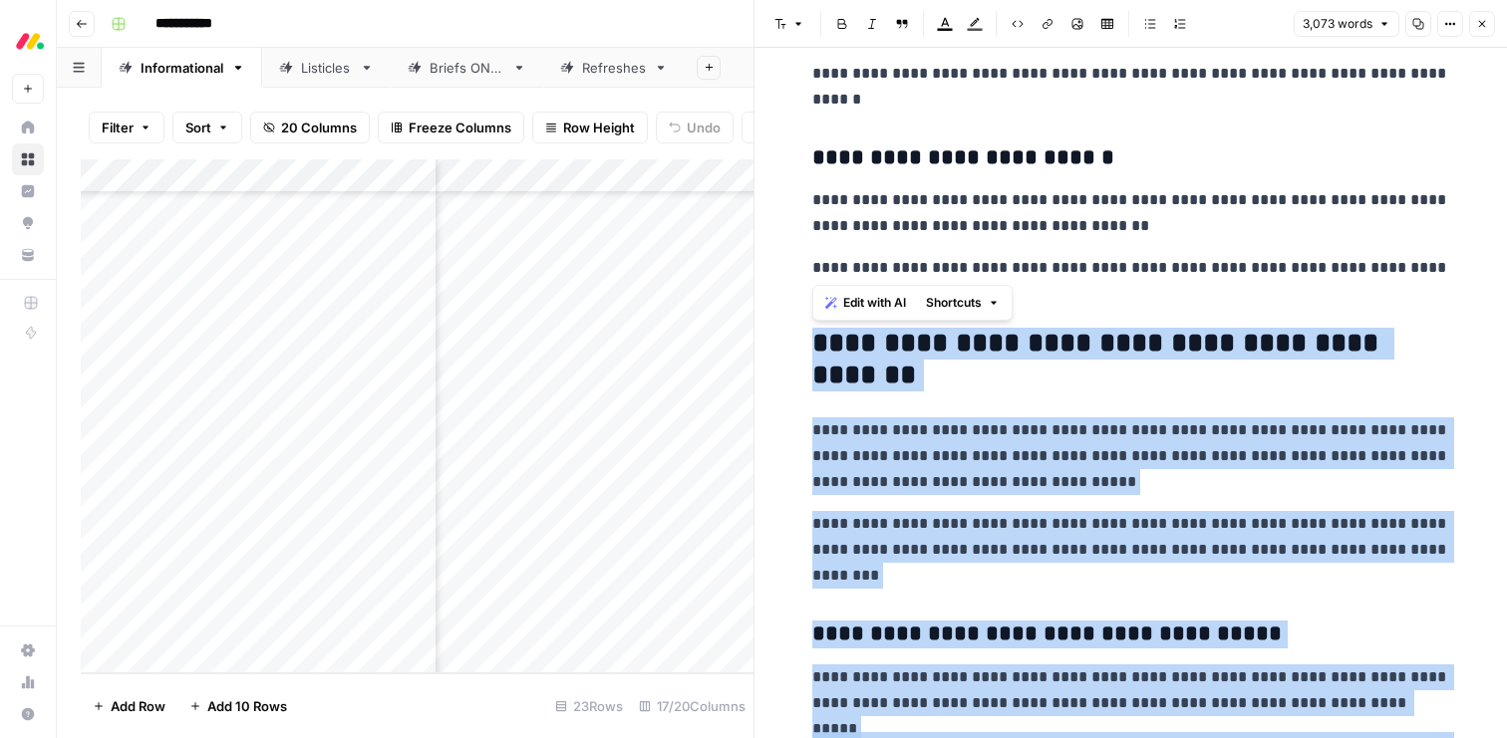
drag, startPoint x: 1047, startPoint y: 508, endPoint x: 795, endPoint y: 333, distance: 307.1
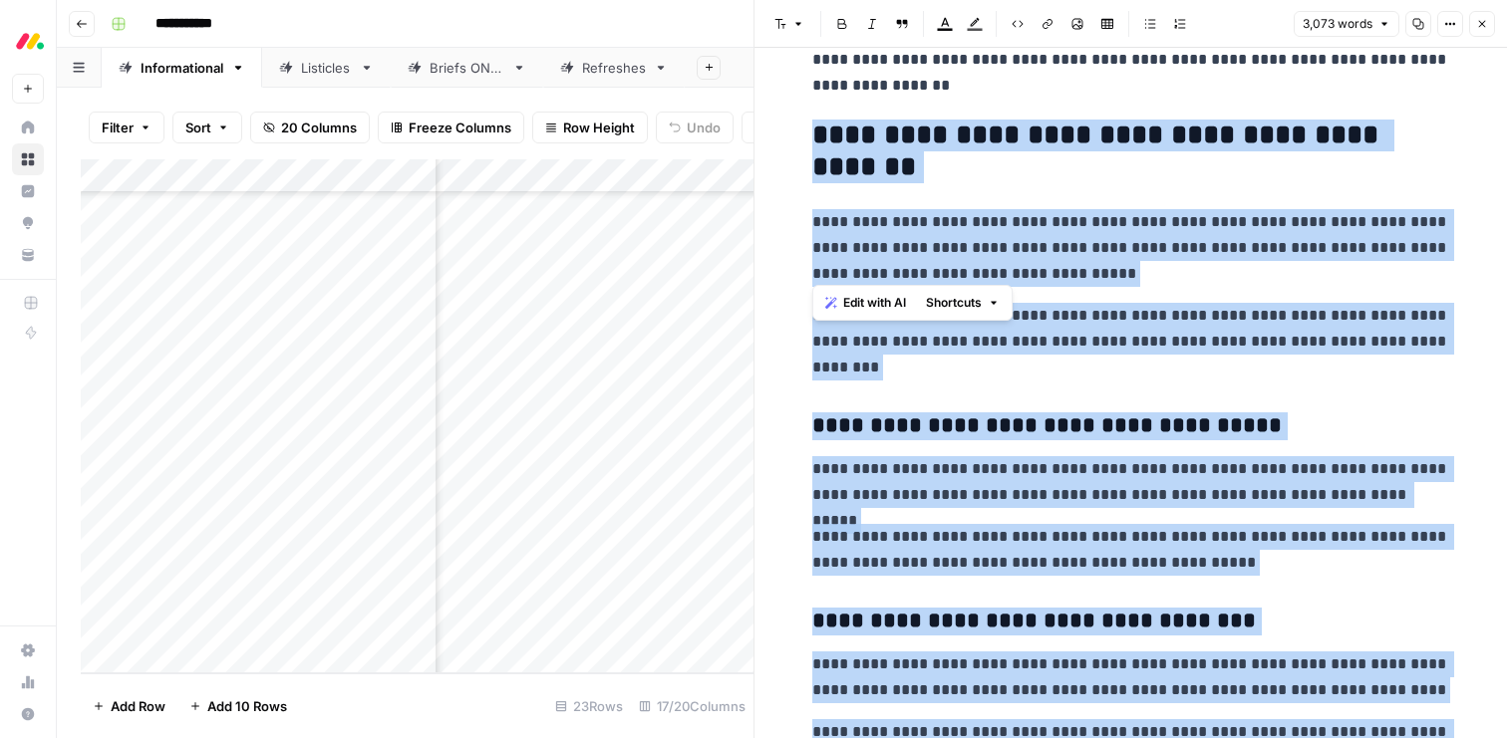
scroll to position [10944, 0]
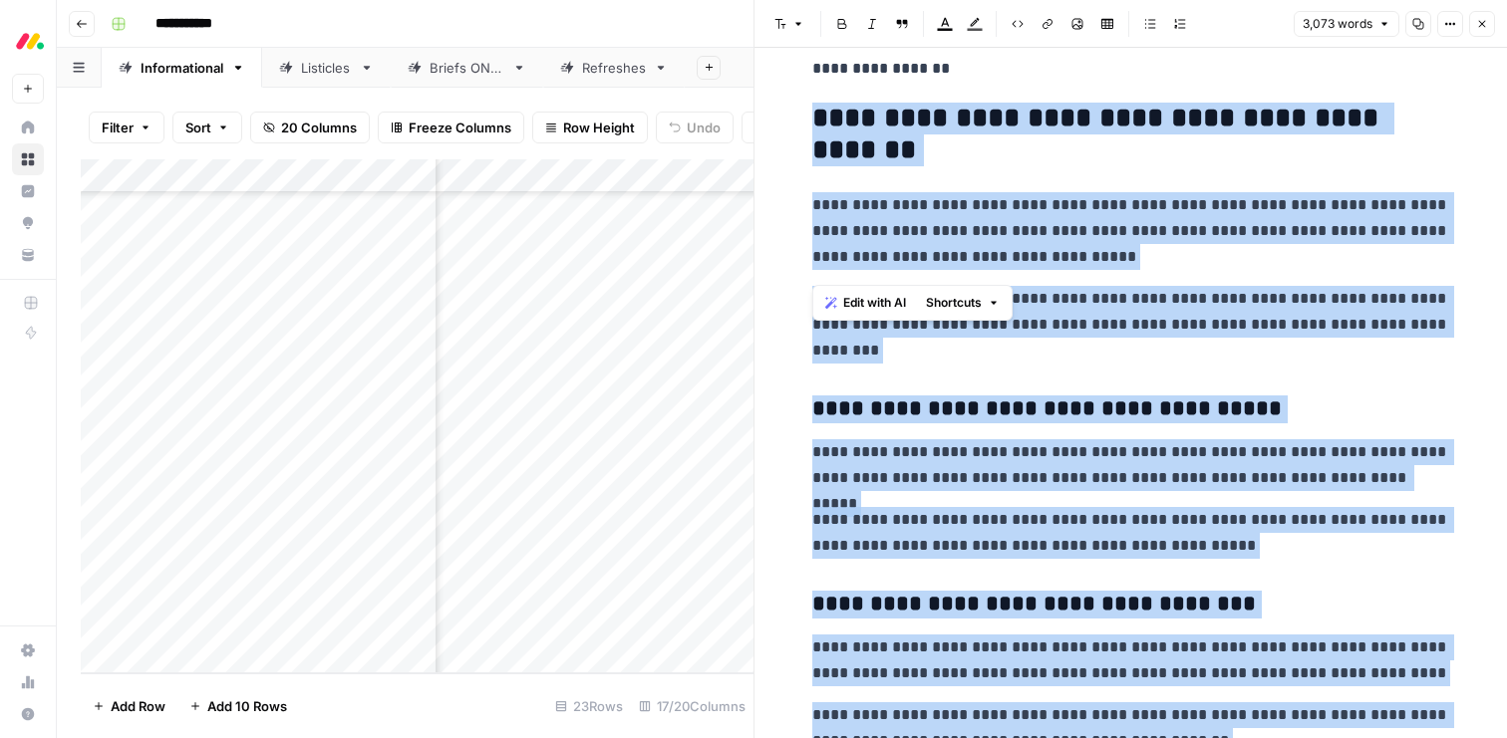
click at [870, 300] on span "Edit with AI" at bounding box center [874, 303] width 63 height 18
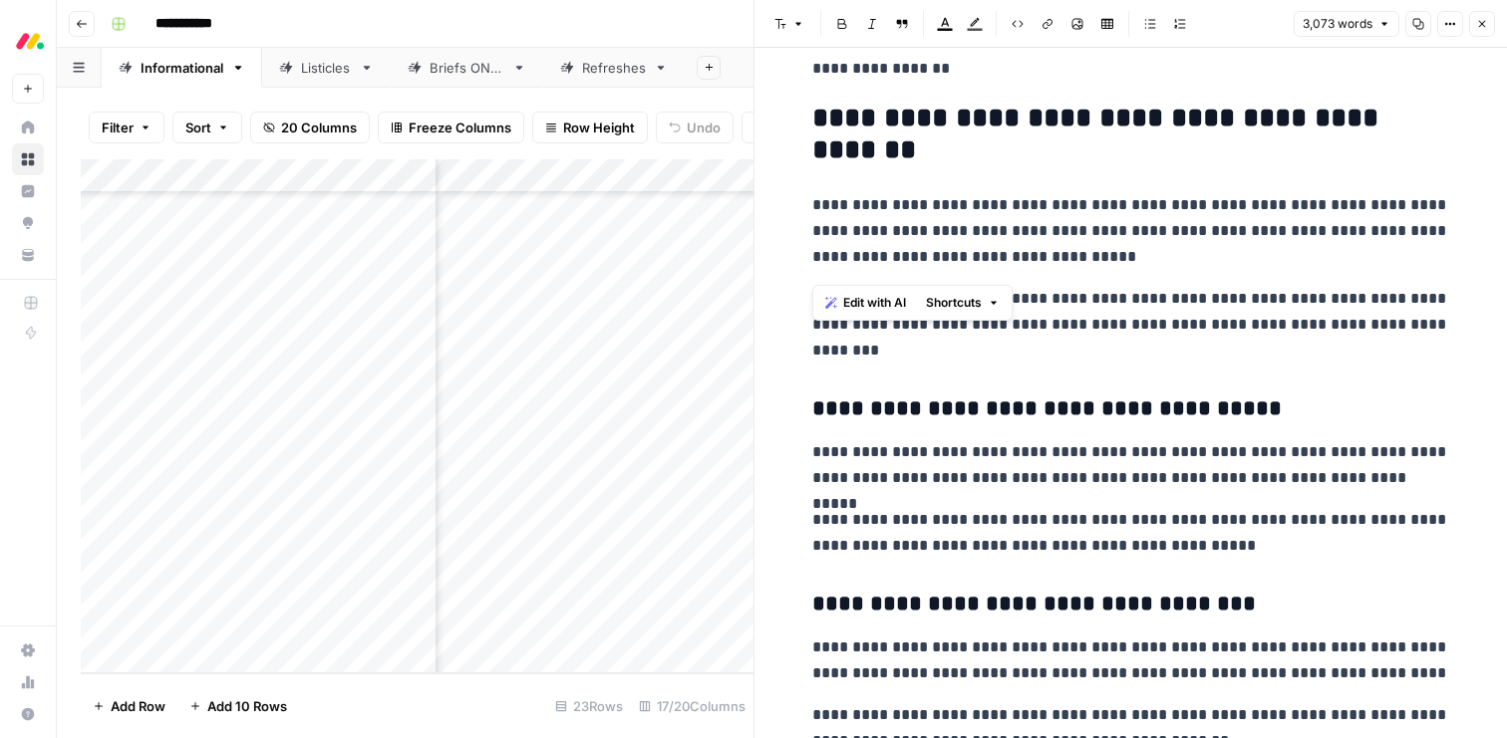
scroll to position [11527, 0]
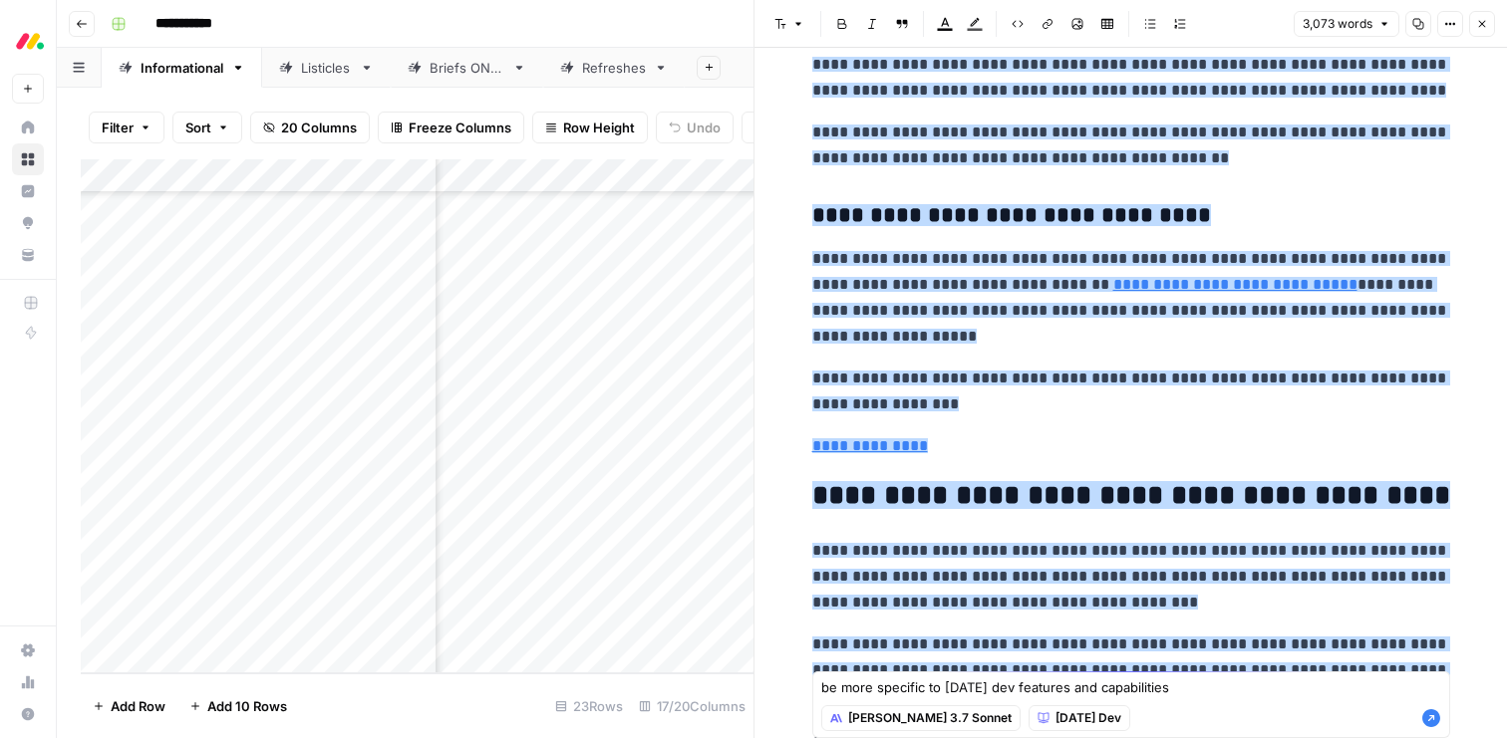
type textarea "be more specific to monday dev features and capabilities"
click at [1429, 714] on icon "button" at bounding box center [1431, 718] width 18 height 18
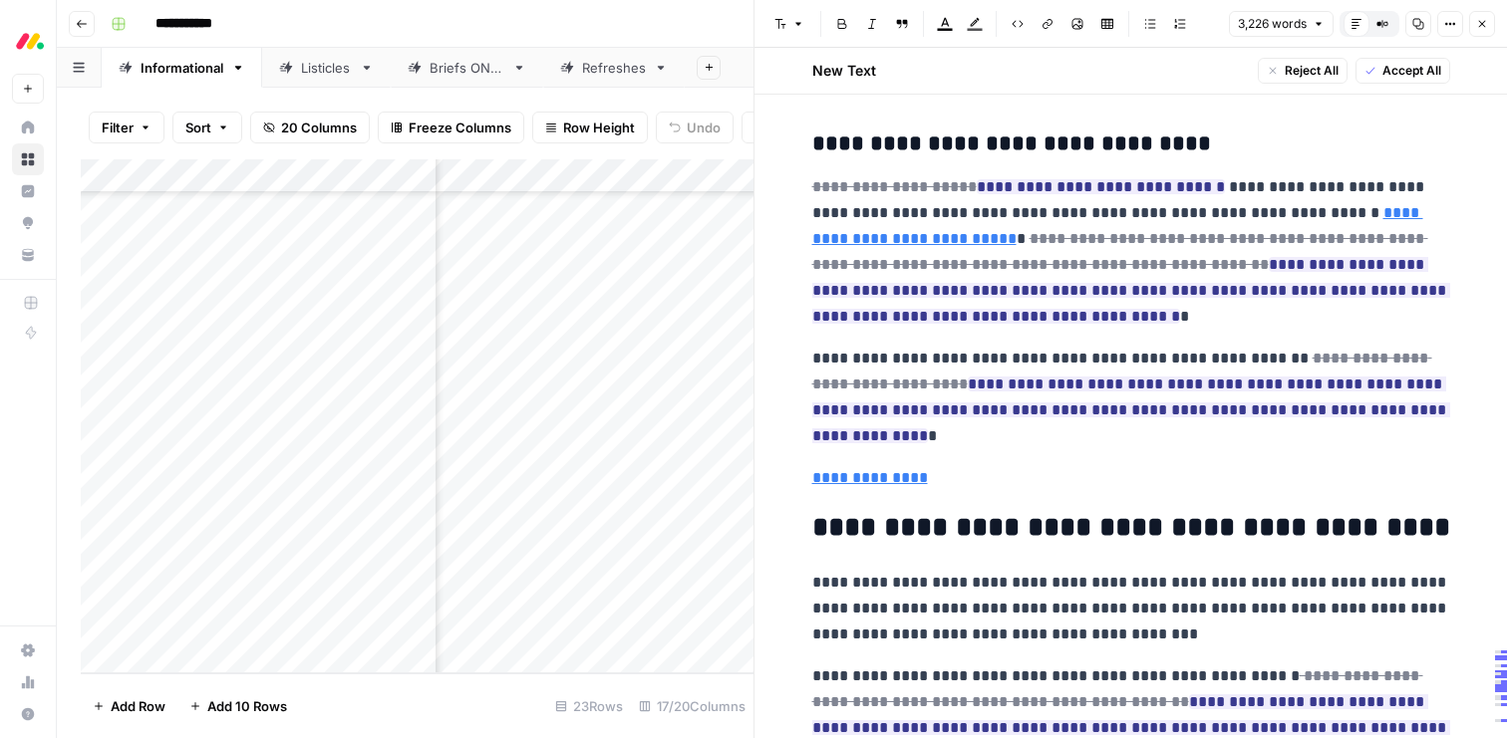
scroll to position [11937, 0]
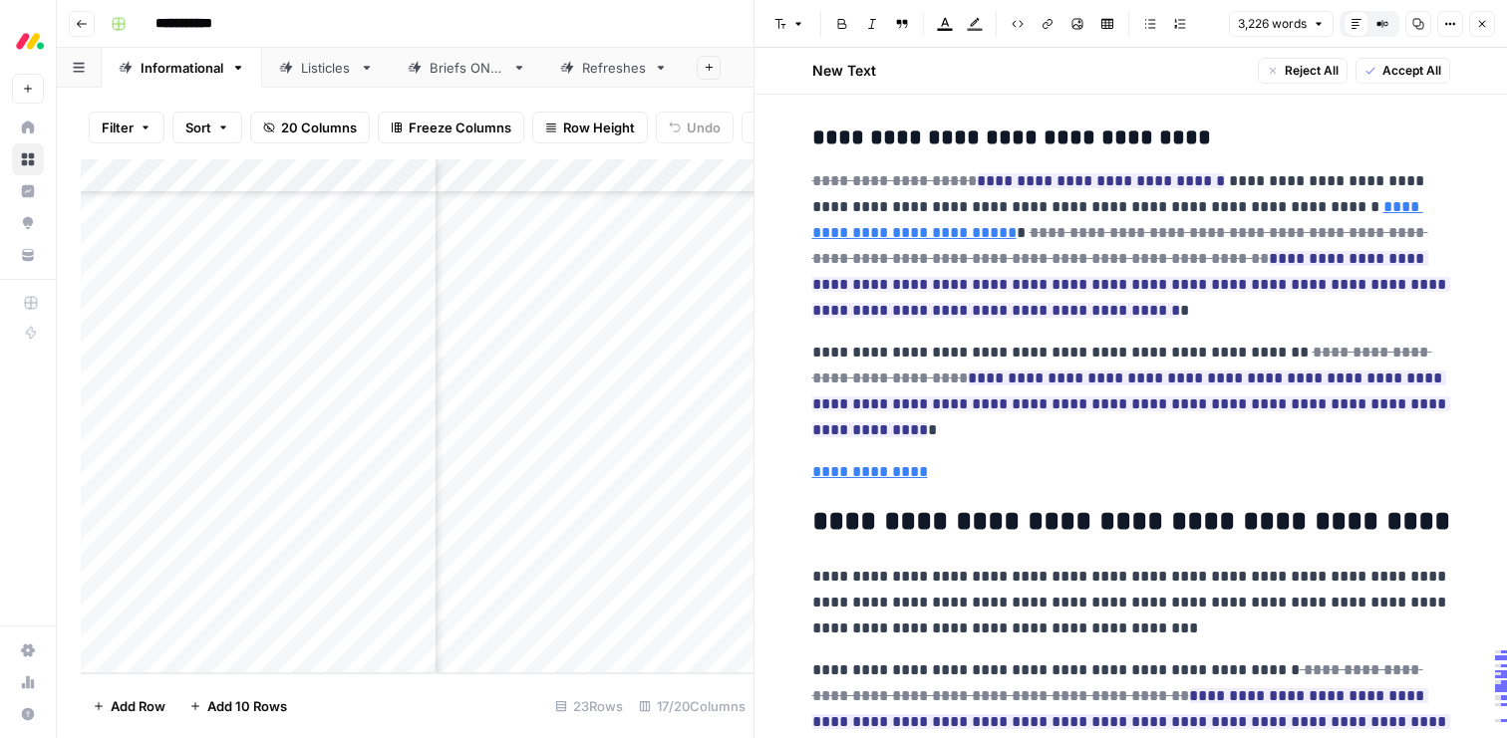
click at [1422, 65] on span "Accept All" at bounding box center [1411, 71] width 59 height 18
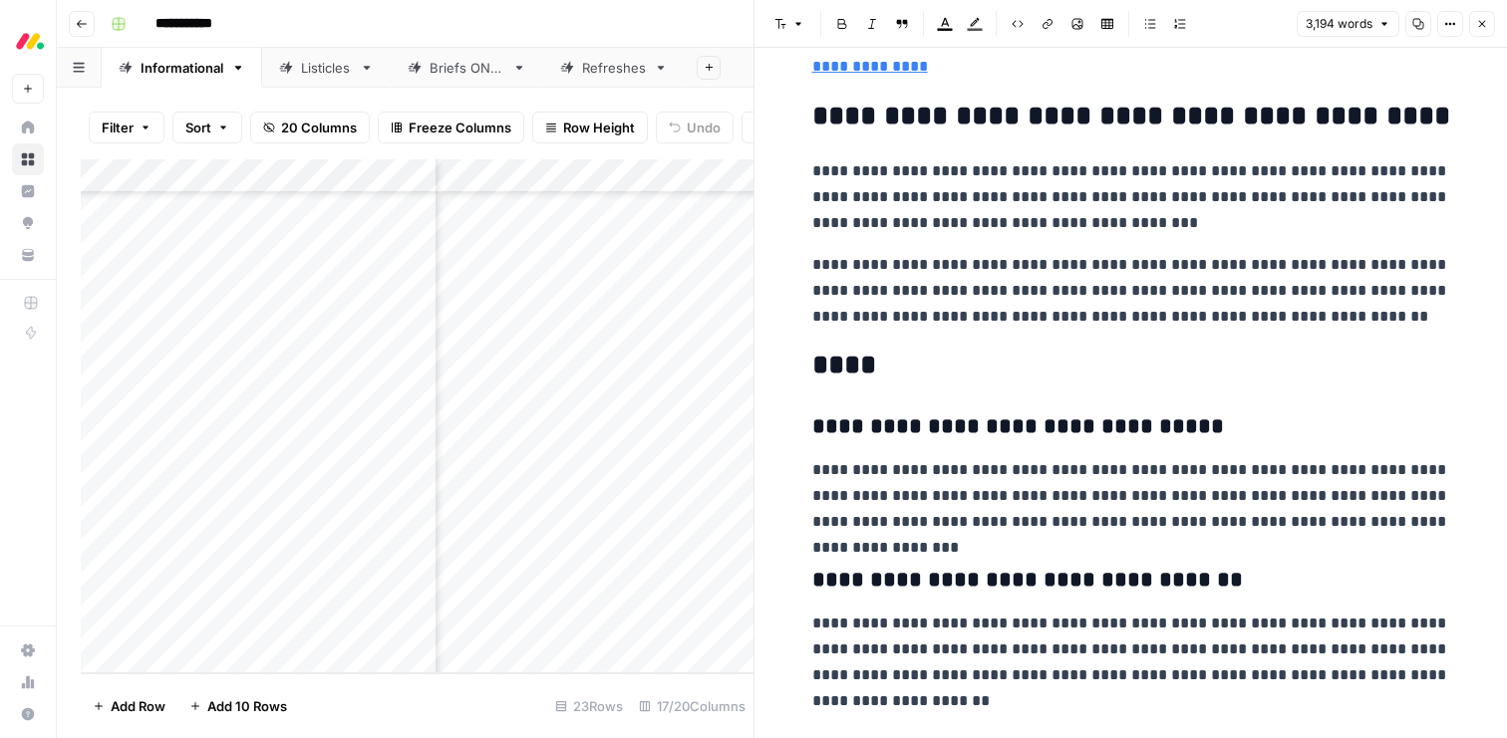
scroll to position [12261, 0]
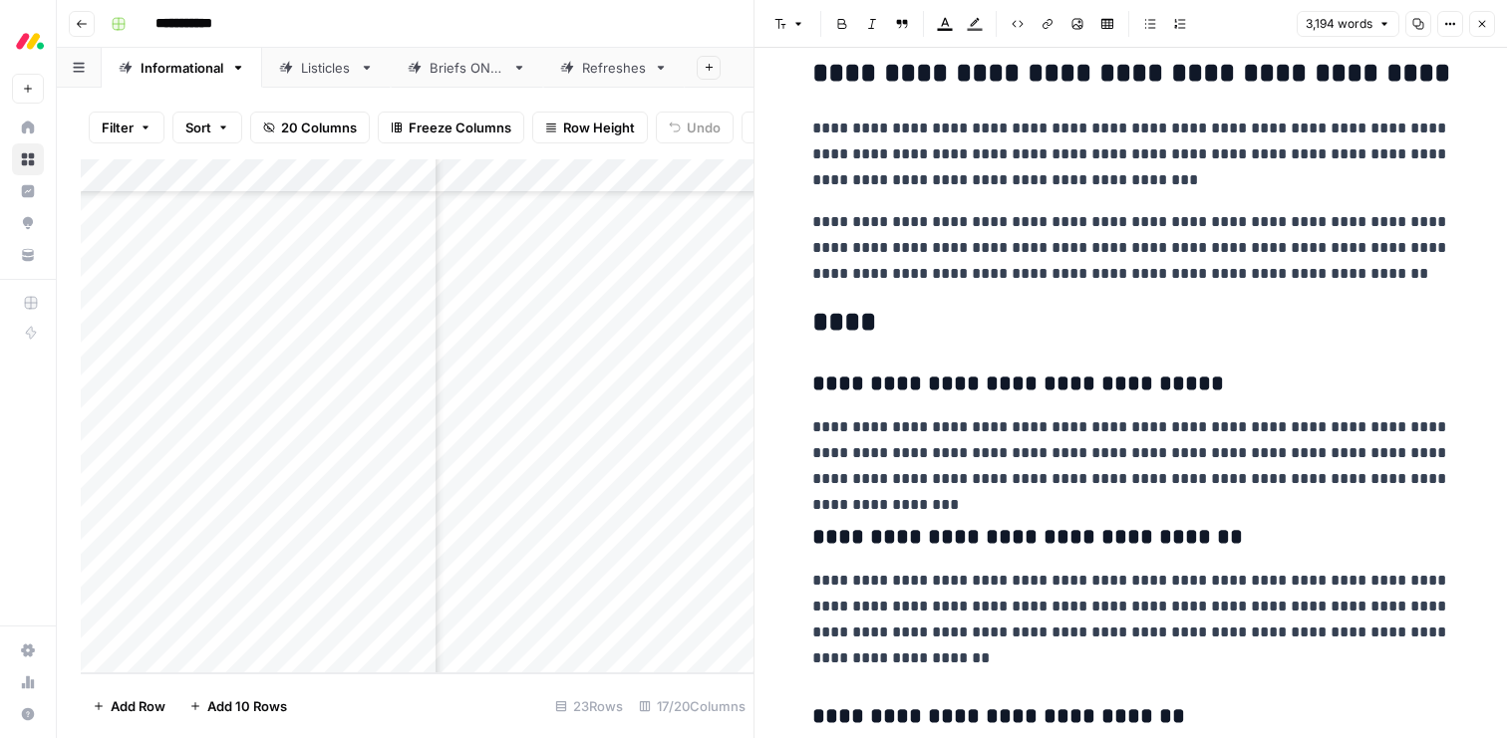
click at [1474, 22] on button "Close" at bounding box center [1482, 24] width 26 height 26
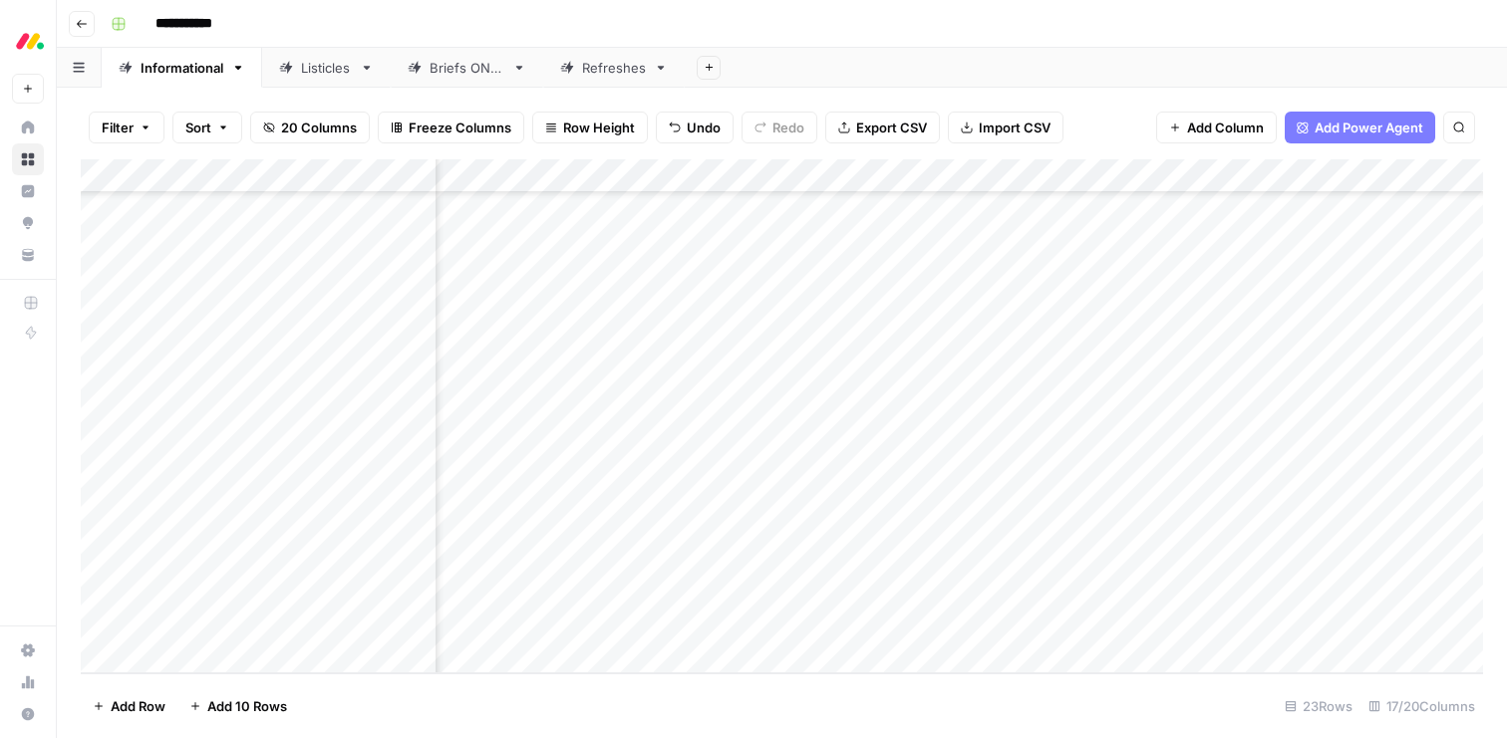
scroll to position [331, 1953]
click at [1356, 352] on div "Add Column" at bounding box center [782, 416] width 1402 height 514
click at [896, 524] on div "Add Column" at bounding box center [782, 416] width 1402 height 514
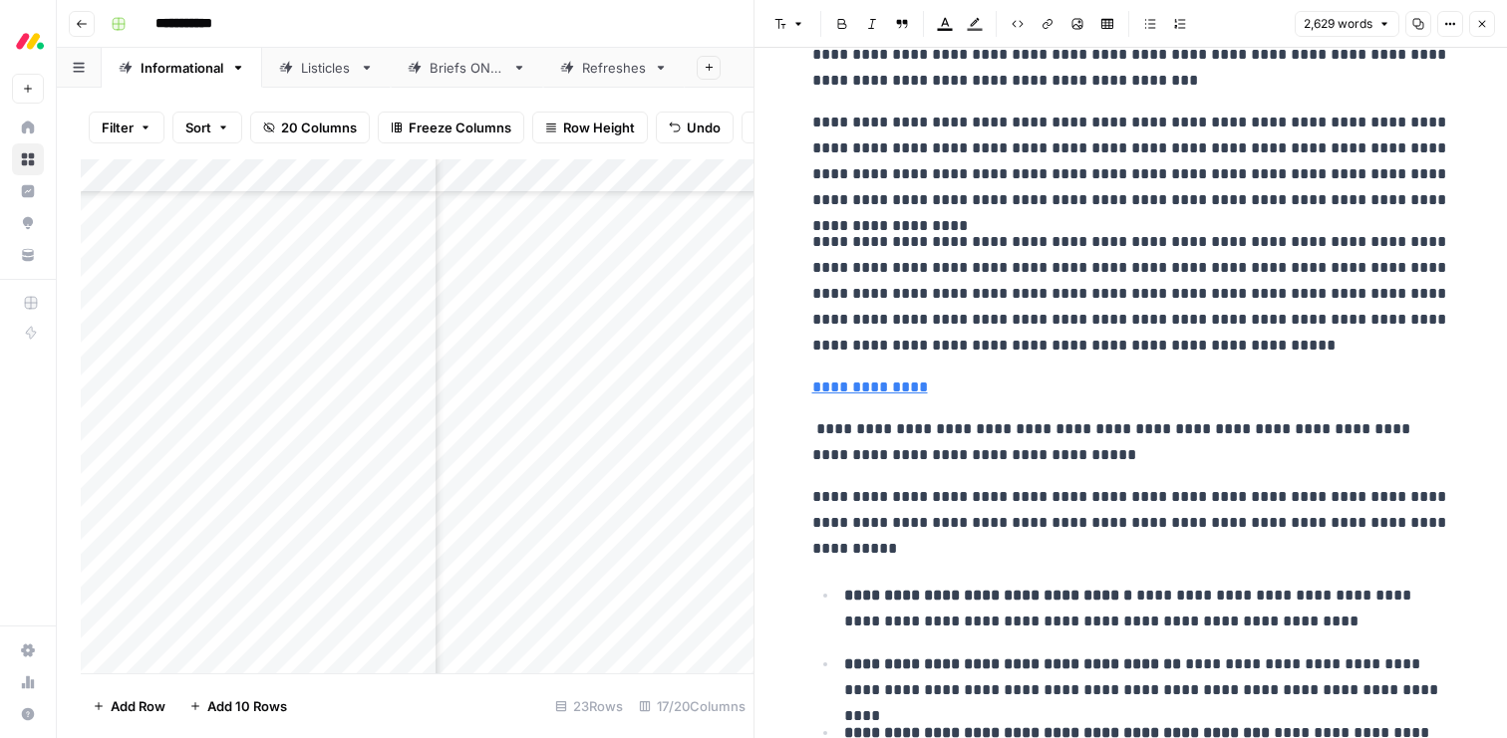
scroll to position [261, 0]
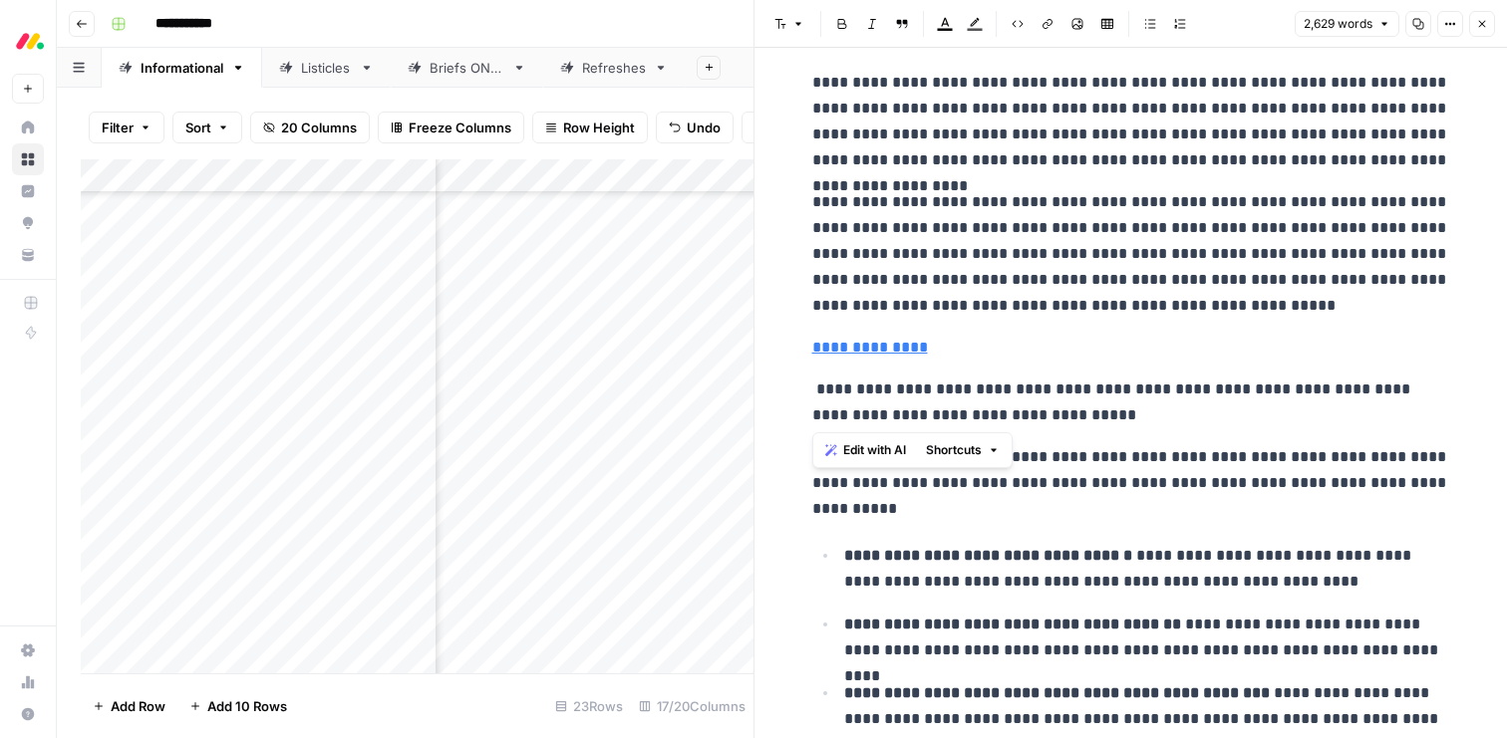
drag, startPoint x: 1105, startPoint y: 415, endPoint x: 811, endPoint y: 392, distance: 294.8
click at [812, 392] on p "**********" at bounding box center [1131, 403] width 638 height 52
click at [849, 451] on span "Edit with AI" at bounding box center [874, 450] width 63 height 18
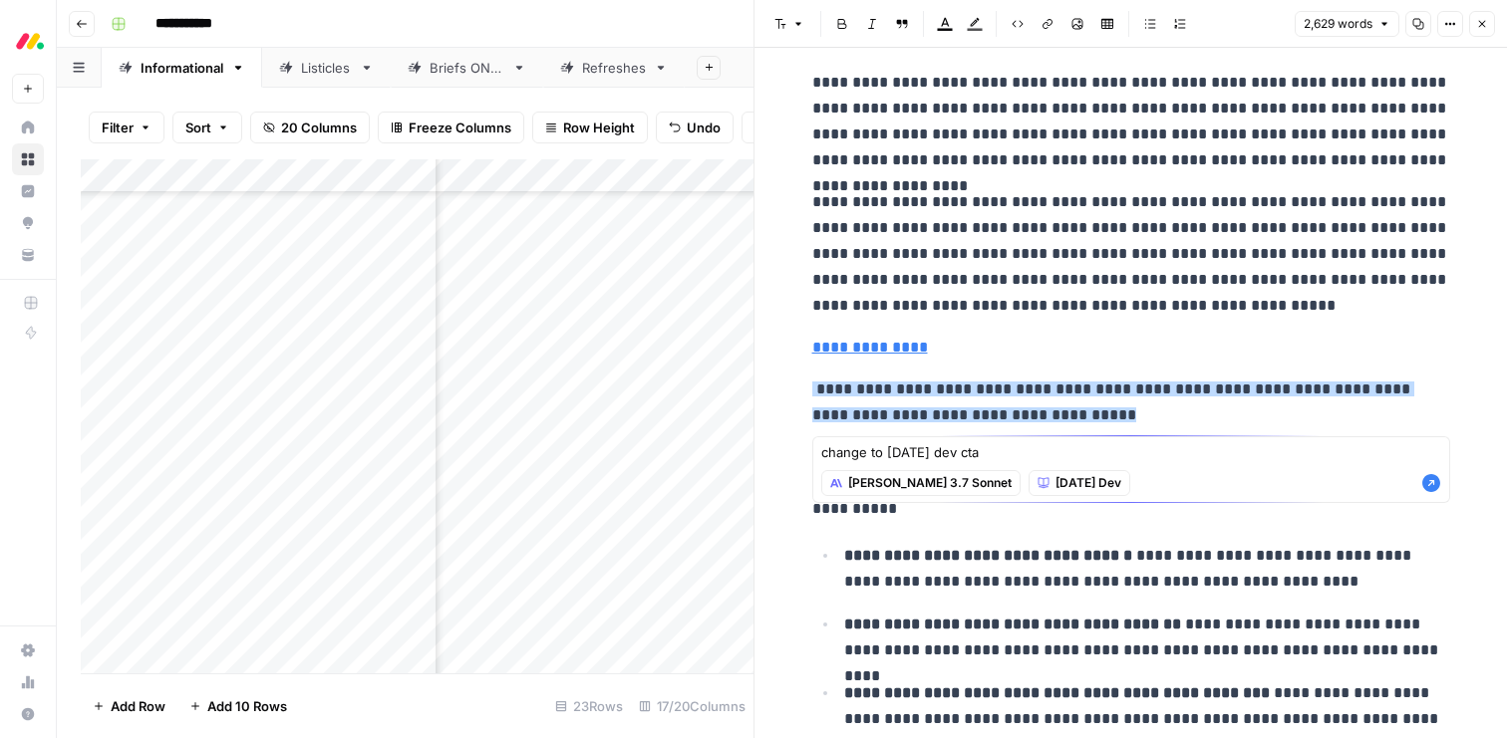
type textarea "change to monday dev cta"
click at [1426, 478] on icon "button" at bounding box center [1431, 483] width 18 height 18
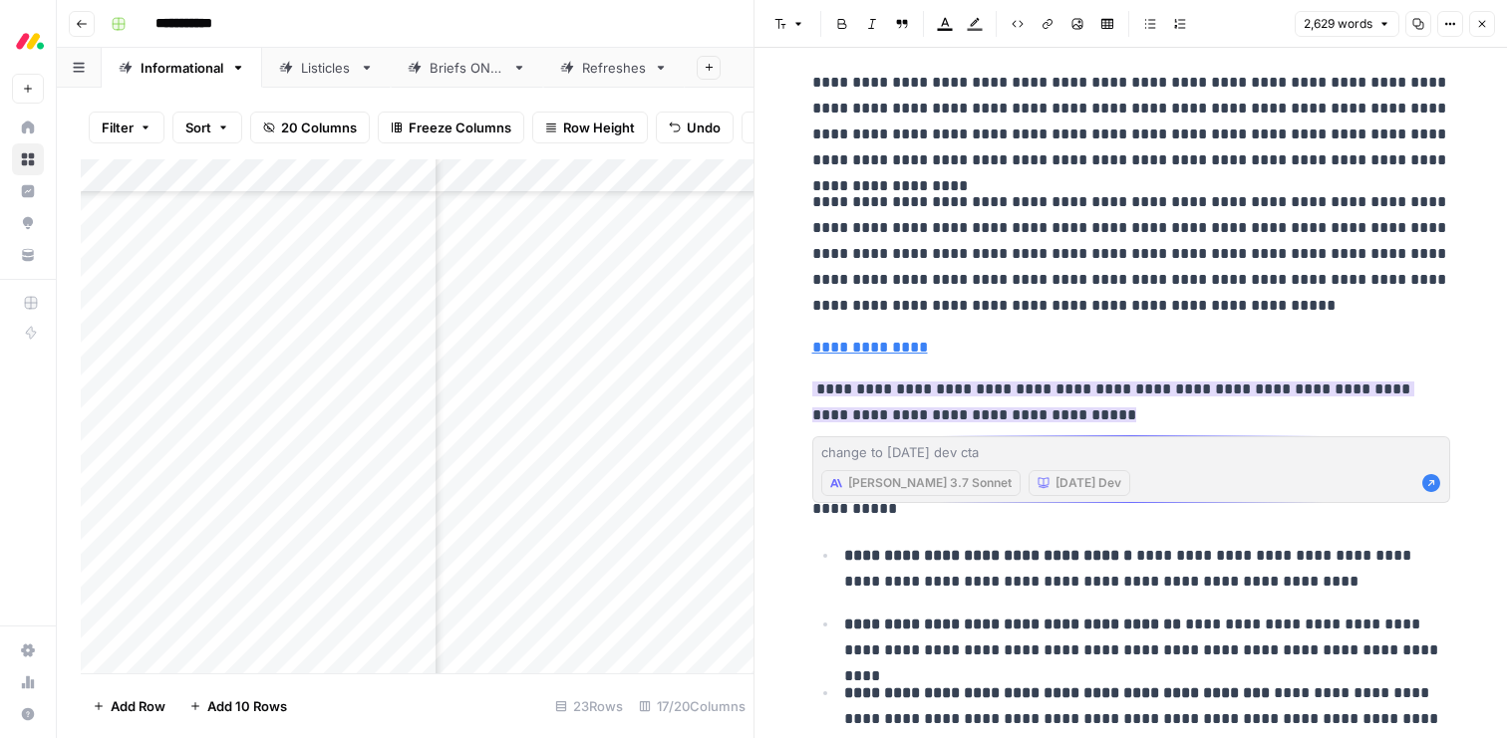
scroll to position [308, 0]
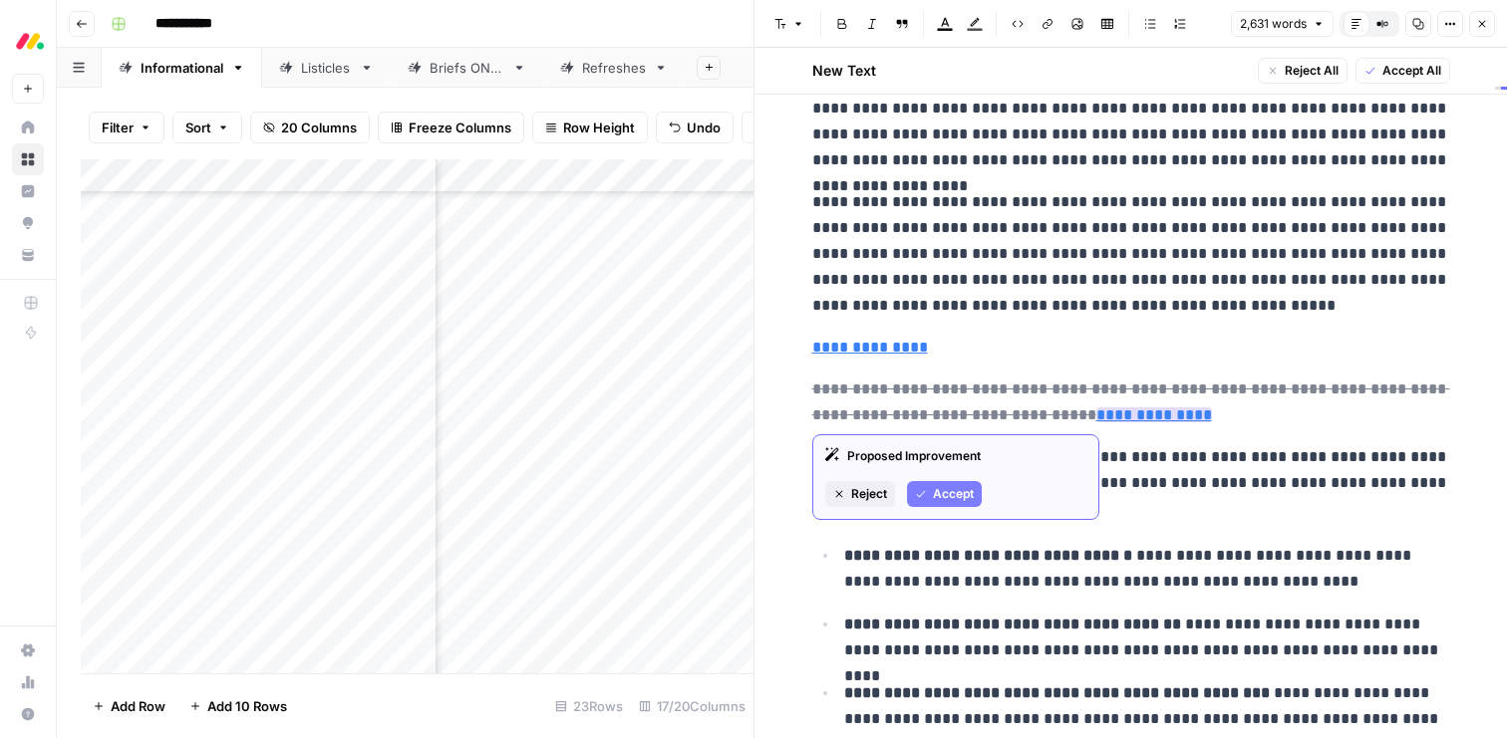
click at [934, 495] on span "Accept" at bounding box center [953, 494] width 41 height 18
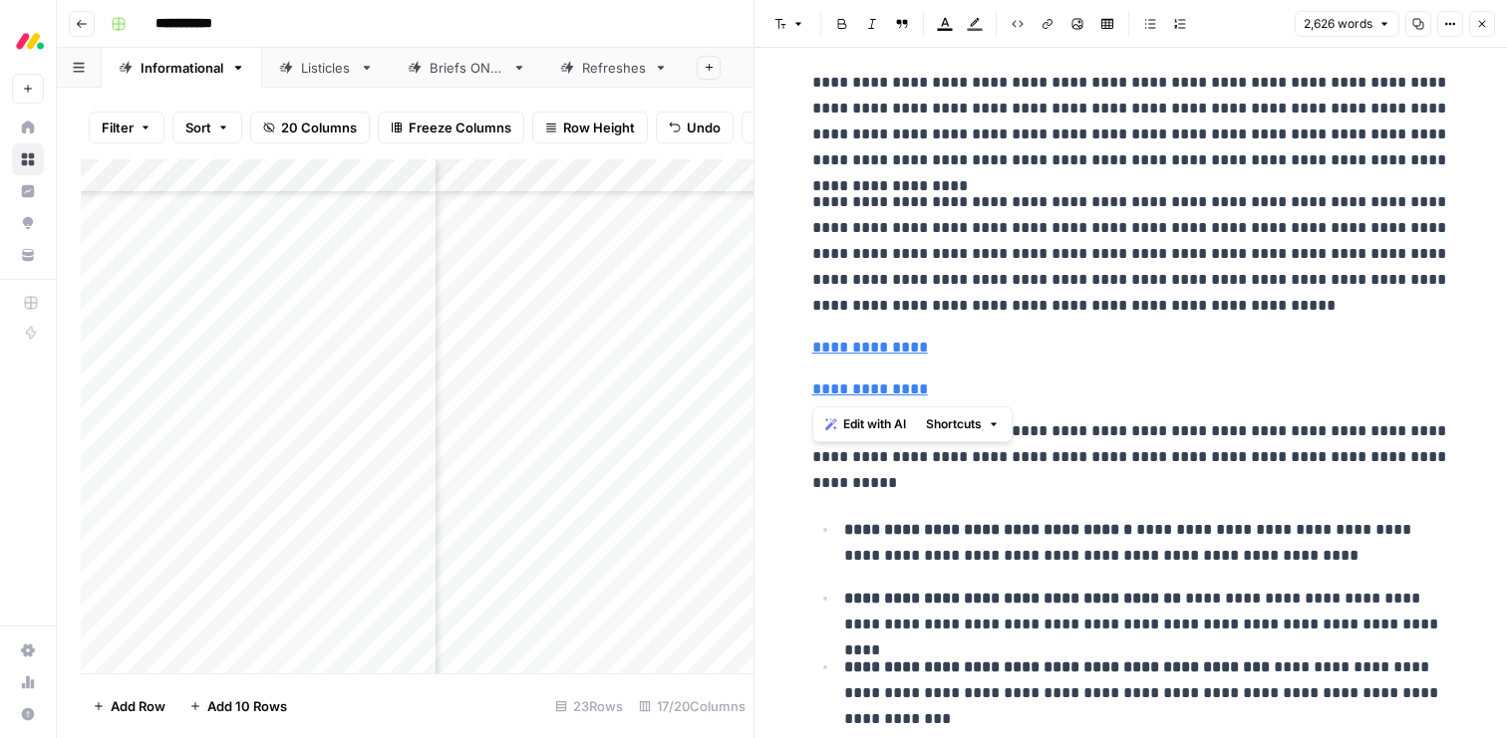
drag, startPoint x: 949, startPoint y: 391, endPoint x: 808, endPoint y: 389, distance: 140.5
click at [970, 393] on p "**********" at bounding box center [1131, 390] width 638 height 26
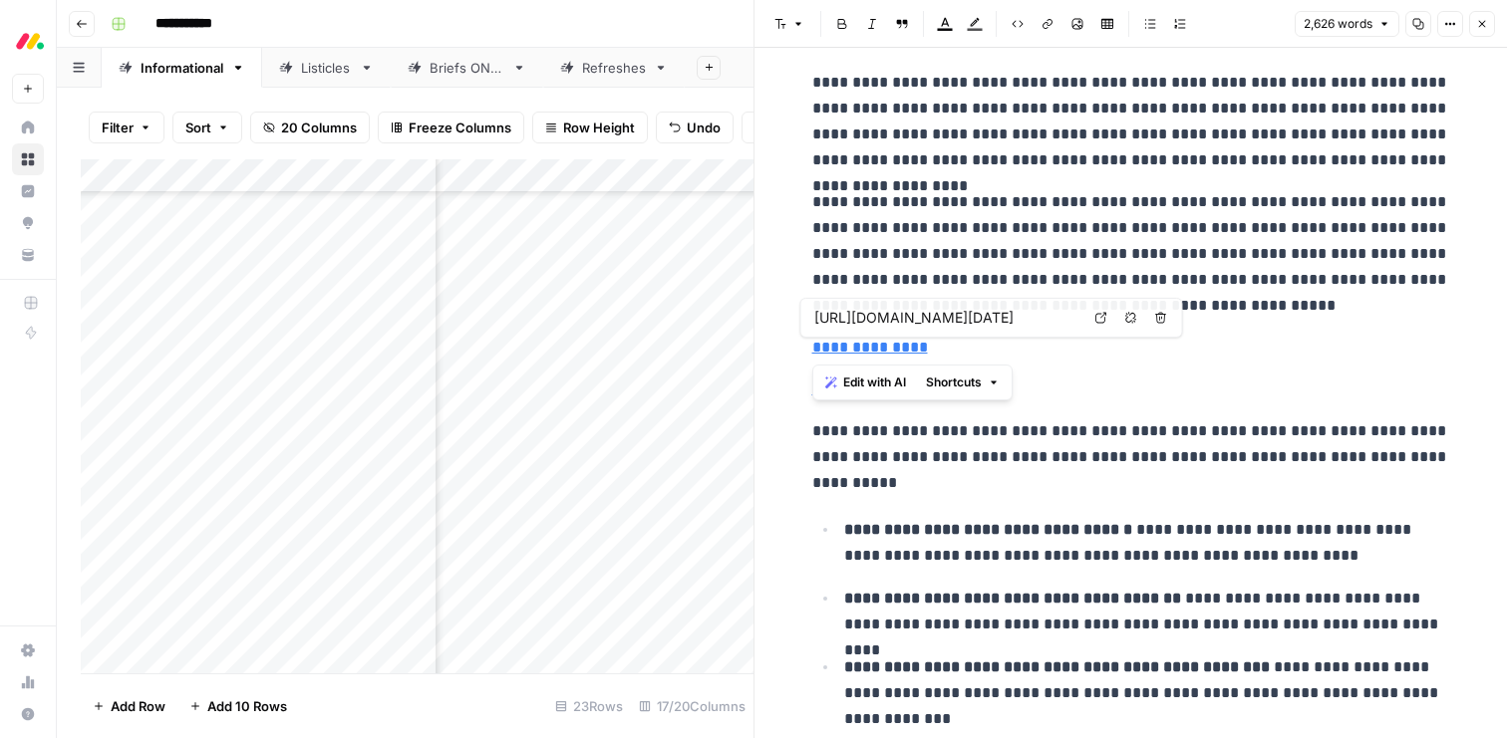
drag, startPoint x: 940, startPoint y: 343, endPoint x: 798, endPoint y: 338, distance: 141.6
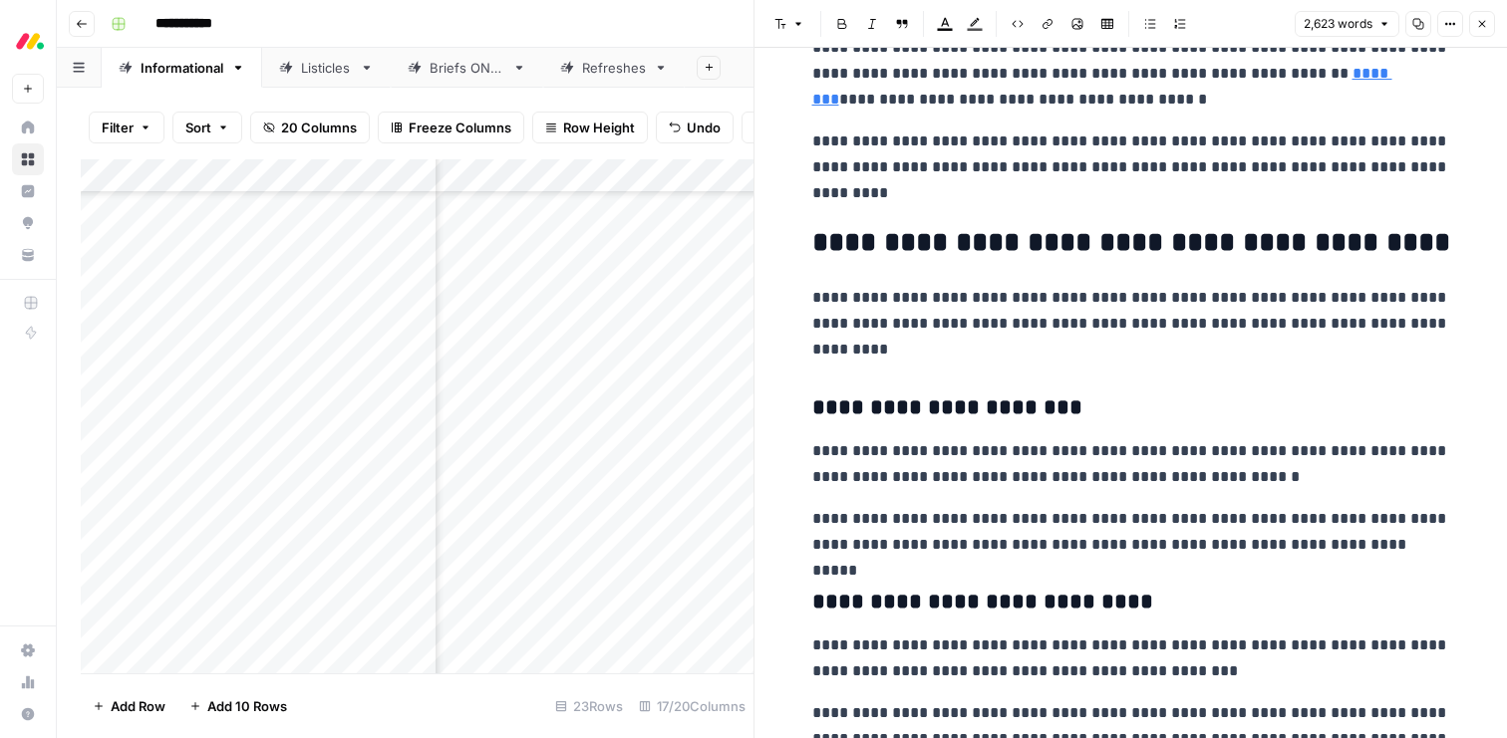
scroll to position [8648, 0]
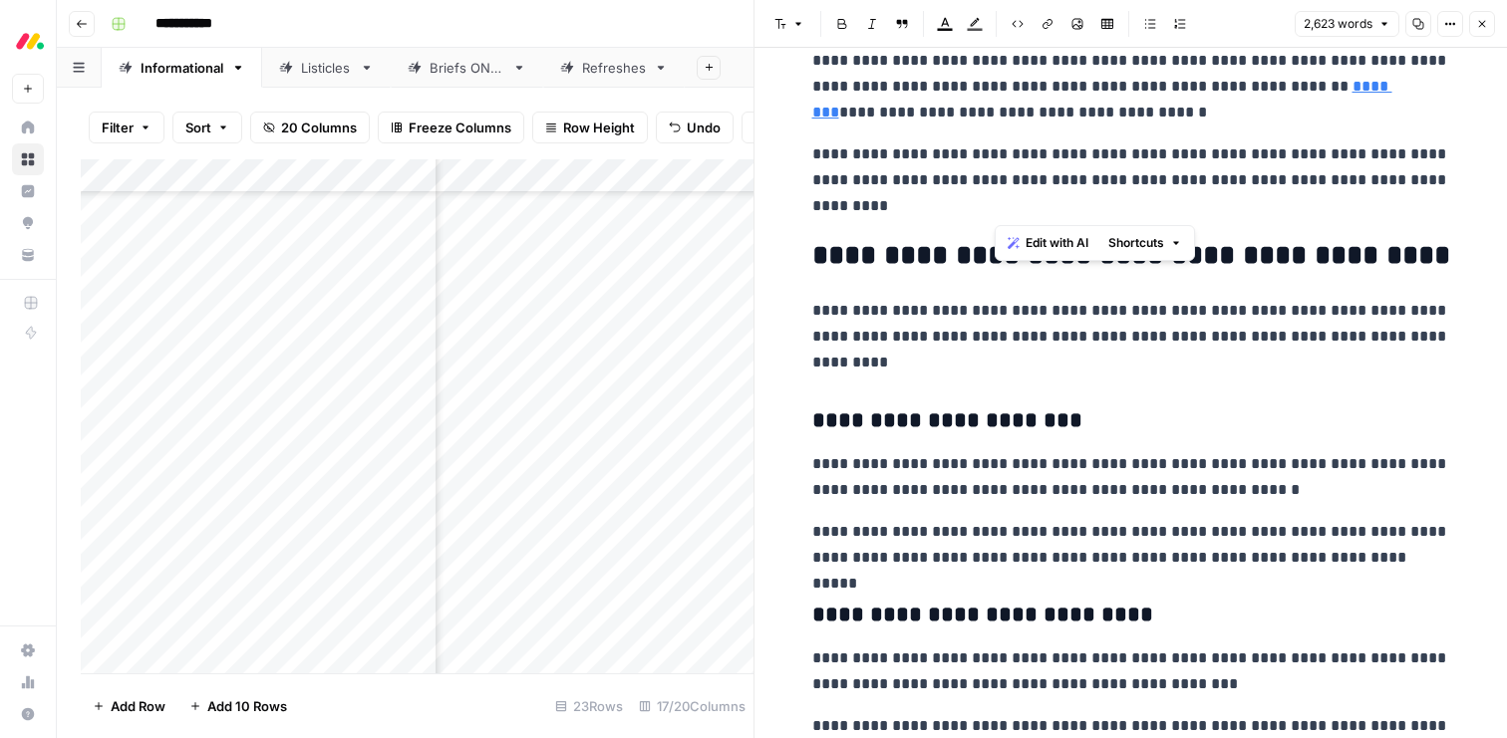
drag, startPoint x: 1145, startPoint y: 217, endPoint x: 1338, endPoint y: 185, distance: 195.9
click at [1338, 185] on p "**********" at bounding box center [1131, 180] width 638 height 78
click at [1075, 239] on span "Edit with AI" at bounding box center [1056, 243] width 63 height 18
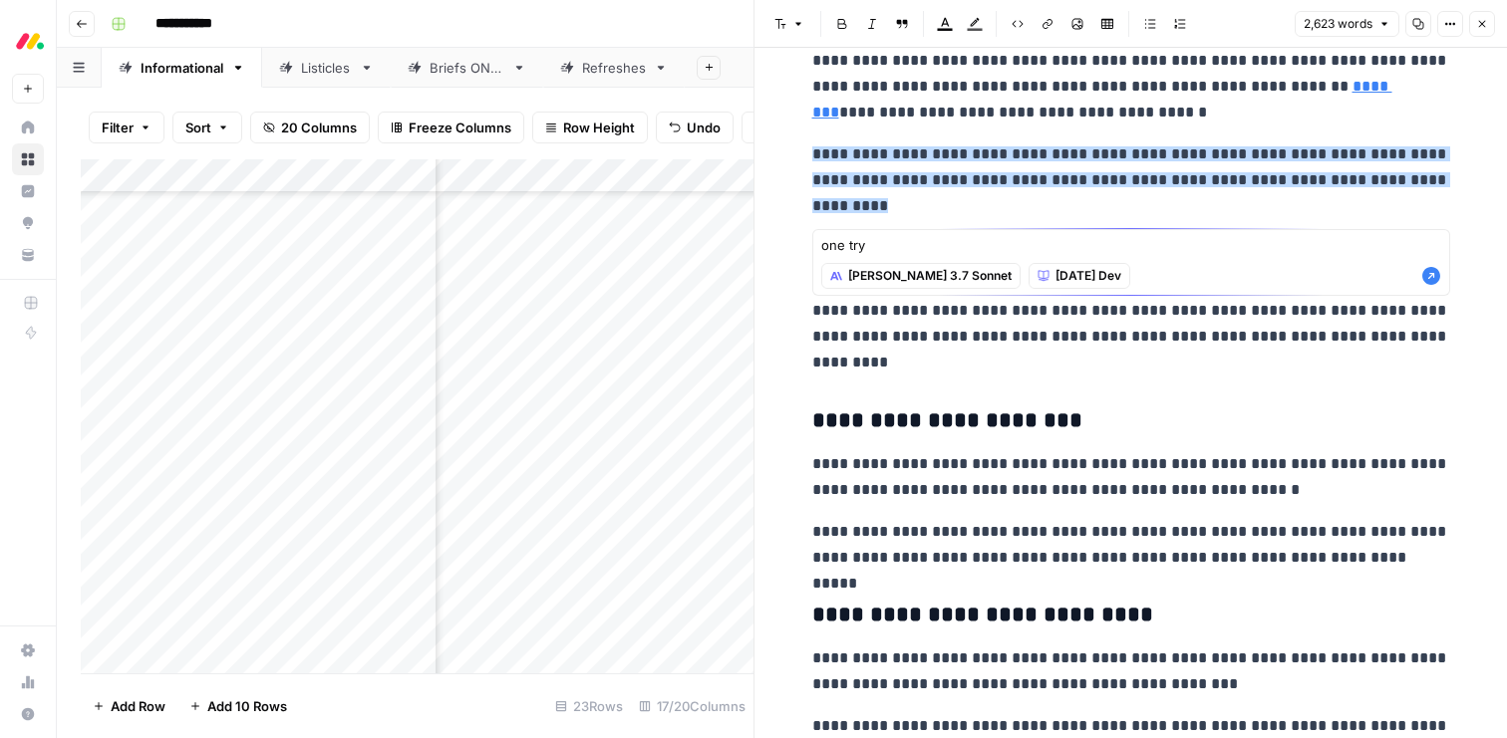
type textarea "one try"
click at [1430, 275] on icon "button" at bounding box center [1431, 276] width 20 height 20
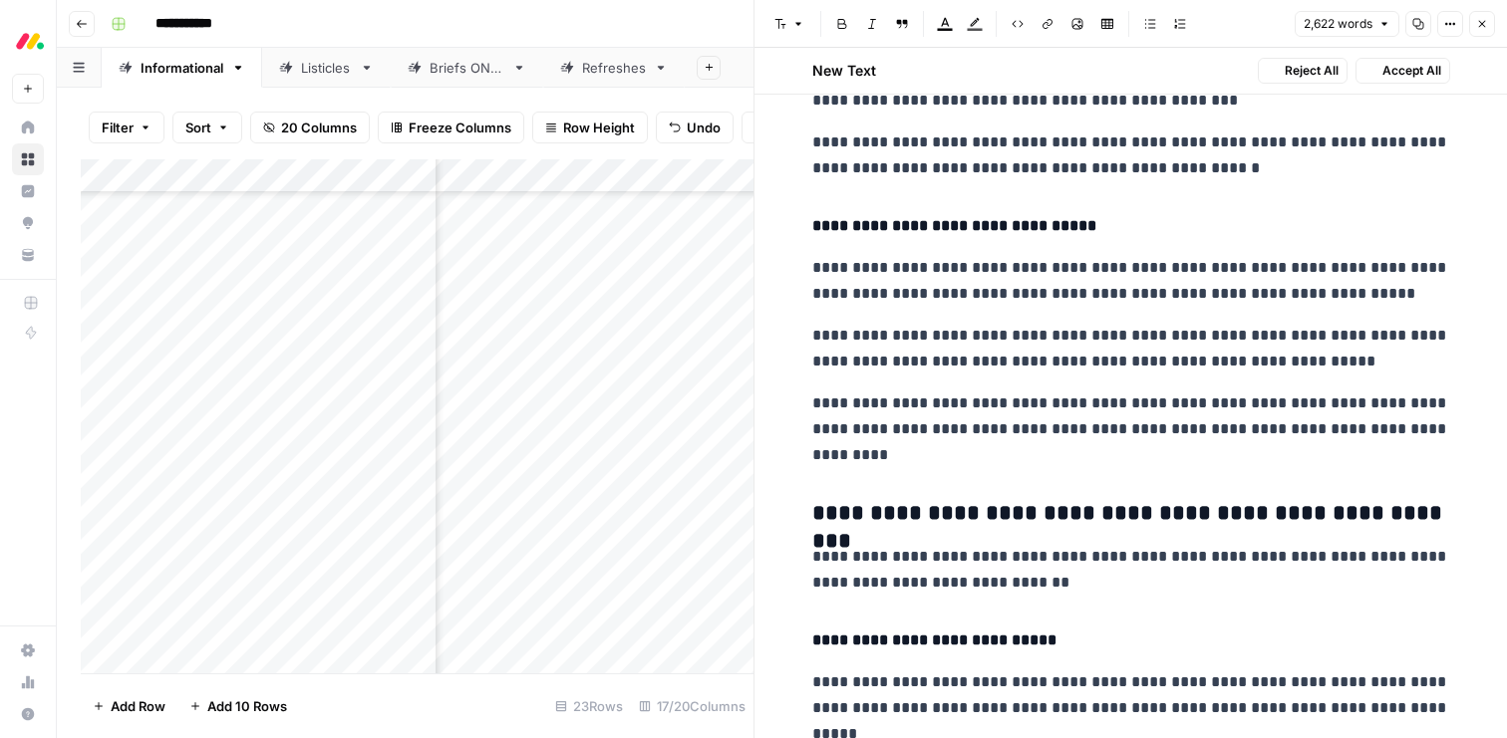
scroll to position [8178, 0]
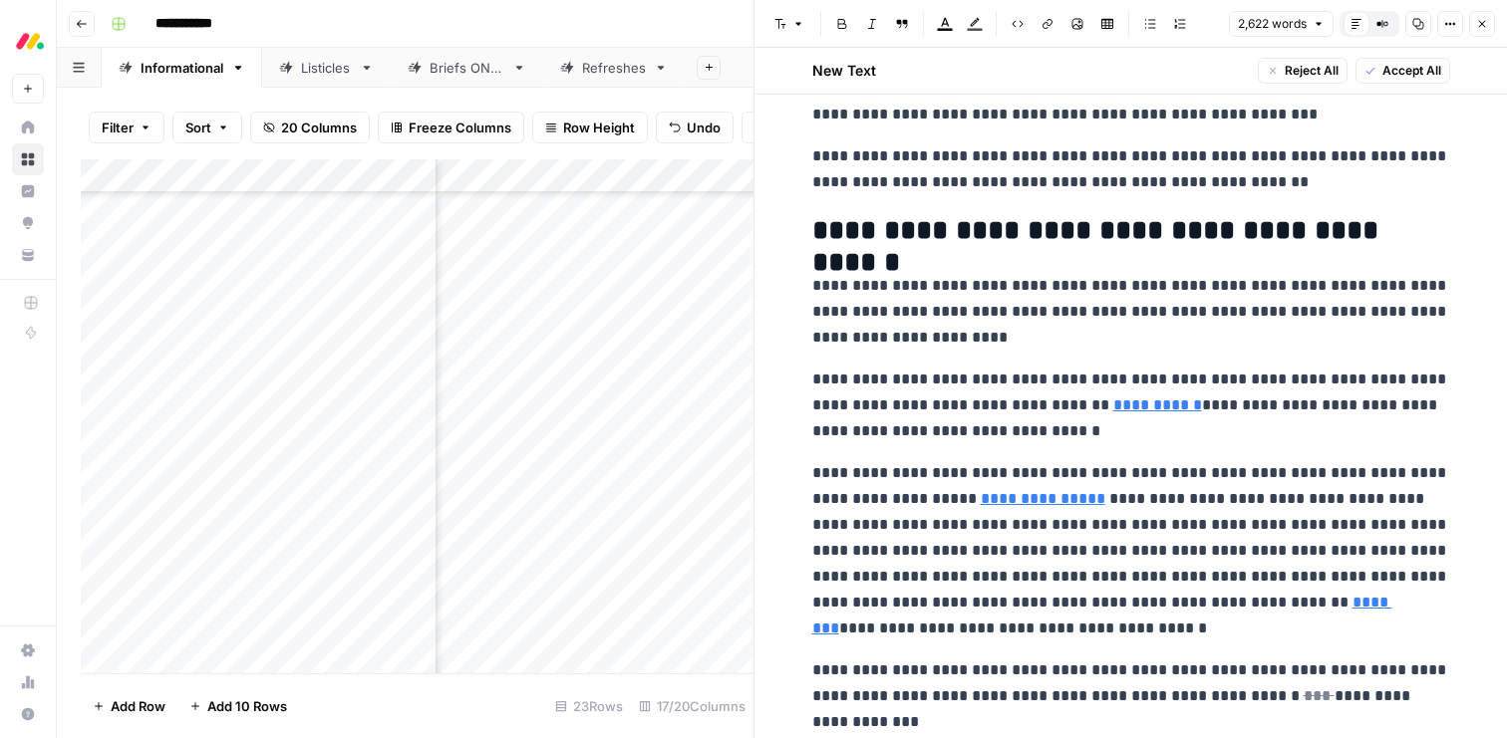
click at [1372, 72] on icon "button" at bounding box center [1370, 71] width 12 height 12
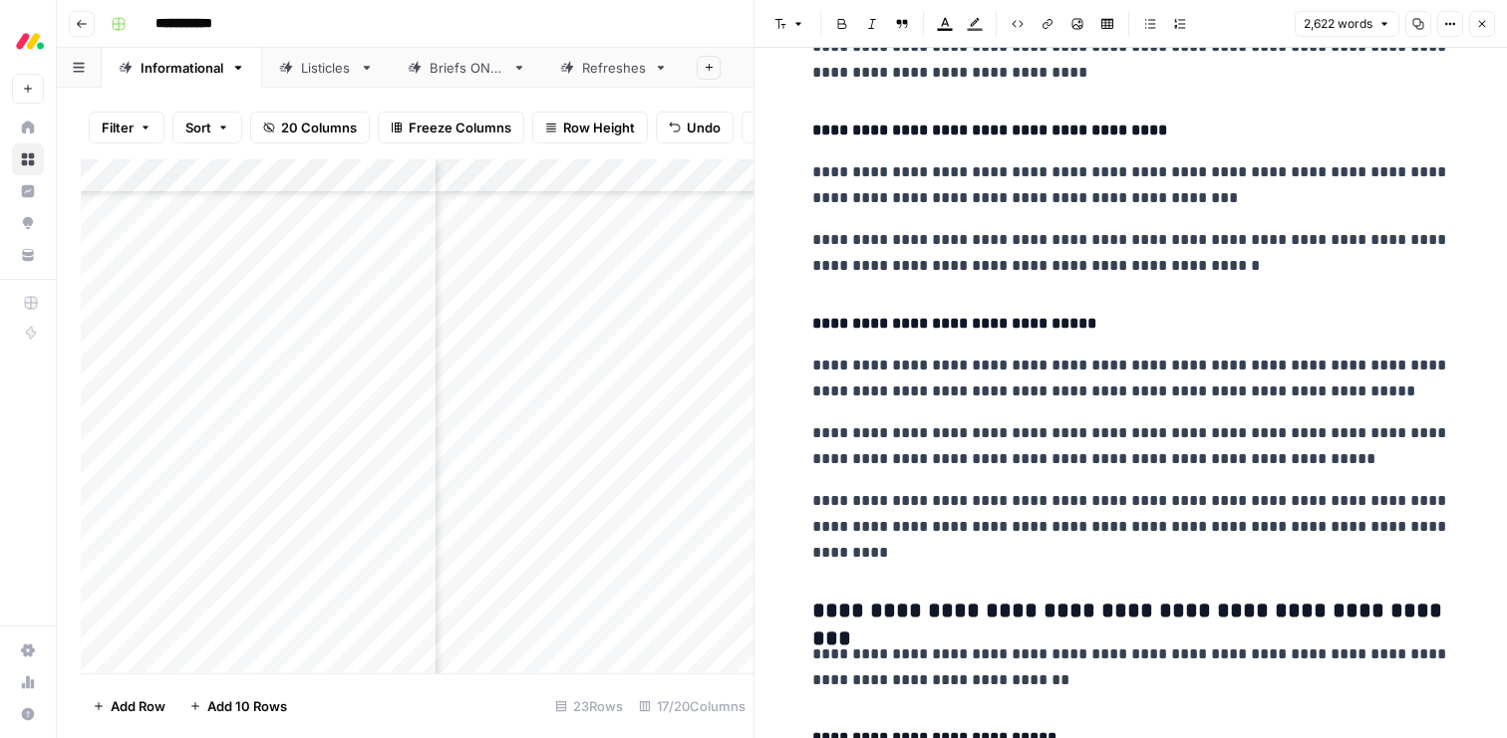
scroll to position [5482, 0]
drag, startPoint x: 1354, startPoint y: 565, endPoint x: 1336, endPoint y: 534, distance: 35.7
click at [1336, 534] on p "**********" at bounding box center [1131, 528] width 638 height 78
click at [1029, 585] on span "Edit with AI" at bounding box center [1056, 591] width 63 height 18
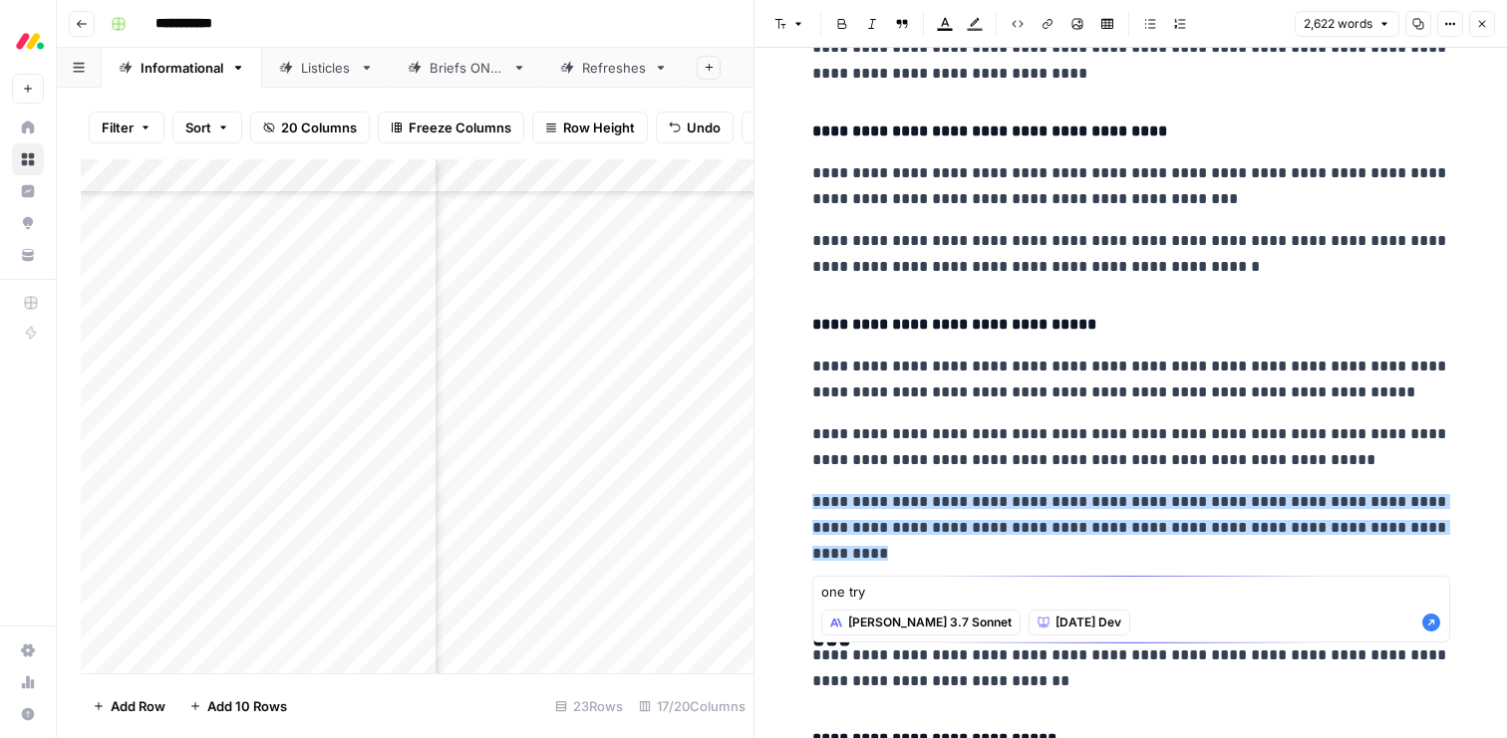
type textarea "one try"
click at [1430, 625] on icon "button" at bounding box center [1431, 623] width 18 height 18
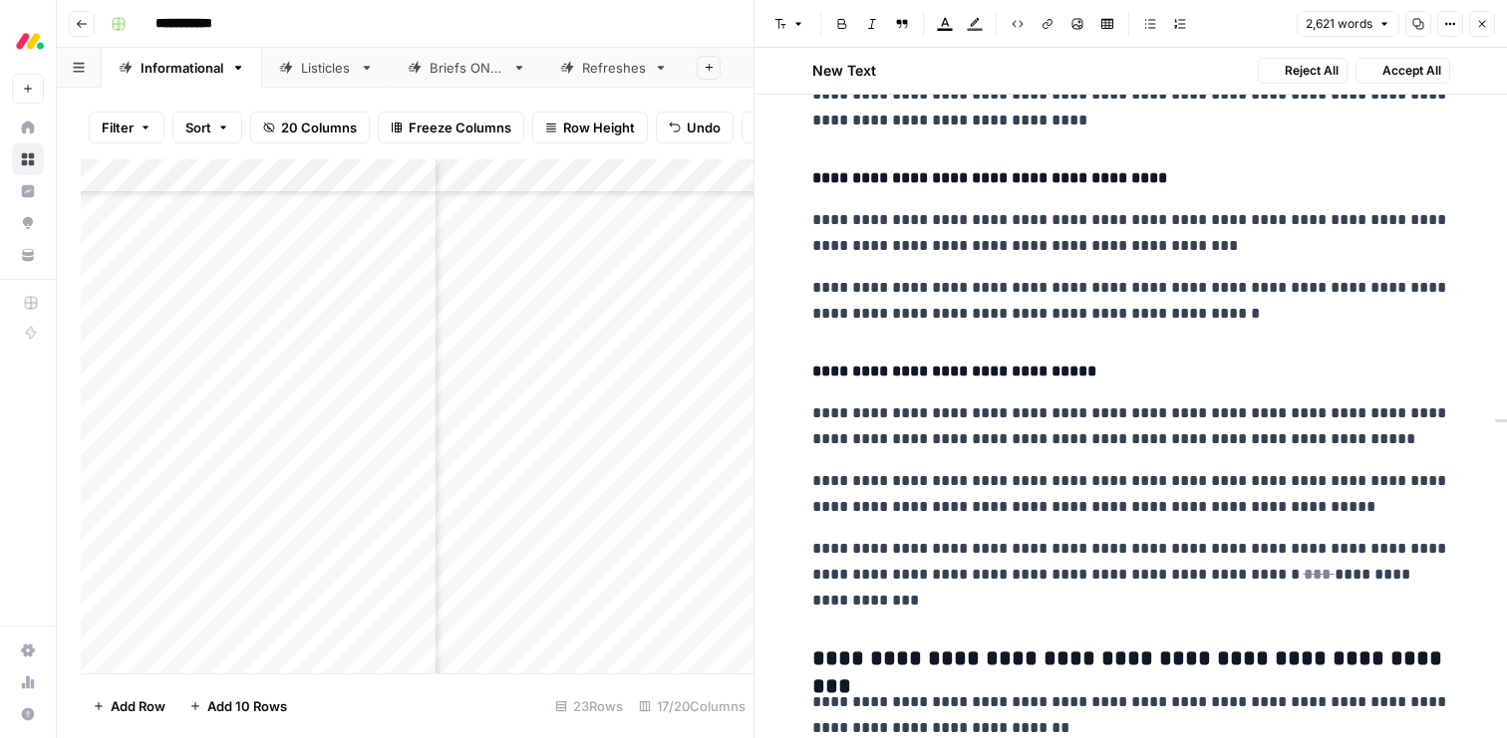
scroll to position [5529, 0]
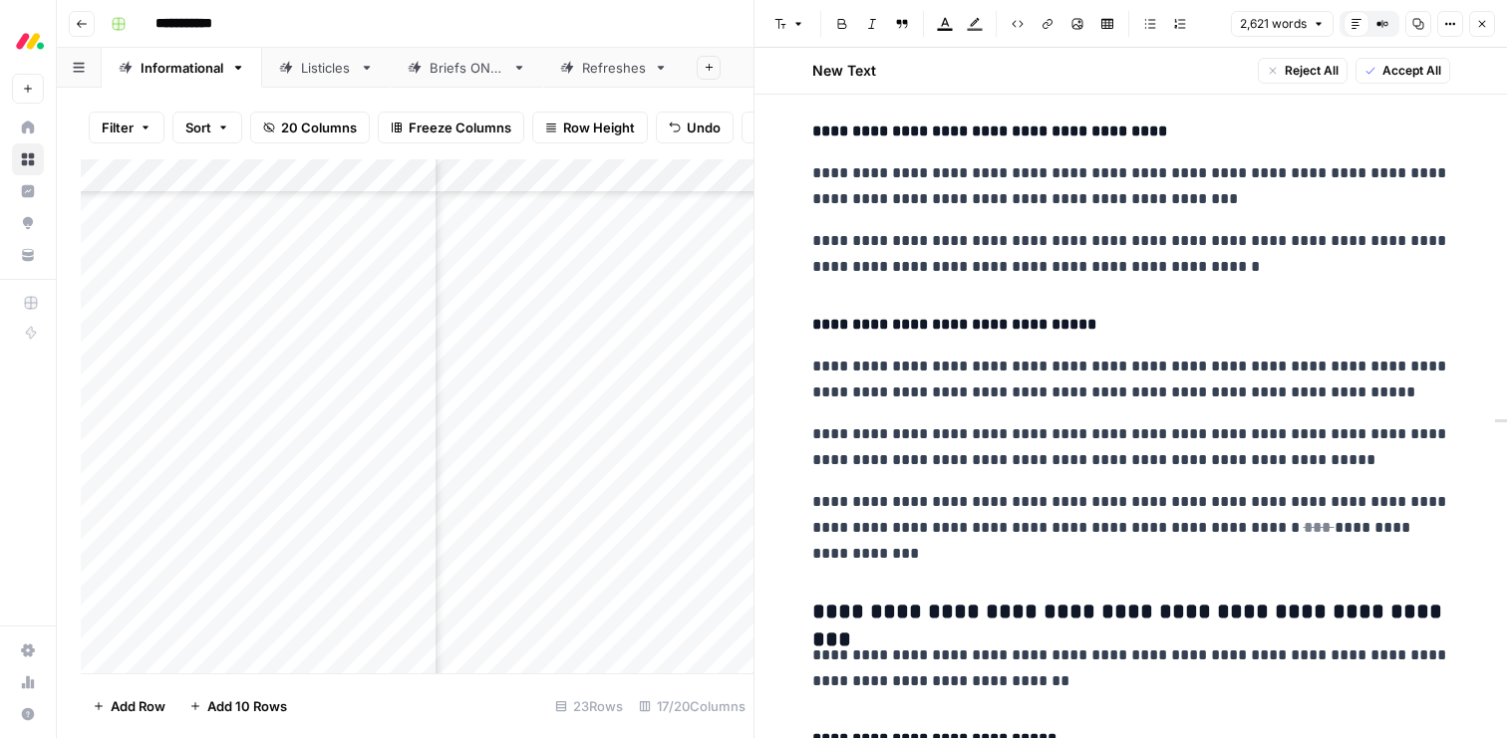
click at [1384, 61] on button "Accept All" at bounding box center [1402, 71] width 95 height 26
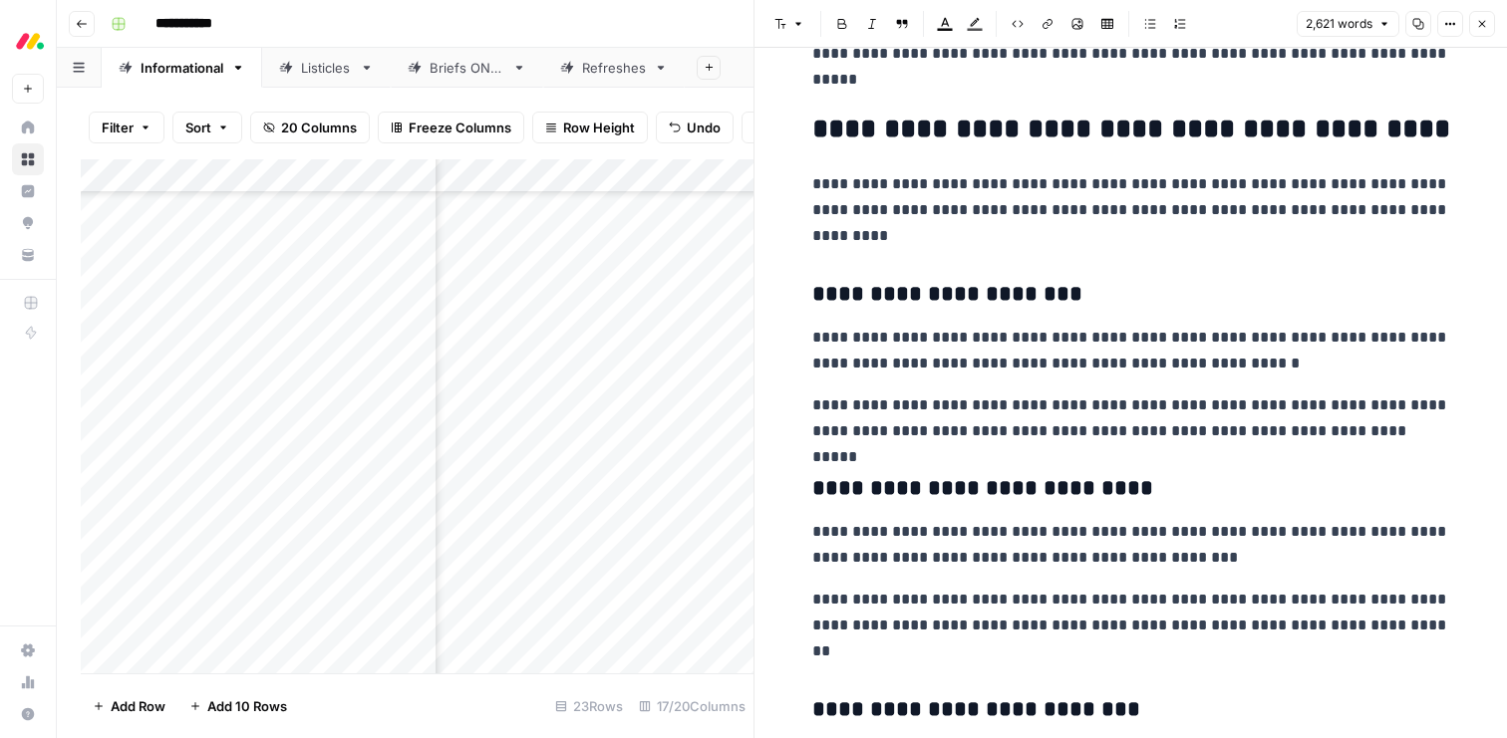
scroll to position [8797, 0]
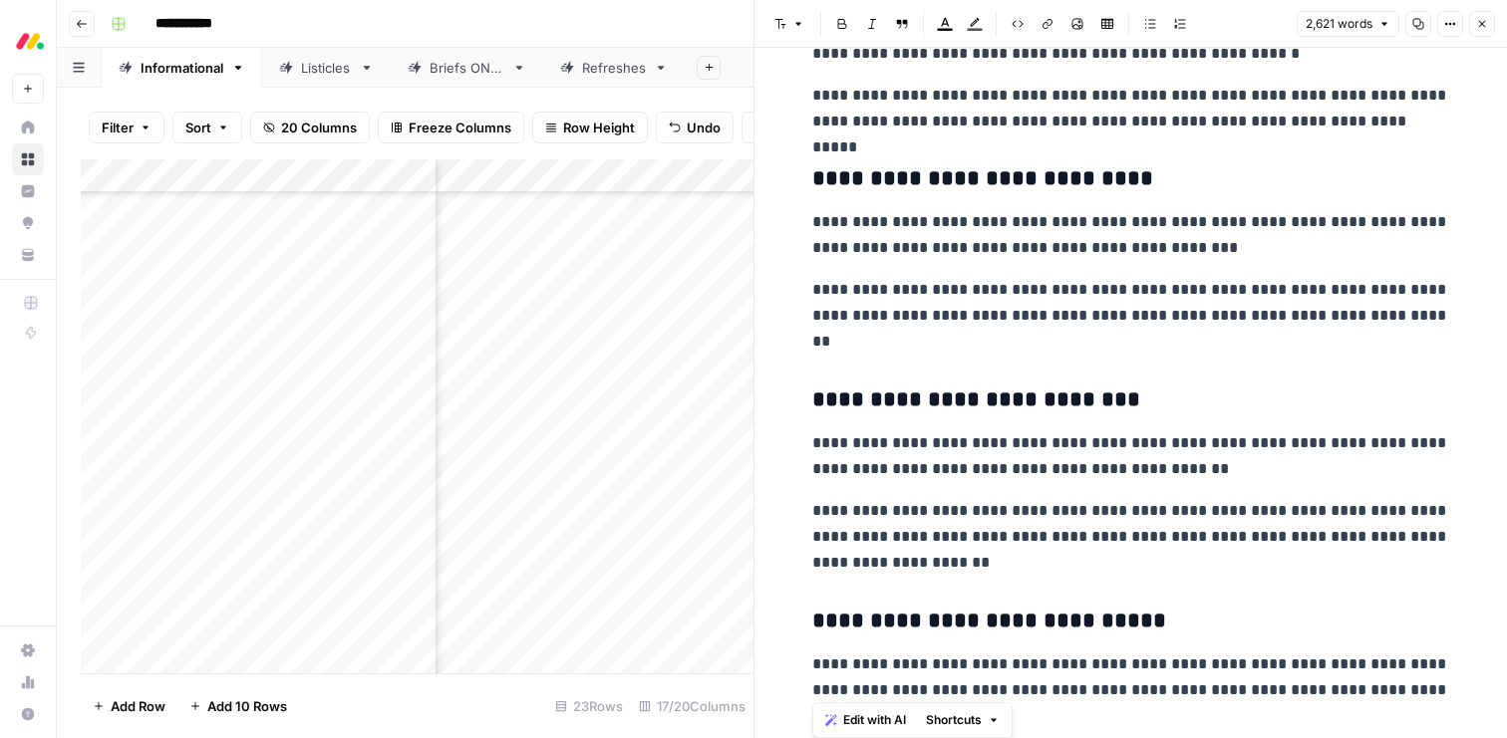
scroll to position [9202, 0]
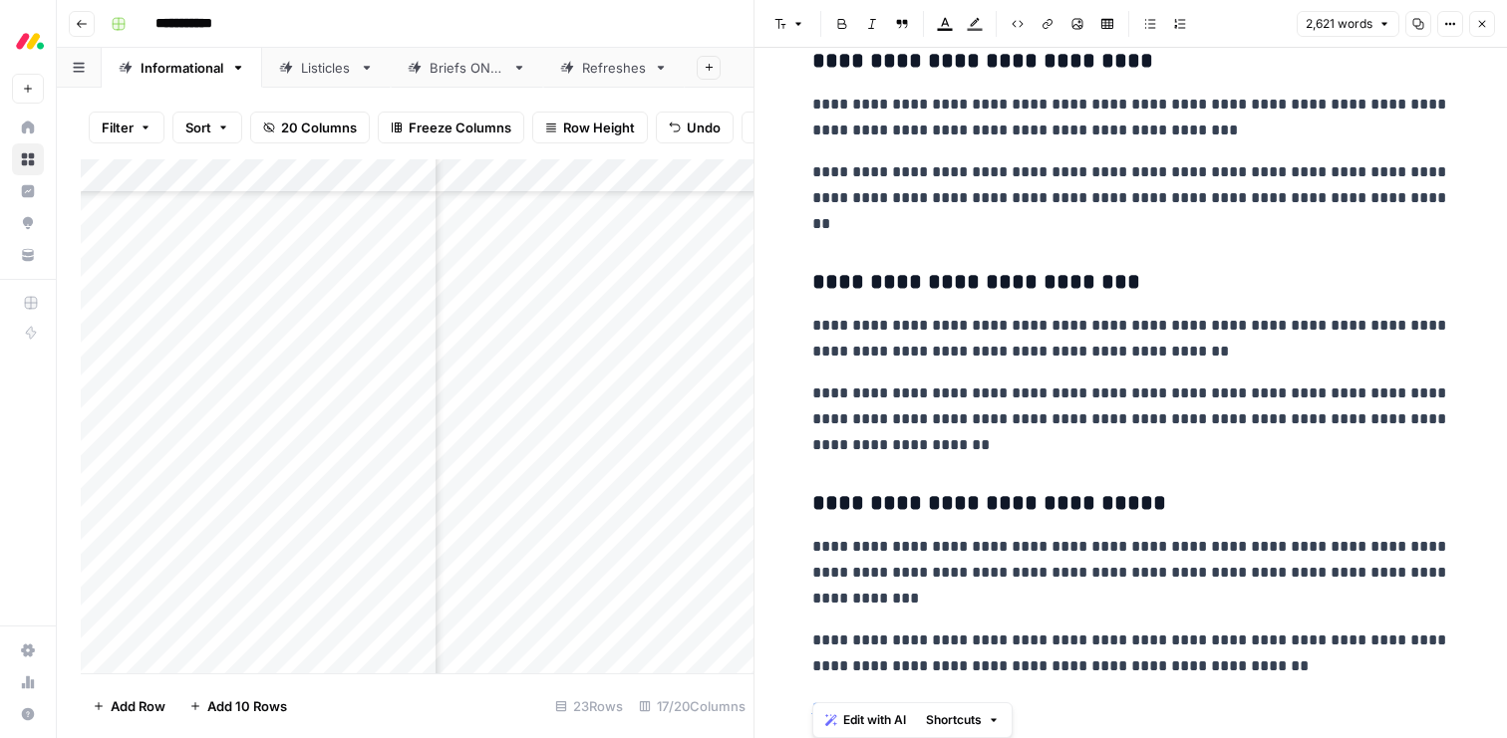
drag, startPoint x: 816, startPoint y: 178, endPoint x: 1245, endPoint y: 689, distance: 666.8
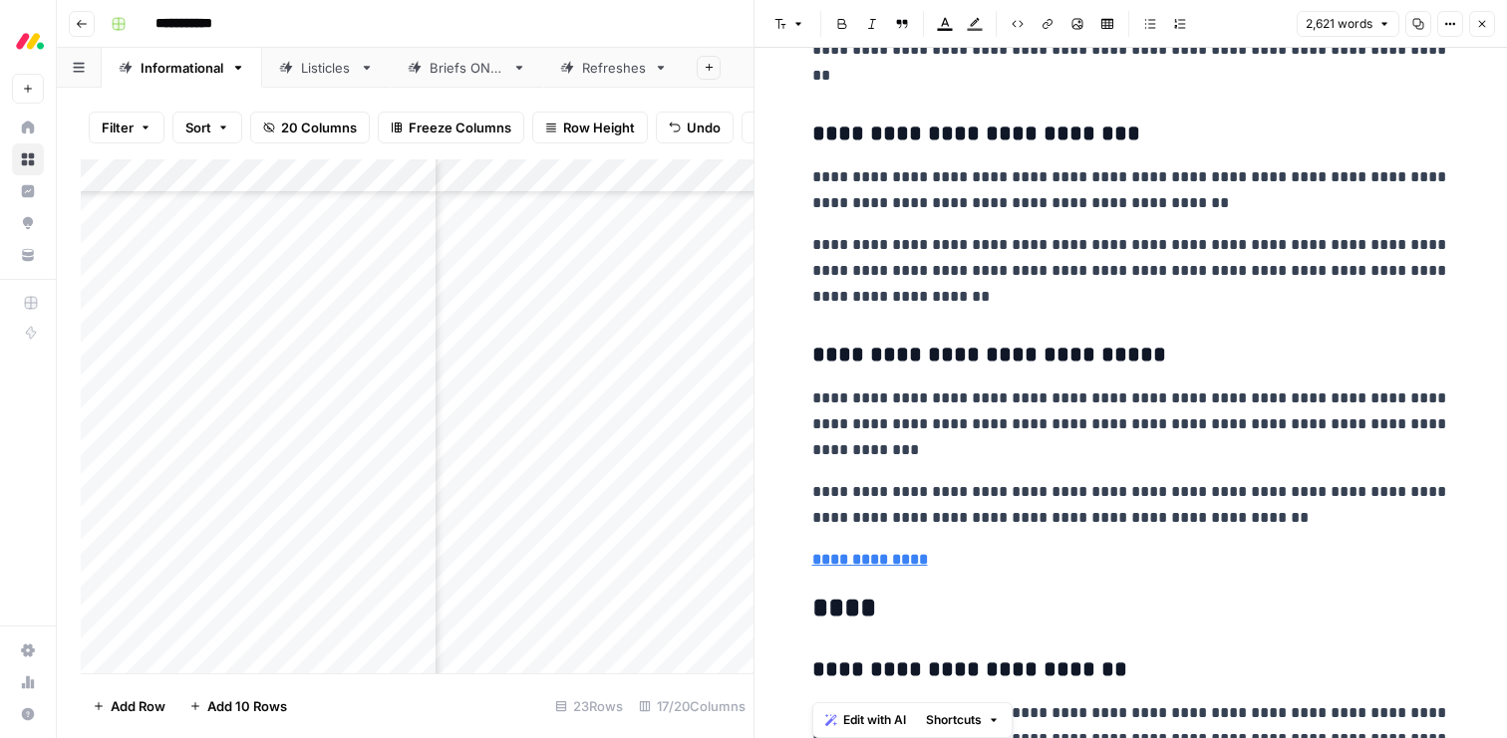
scroll to position [9374, 0]
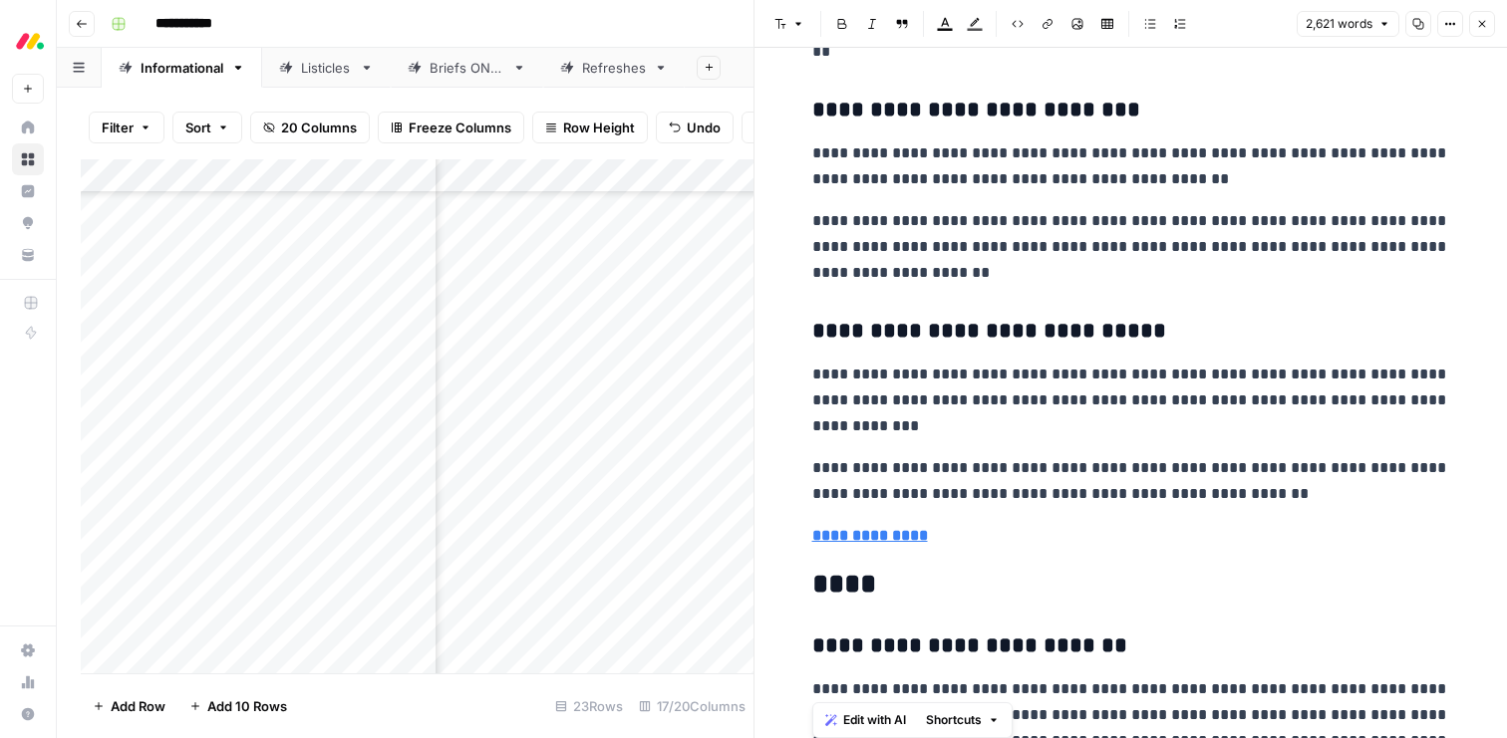
click at [864, 719] on span "Edit with AI" at bounding box center [874, 720] width 63 height 18
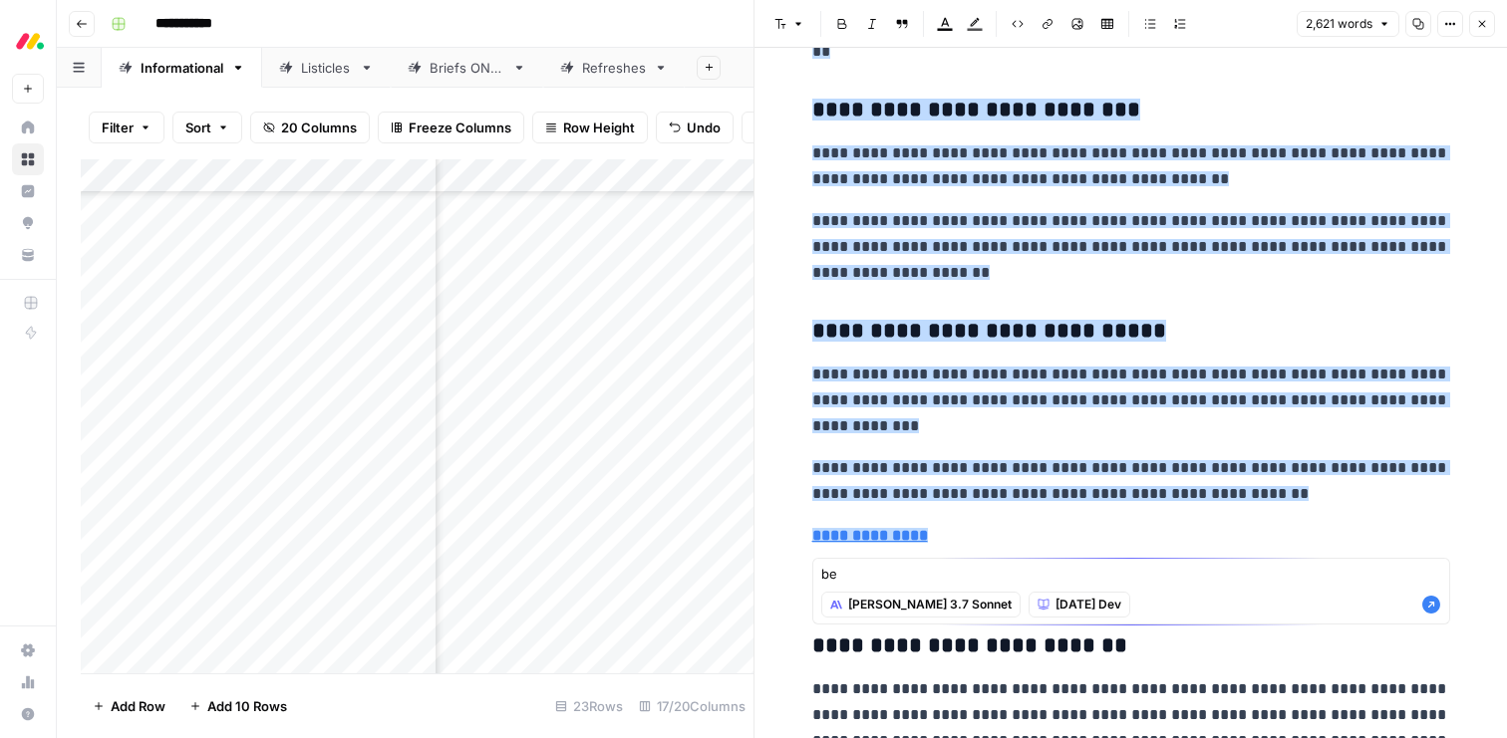
type textarea "b"
type textarea "add specific monday dev features and capabilities"
click at [1431, 606] on icon "button" at bounding box center [1431, 605] width 18 height 18
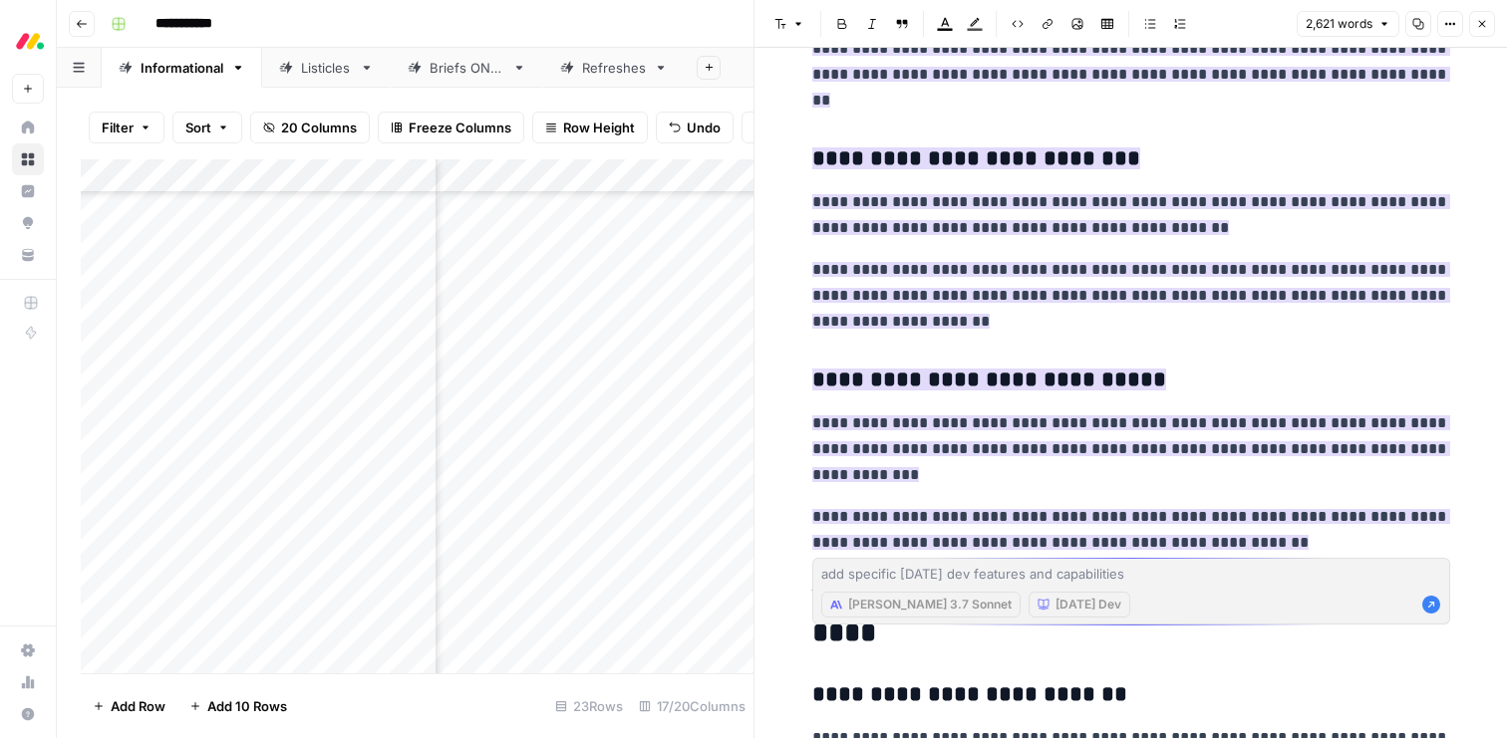
scroll to position [9484, 0]
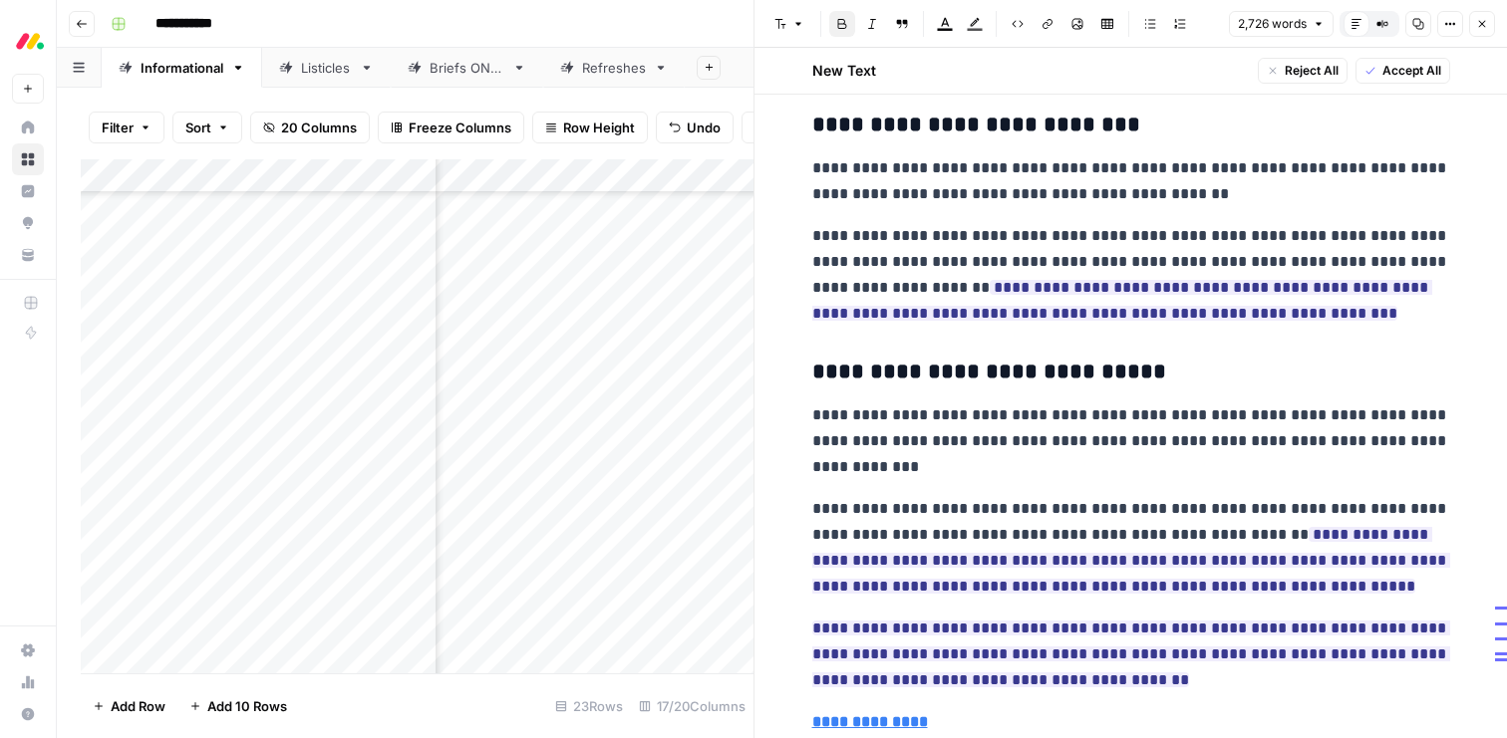
click at [1383, 75] on span "Accept All" at bounding box center [1411, 71] width 59 height 18
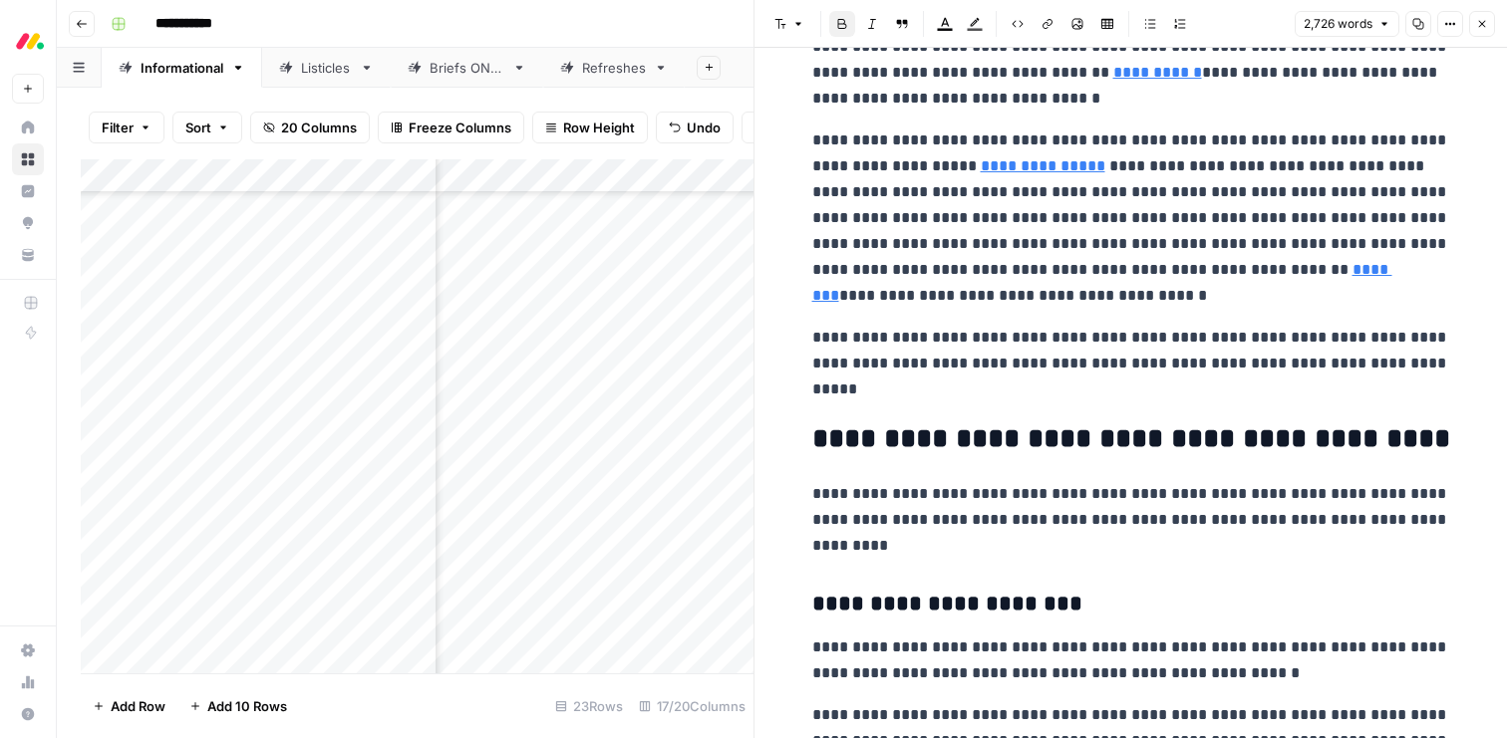
scroll to position [8063, 0]
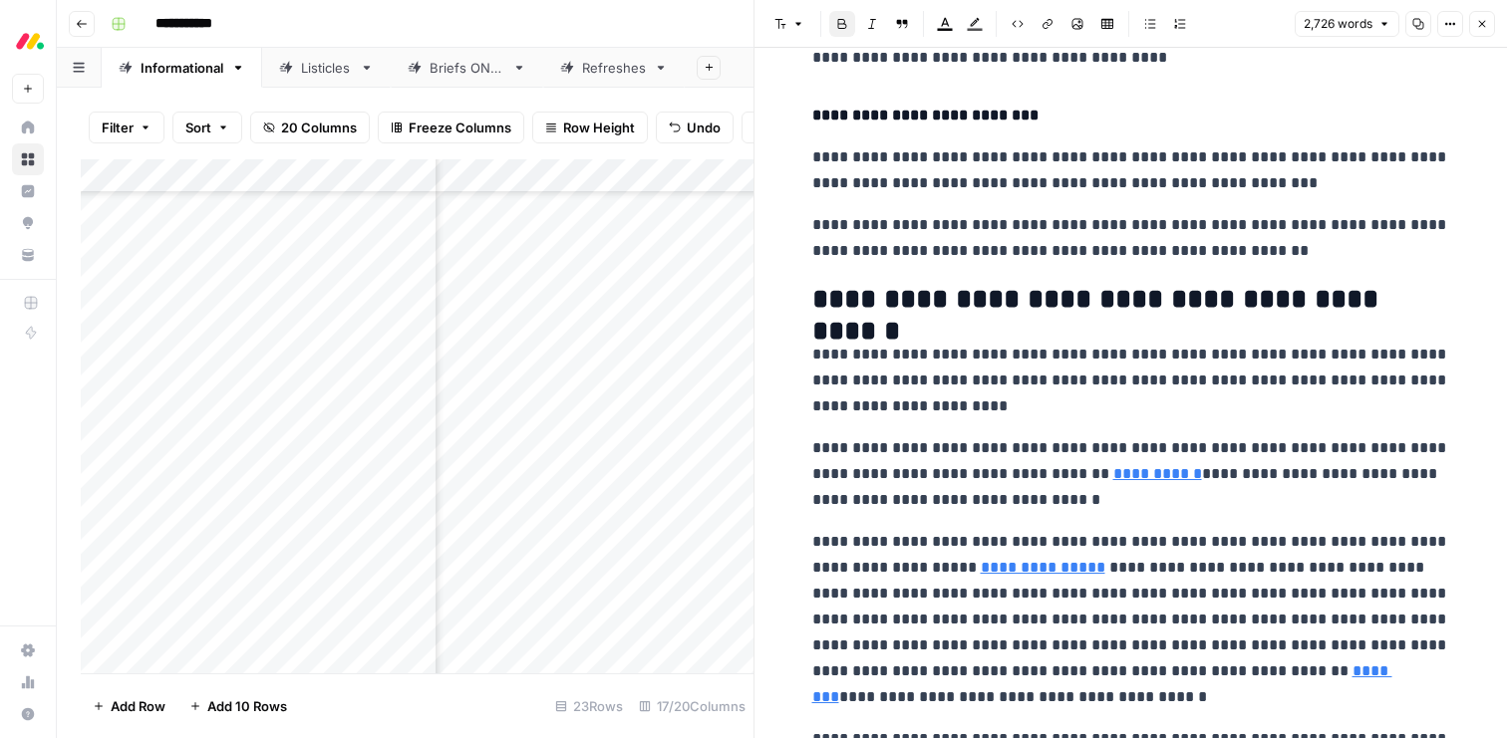
click at [1480, 26] on icon "button" at bounding box center [1482, 24] width 7 height 7
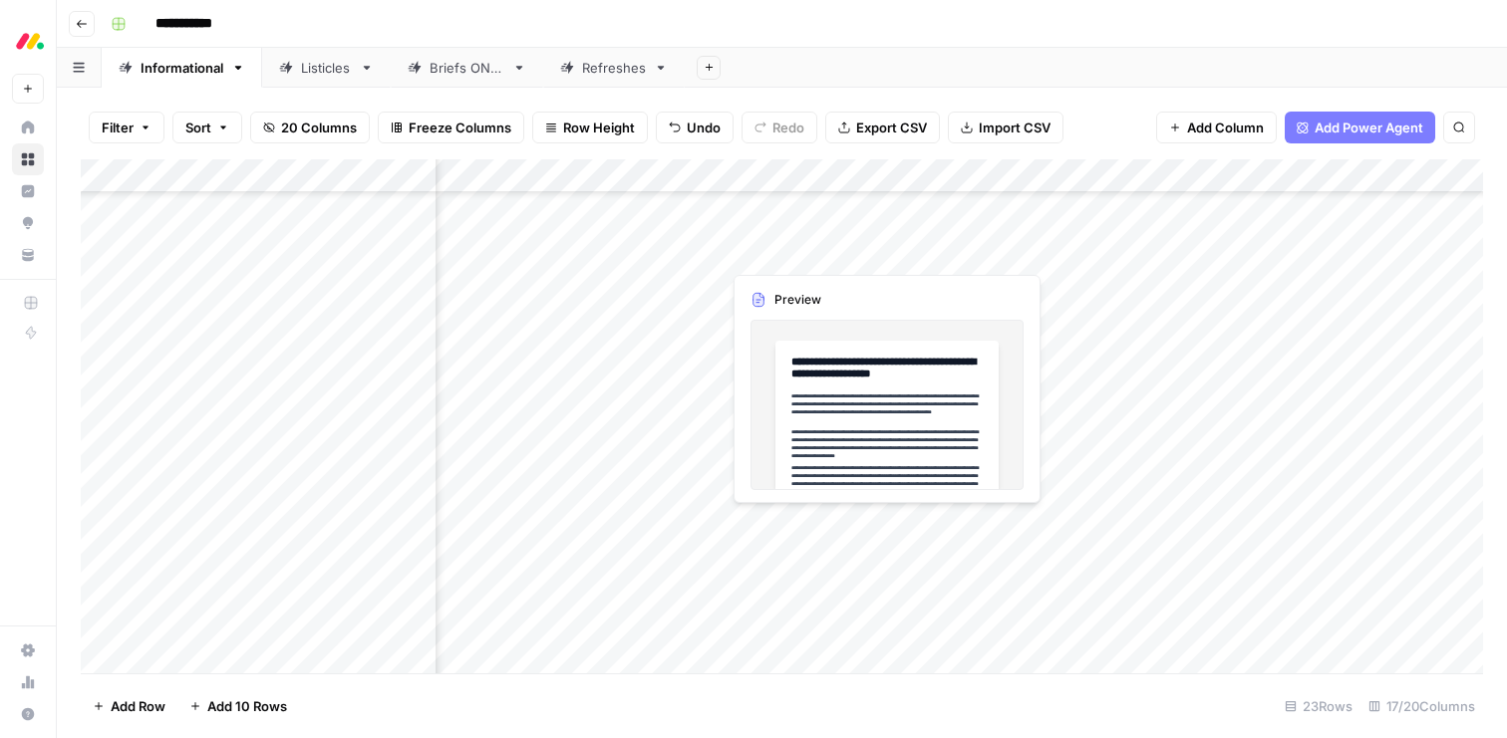
scroll to position [328, 2015]
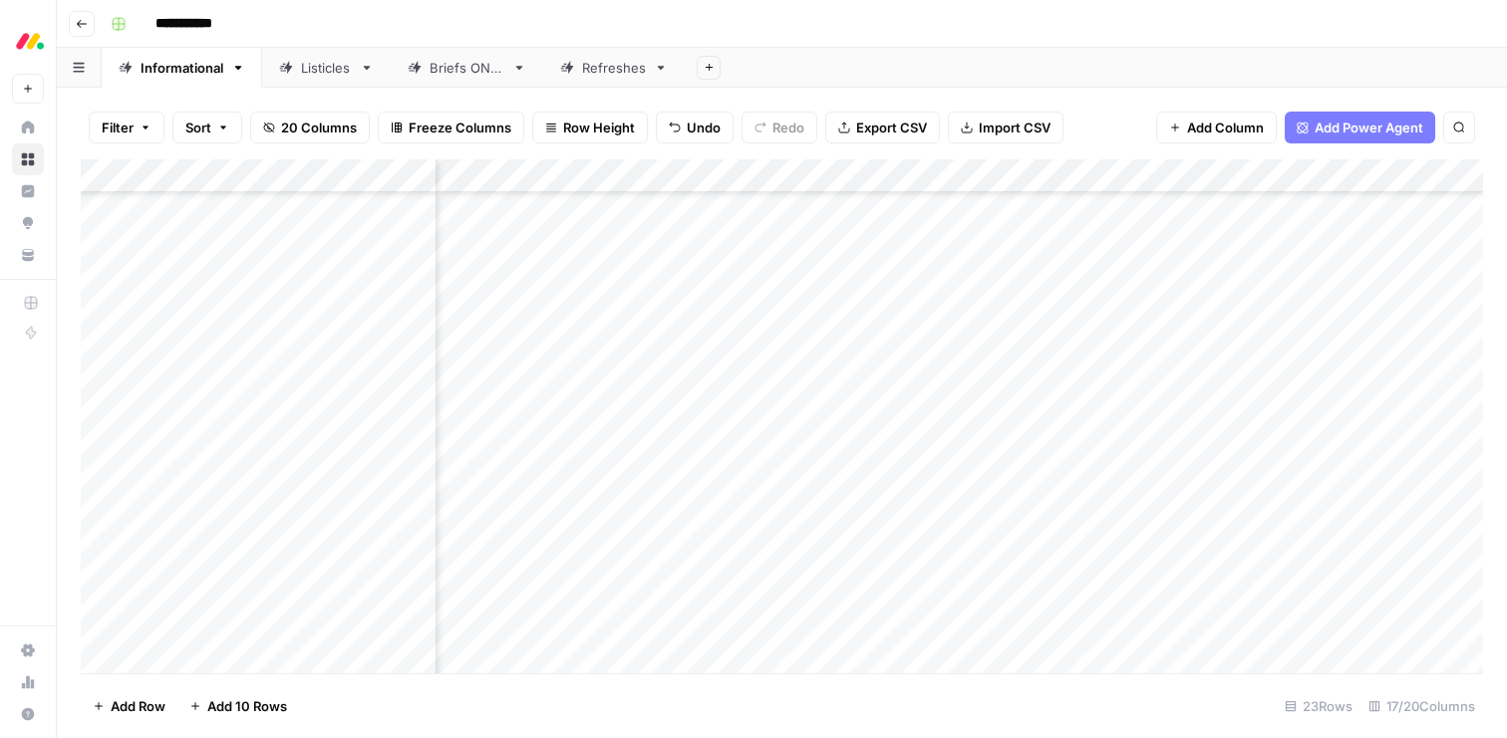
click at [1287, 524] on div "Add Column" at bounding box center [782, 416] width 1402 height 514
drag, startPoint x: 86, startPoint y: 521, endPoint x: 82, endPoint y: 394, distance: 127.6
click at [82, 393] on div "Add Column" at bounding box center [782, 416] width 1402 height 514
drag, startPoint x: 86, startPoint y: 451, endPoint x: 89, endPoint y: 385, distance: 66.8
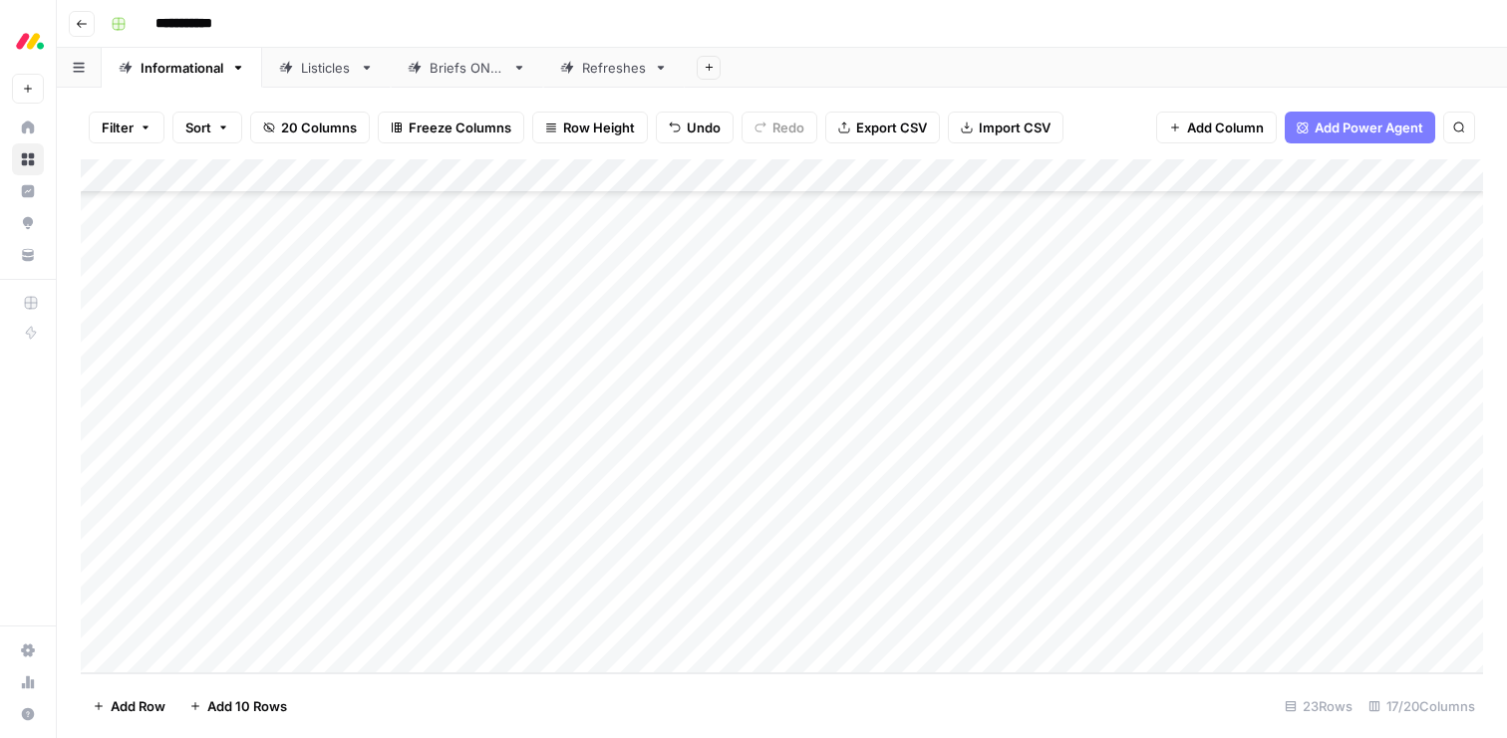
click at [89, 385] on div "Add Column" at bounding box center [782, 416] width 1402 height 514
click at [462, 421] on div "Add Column" at bounding box center [782, 416] width 1402 height 514
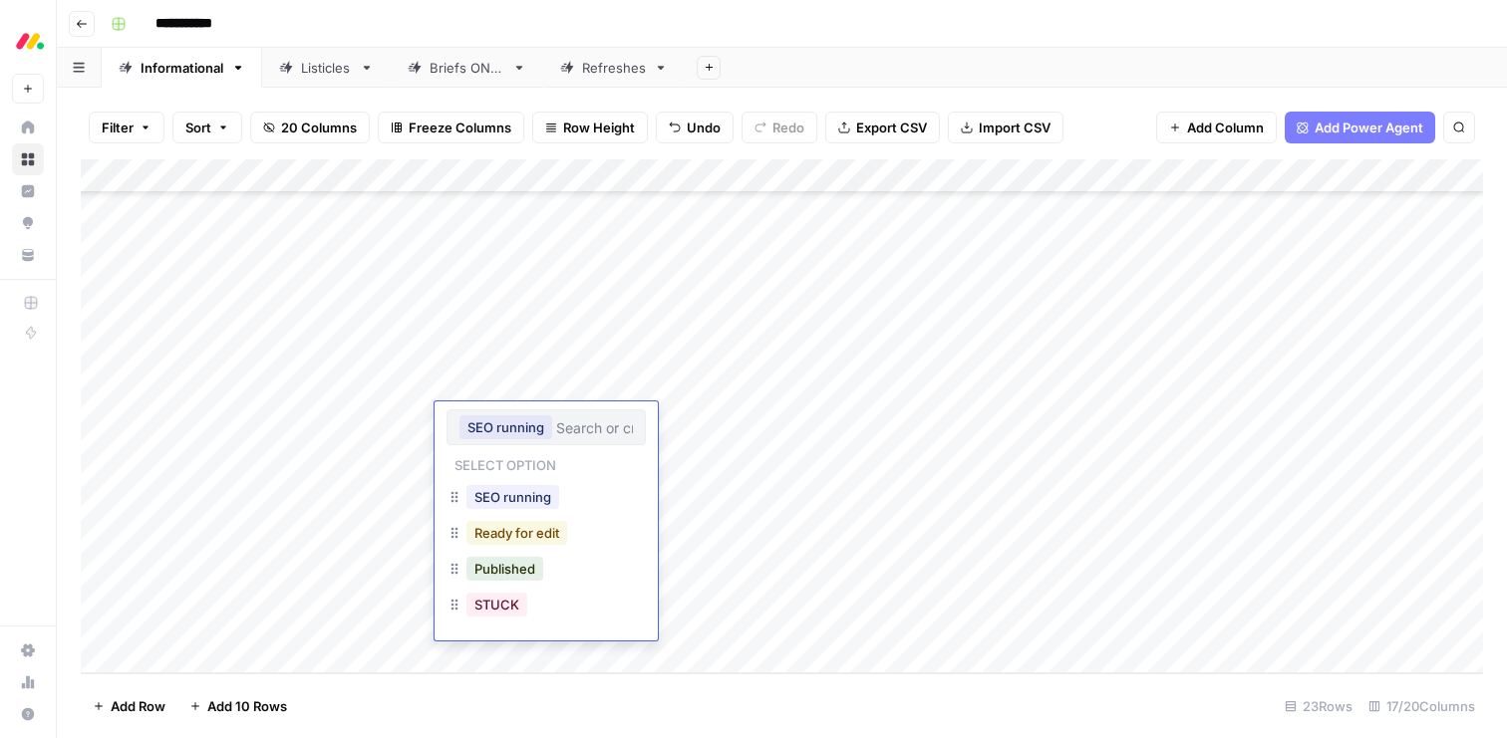
click at [501, 531] on button "Ready for edit" at bounding box center [516, 533] width 101 height 24
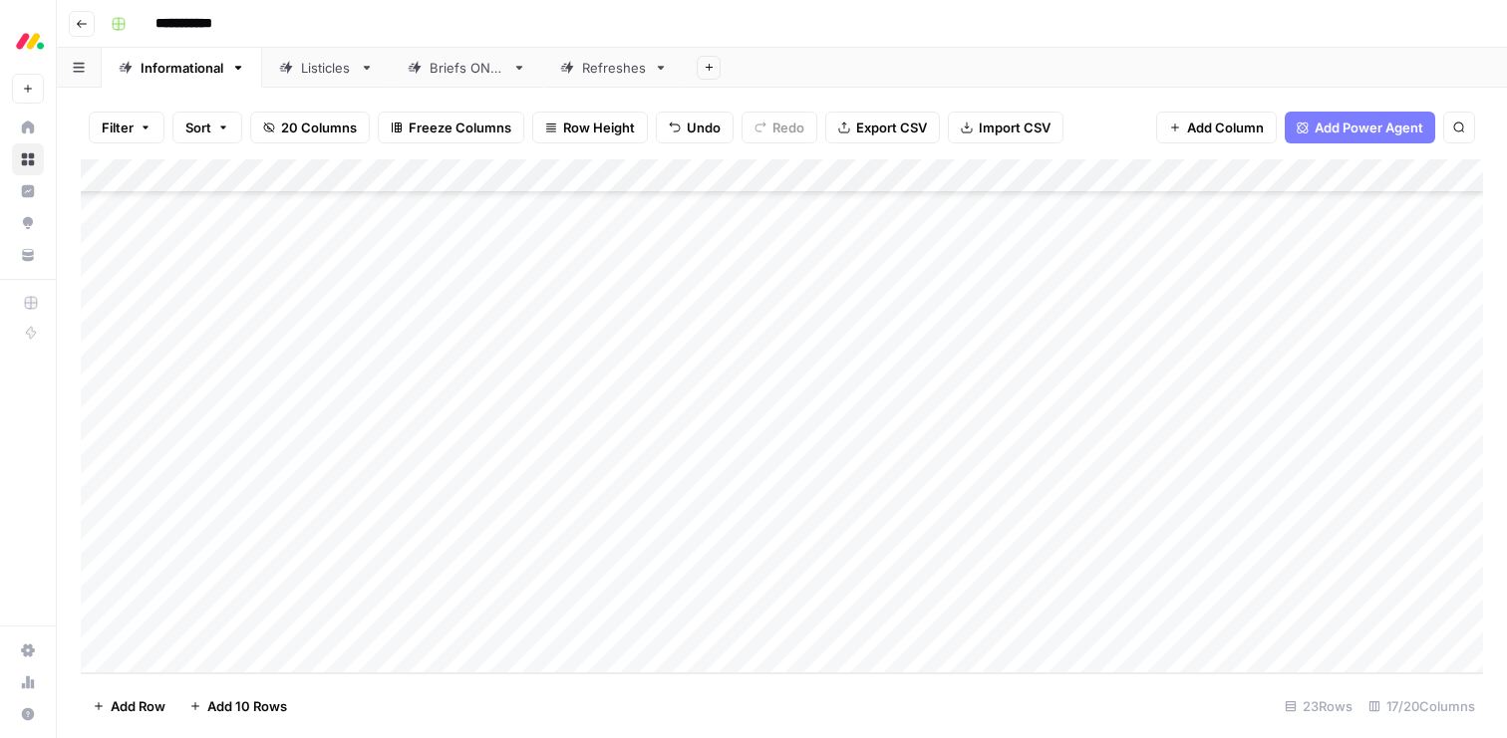
click at [485, 355] on div "Add Column" at bounding box center [782, 416] width 1402 height 514
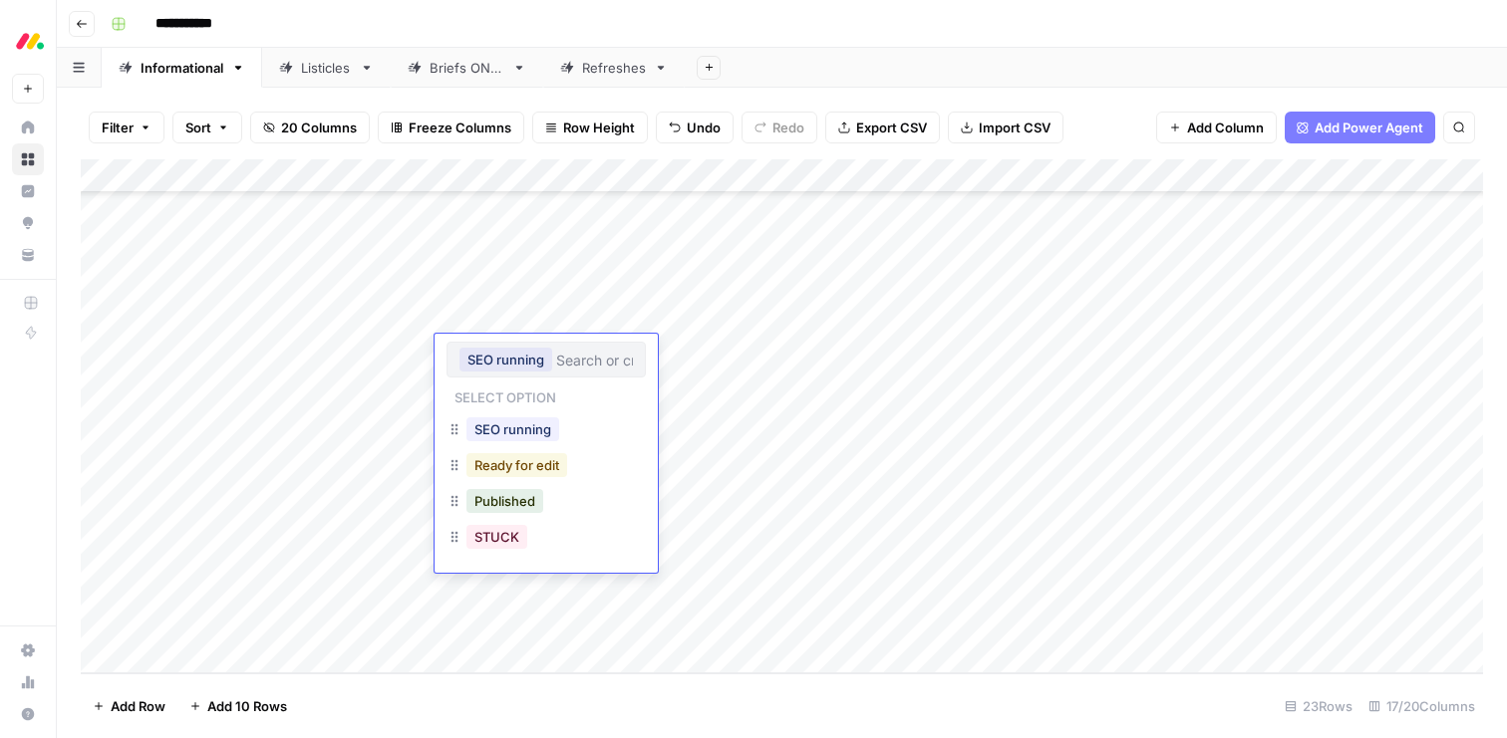
click at [498, 462] on button "Ready for edit" at bounding box center [516, 465] width 101 height 24
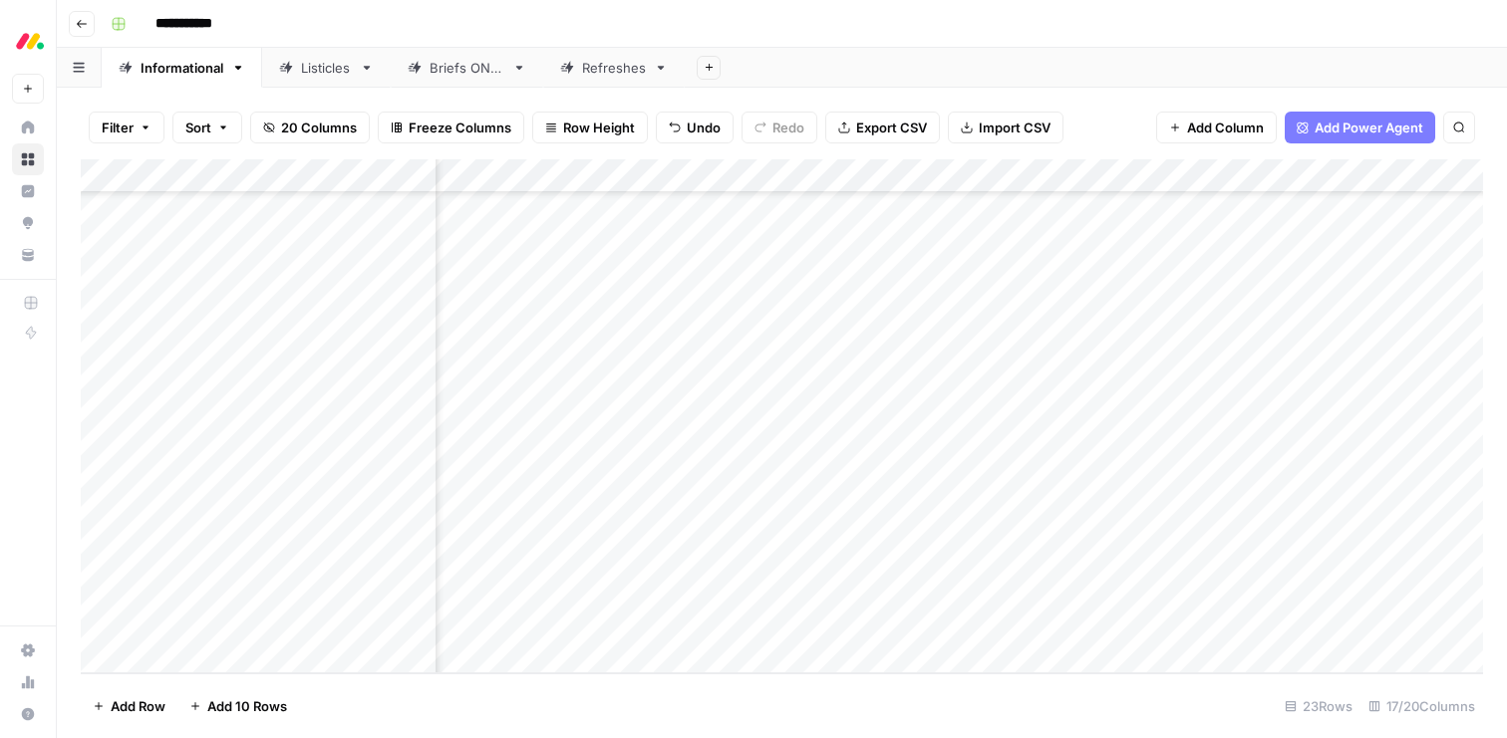
scroll to position [331, 1842]
click at [1092, 386] on div "Add Column" at bounding box center [782, 416] width 1402 height 514
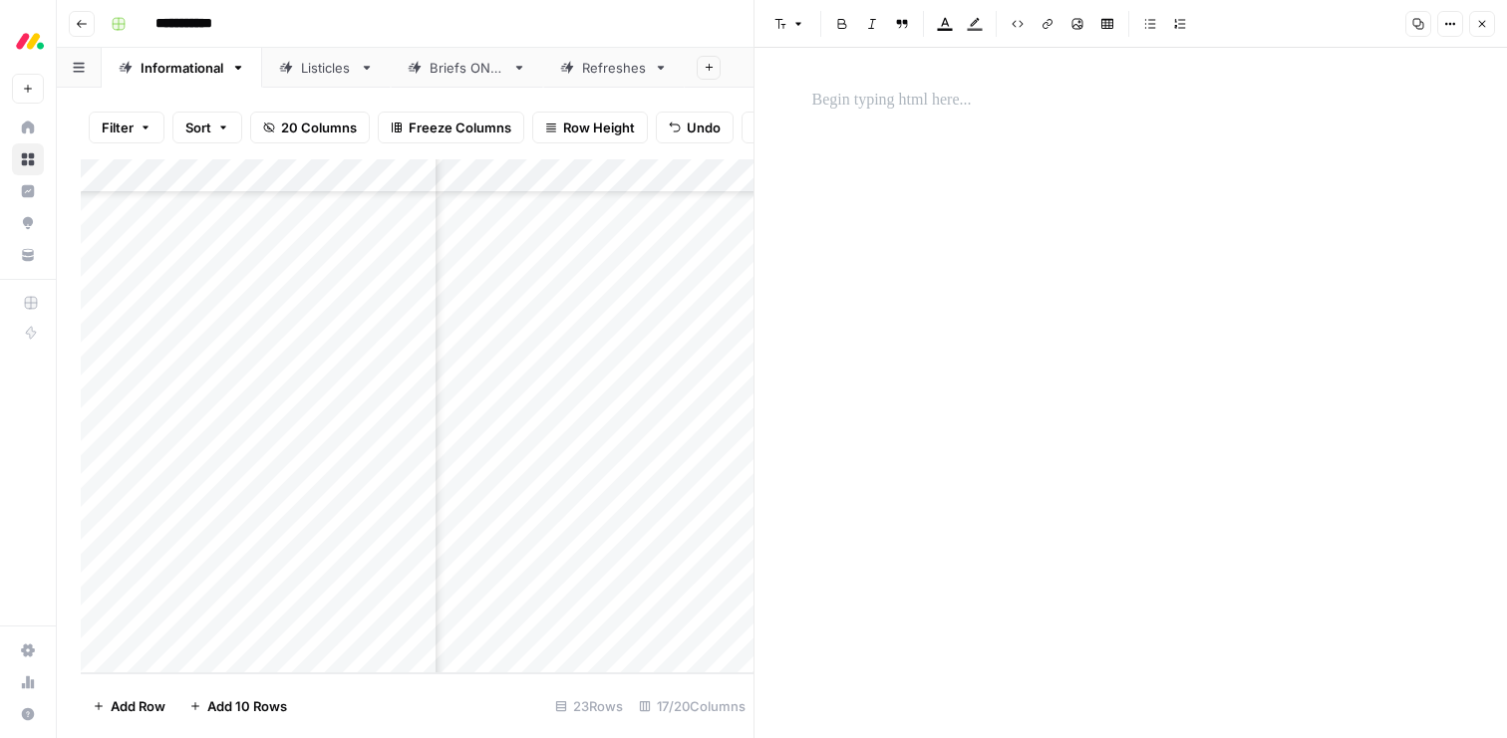
click at [1478, 11] on button "Close" at bounding box center [1482, 24] width 26 height 26
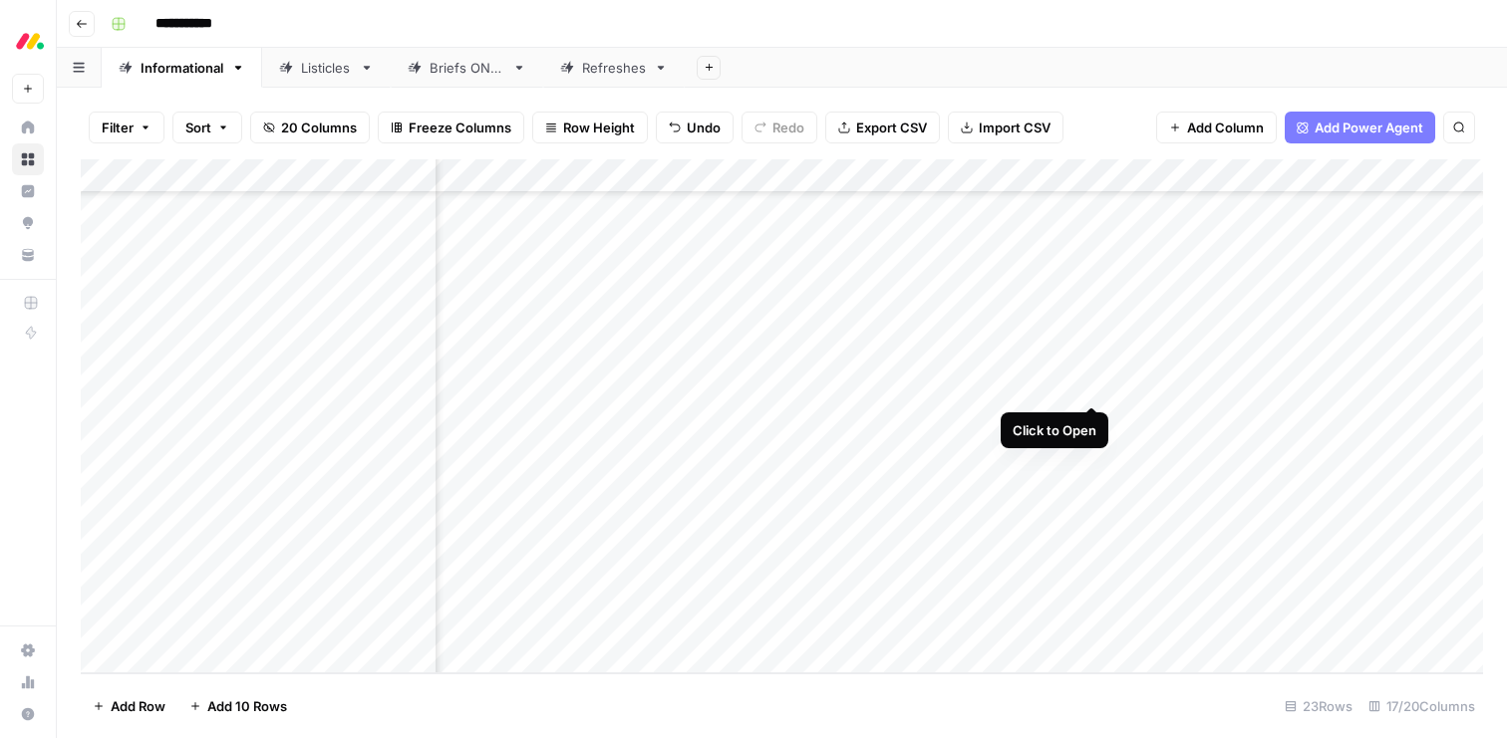
click at [1091, 388] on div "Add Column" at bounding box center [782, 416] width 1402 height 514
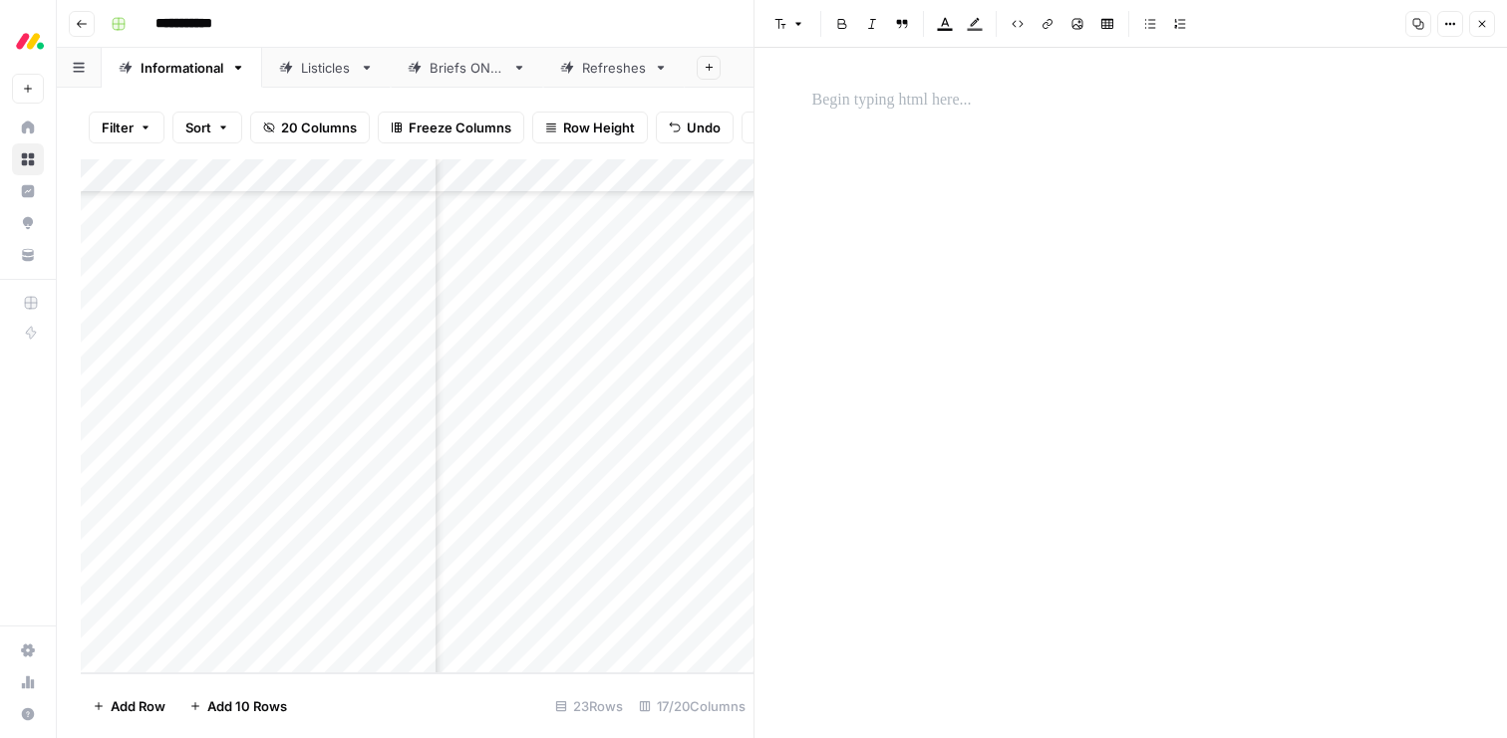
click at [1495, 27] on header "Font style Bold Italic Block quote Text color Highlight color Code block Link I…" at bounding box center [1130, 24] width 752 height 48
click at [1472, 21] on button "Close" at bounding box center [1482, 24] width 26 height 26
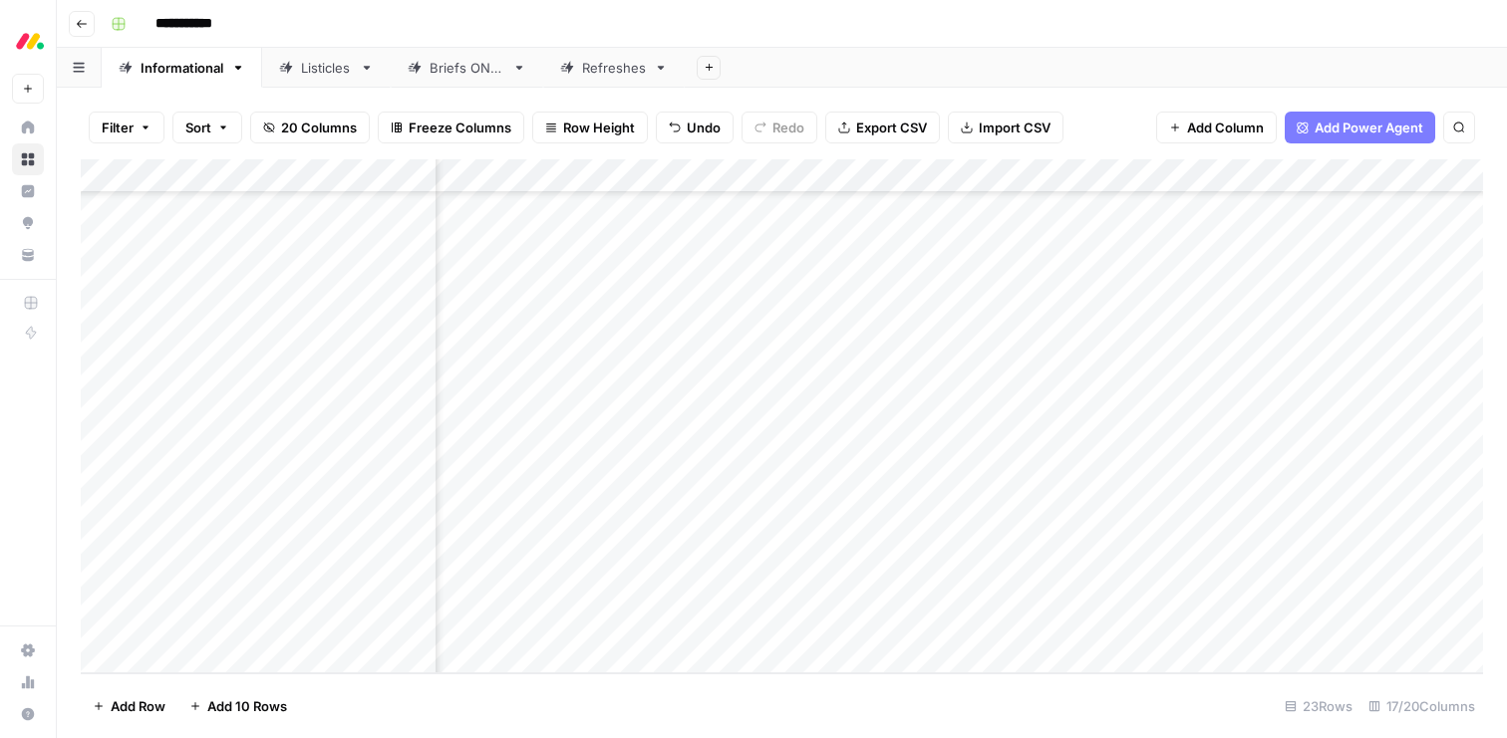
scroll to position [331, 0]
drag, startPoint x: 87, startPoint y: 418, endPoint x: 87, endPoint y: 387, distance: 31.9
click at [87, 387] on div "Add Column" at bounding box center [782, 416] width 1402 height 514
click at [1012, 486] on div "Add Column" at bounding box center [782, 416] width 1402 height 514
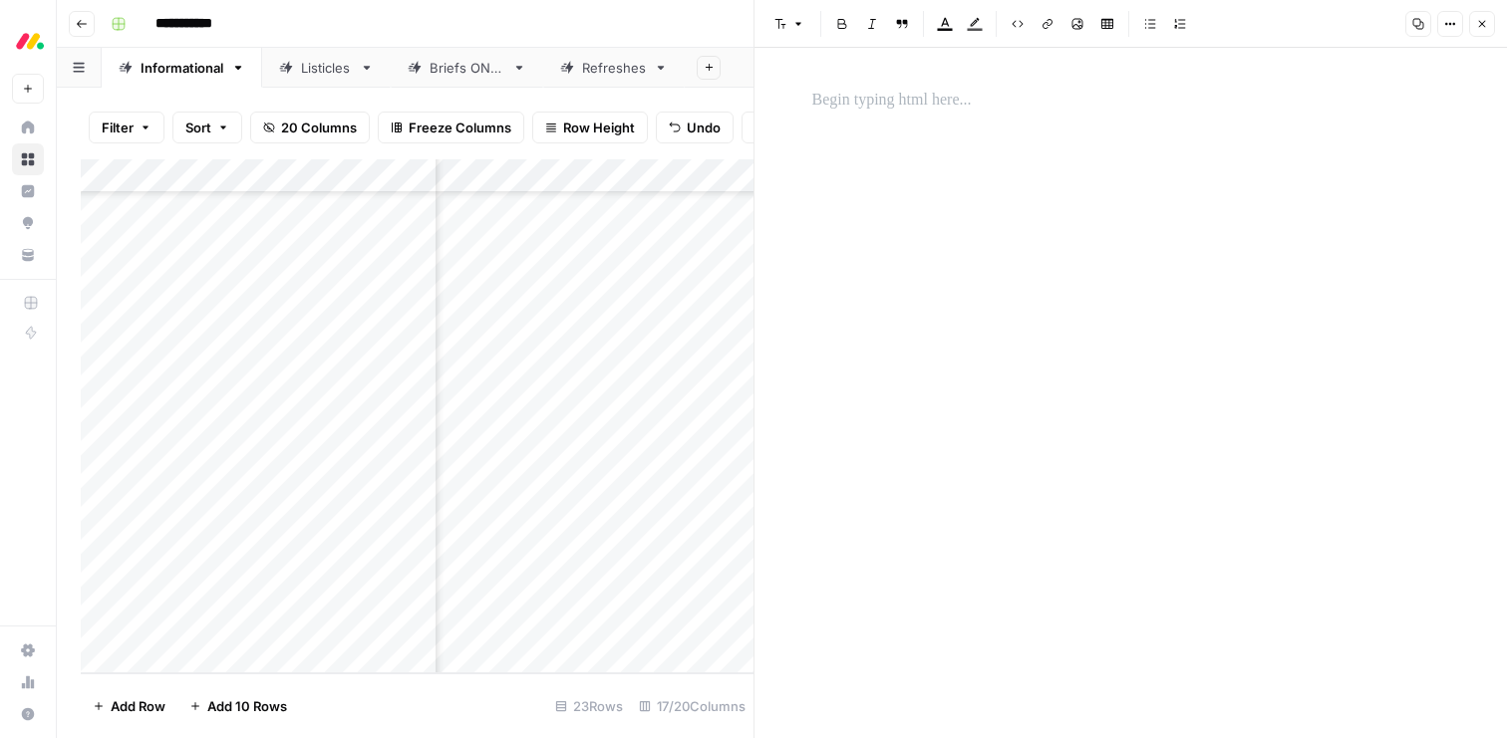
click at [1476, 27] on icon "button" at bounding box center [1482, 24] width 12 height 12
